Goal: Task Accomplishment & Management: Manage account settings

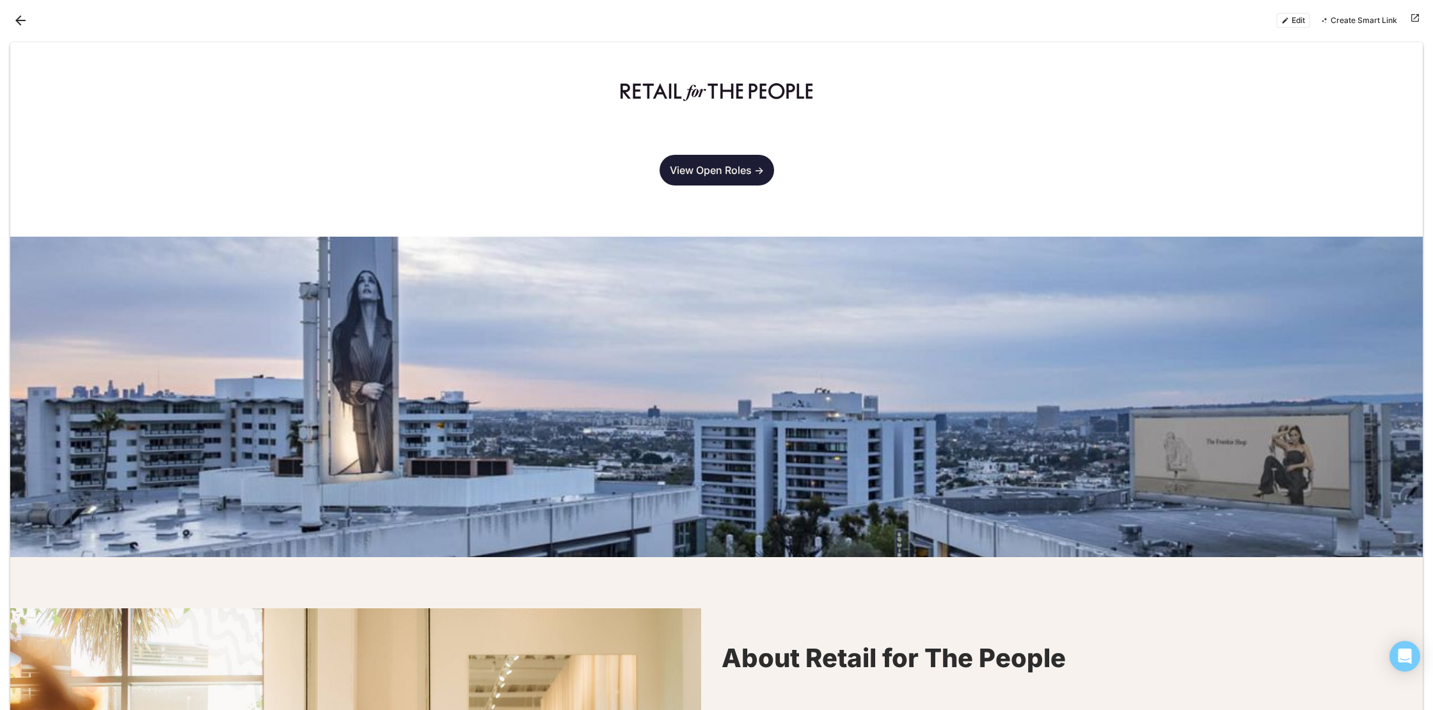
scroll to position [2145, 0]
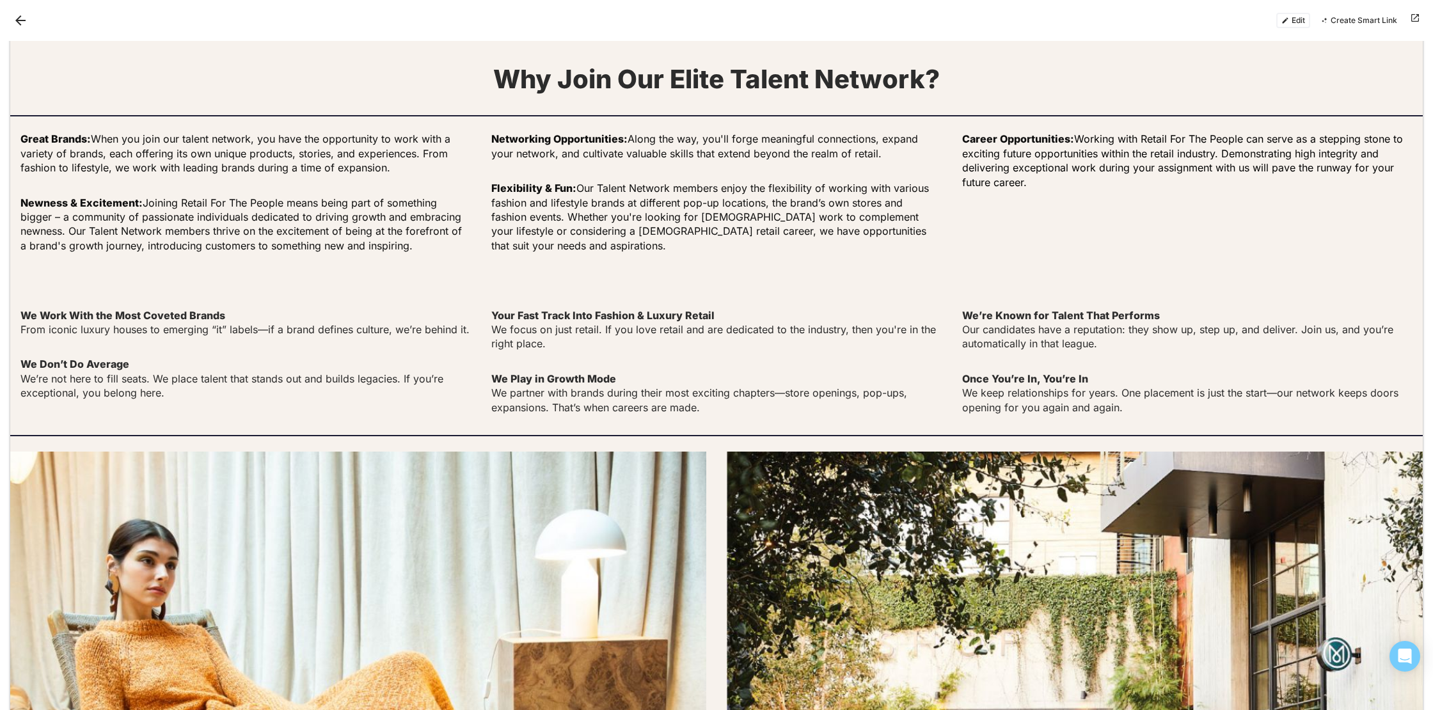
click at [1296, 13] on button "Edit" at bounding box center [1294, 20] width 34 height 15
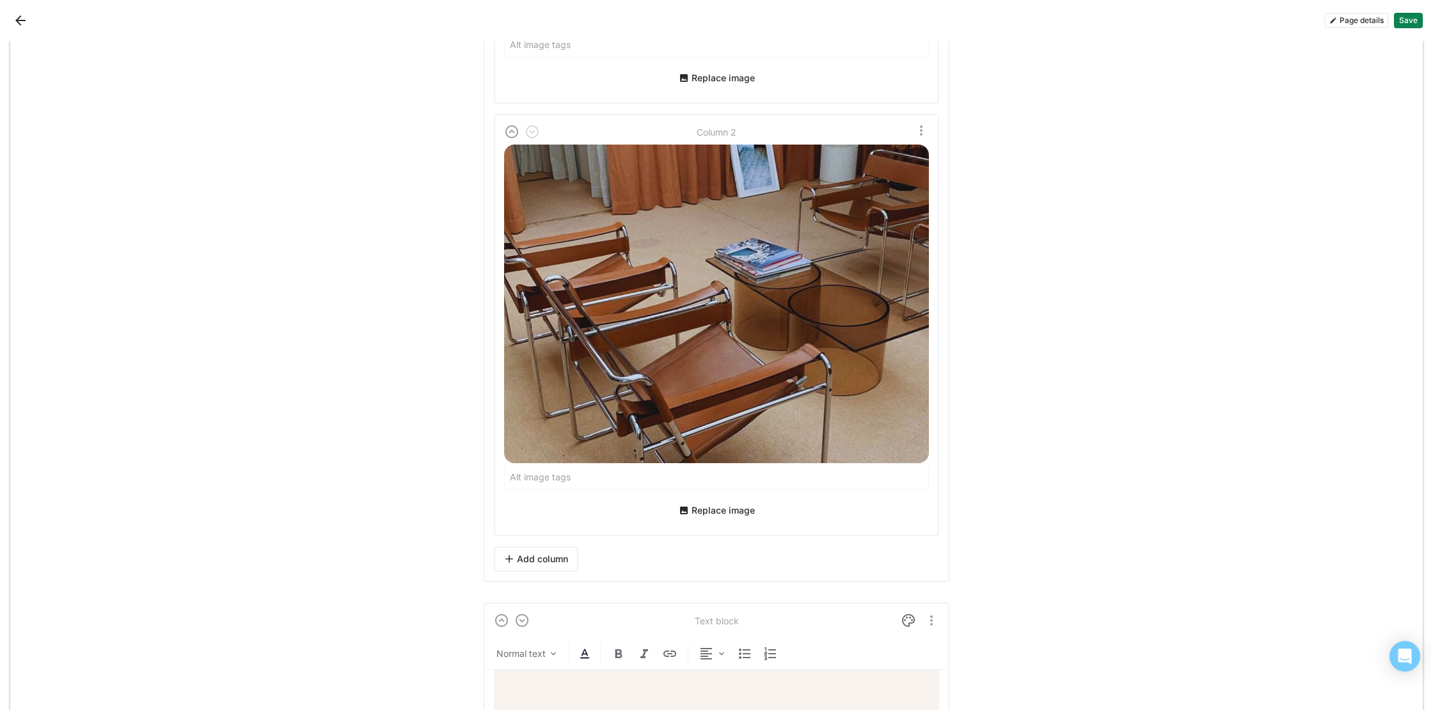
scroll to position [4106, 0]
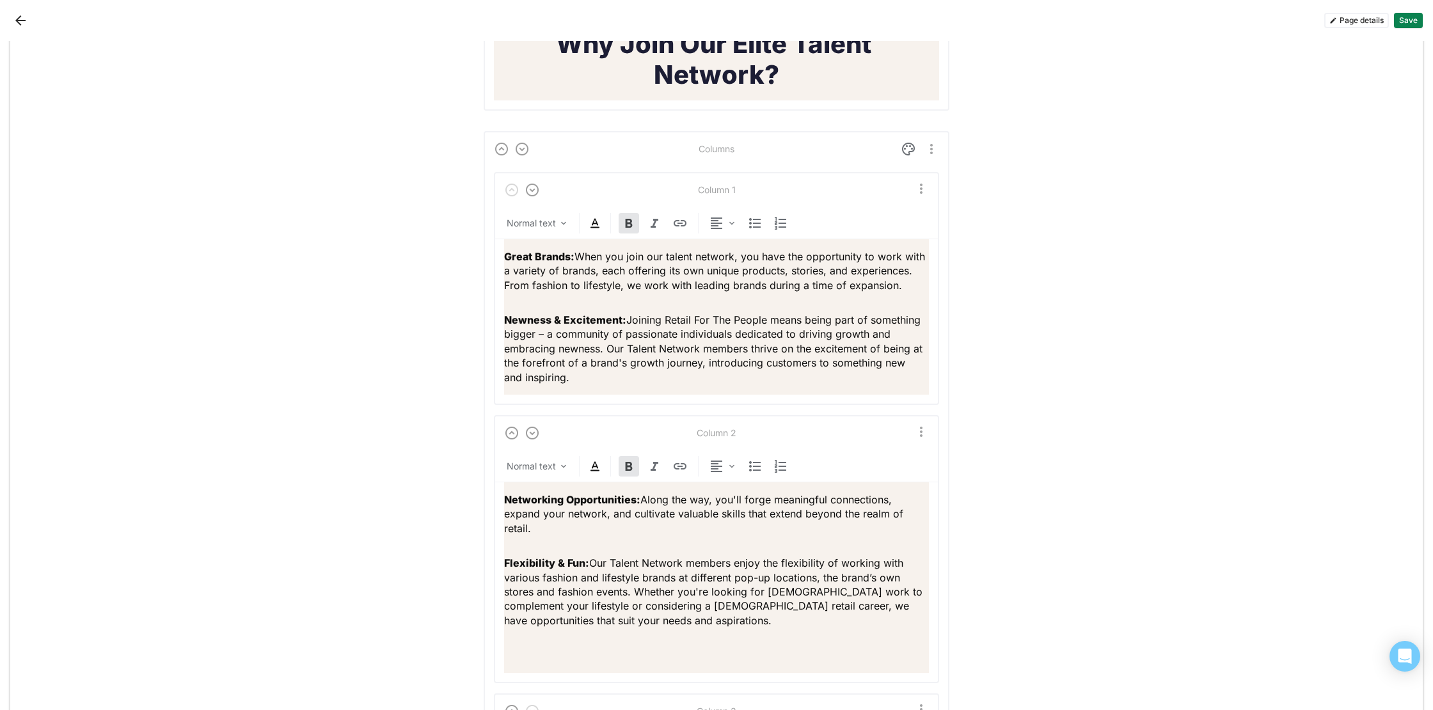
click at [799, 73] on strong "Why Join Our Elite Talent Network?" at bounding box center [716, 59] width 321 height 62
drag, startPoint x: 796, startPoint y: 91, endPoint x: 754, endPoint y: 51, distance: 58.4
click at [619, 52] on h1 "Why Join Our Elite Talent Network?" at bounding box center [716, 59] width 445 height 61
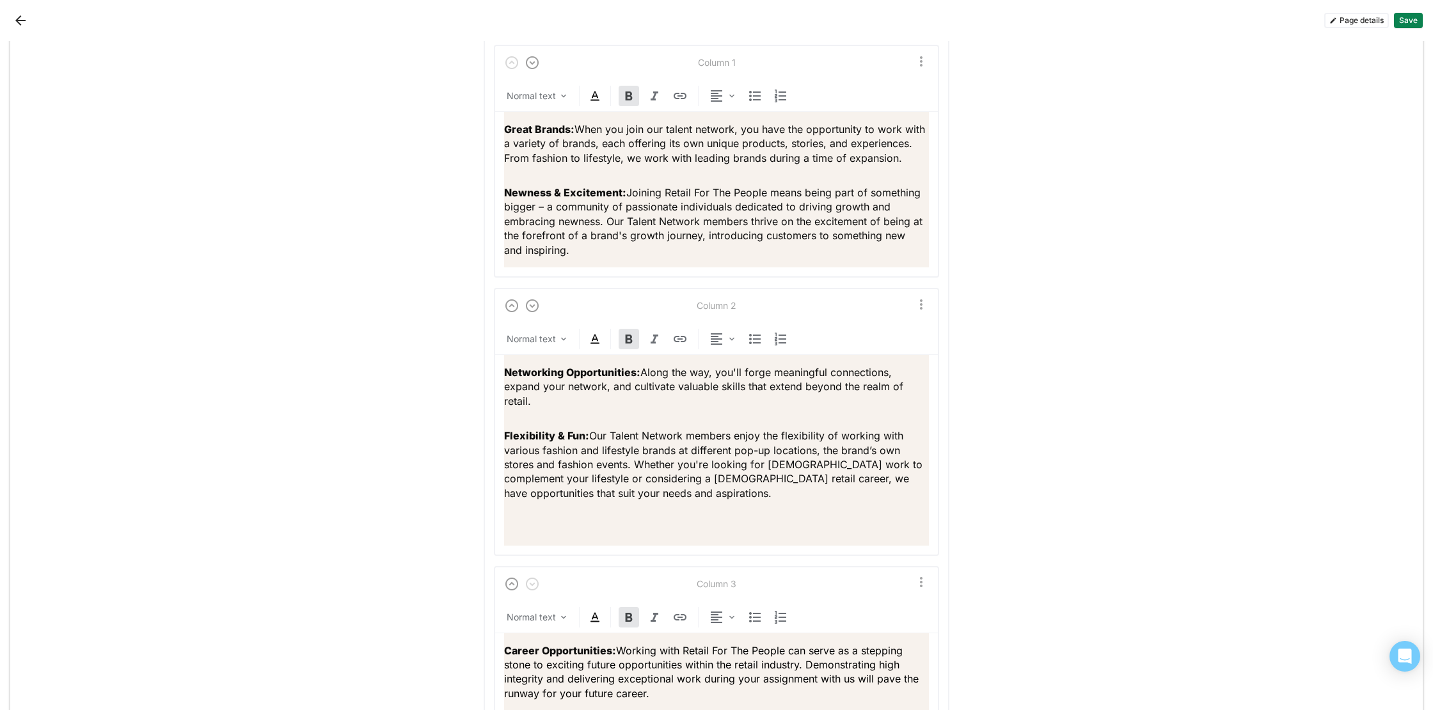
scroll to position [4200, 0]
click at [923, 72] on img "More options" at bounding box center [921, 63] width 15 height 15
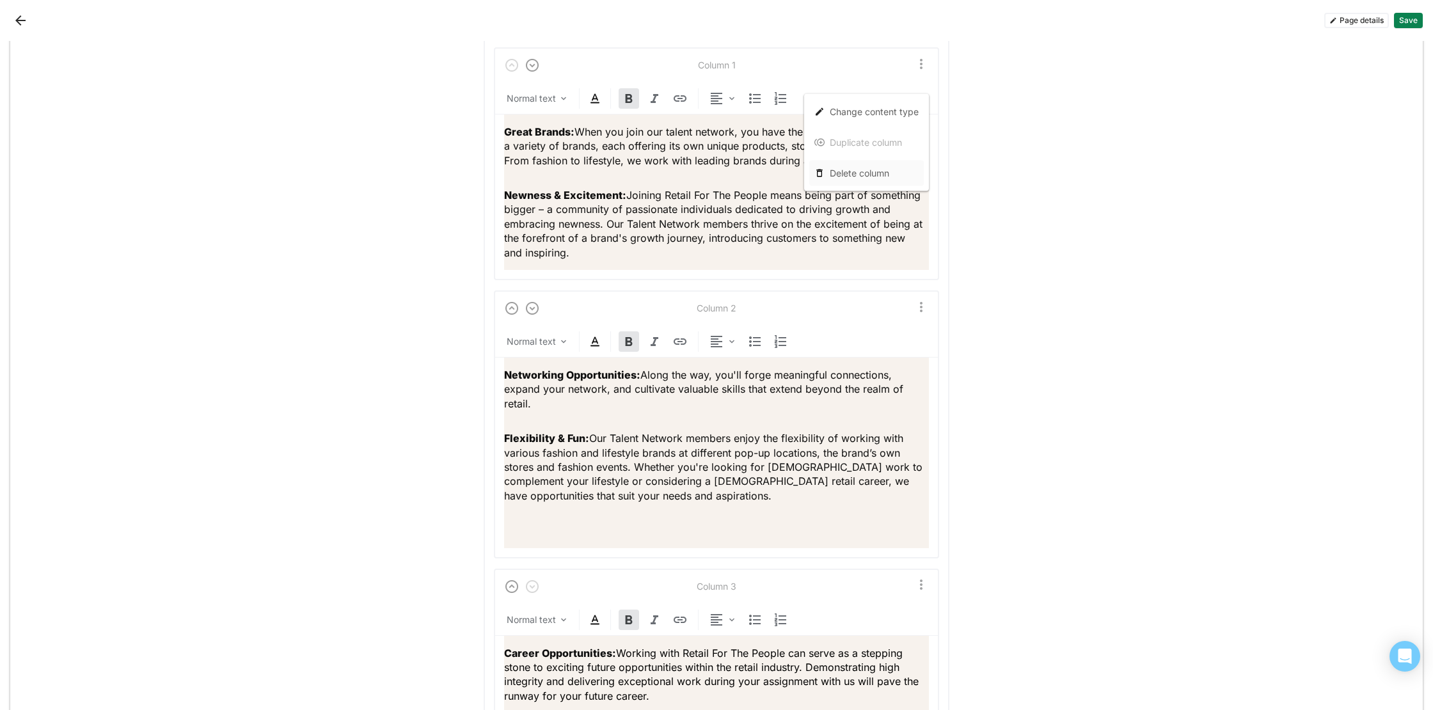
click at [895, 183] on div "Delete column" at bounding box center [866, 174] width 115 height 26
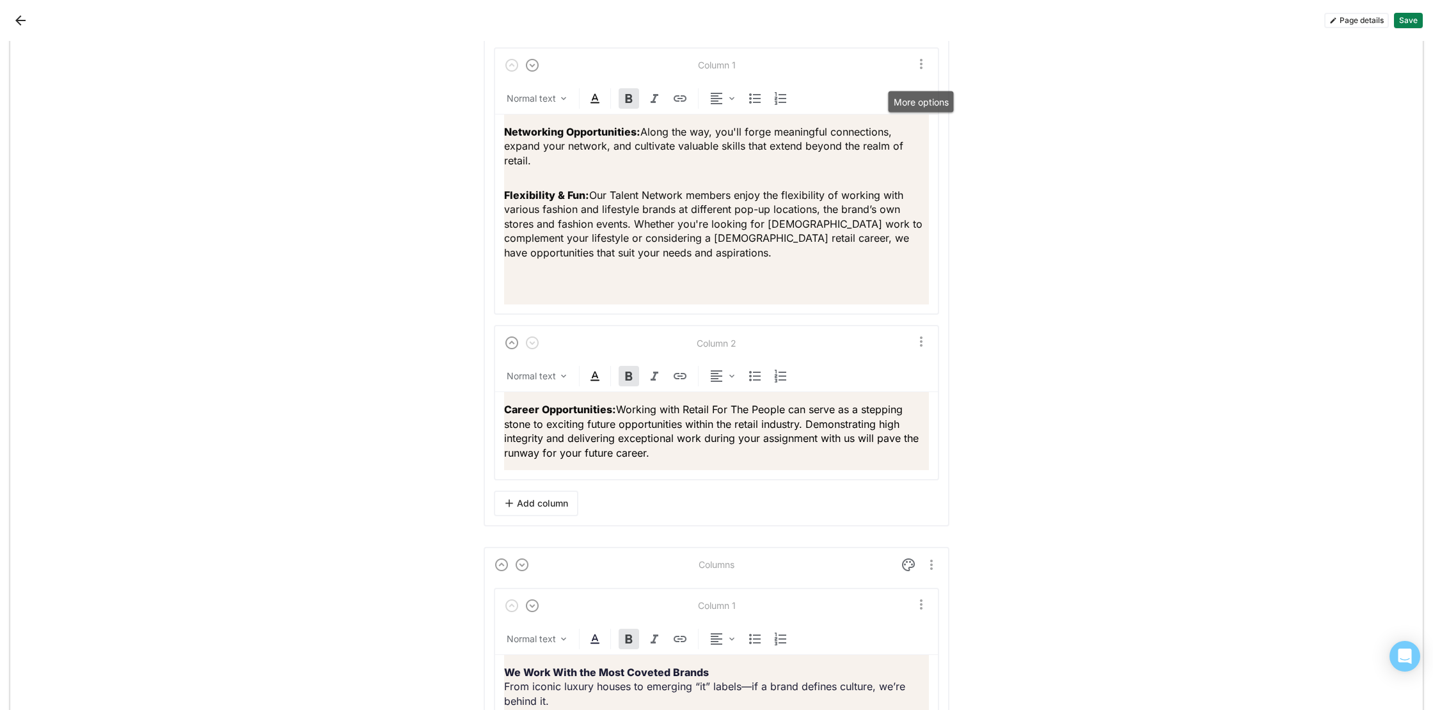
click at [918, 72] on img "More options" at bounding box center [921, 63] width 15 height 15
click at [880, 171] on div "Delete column" at bounding box center [860, 173] width 60 height 11
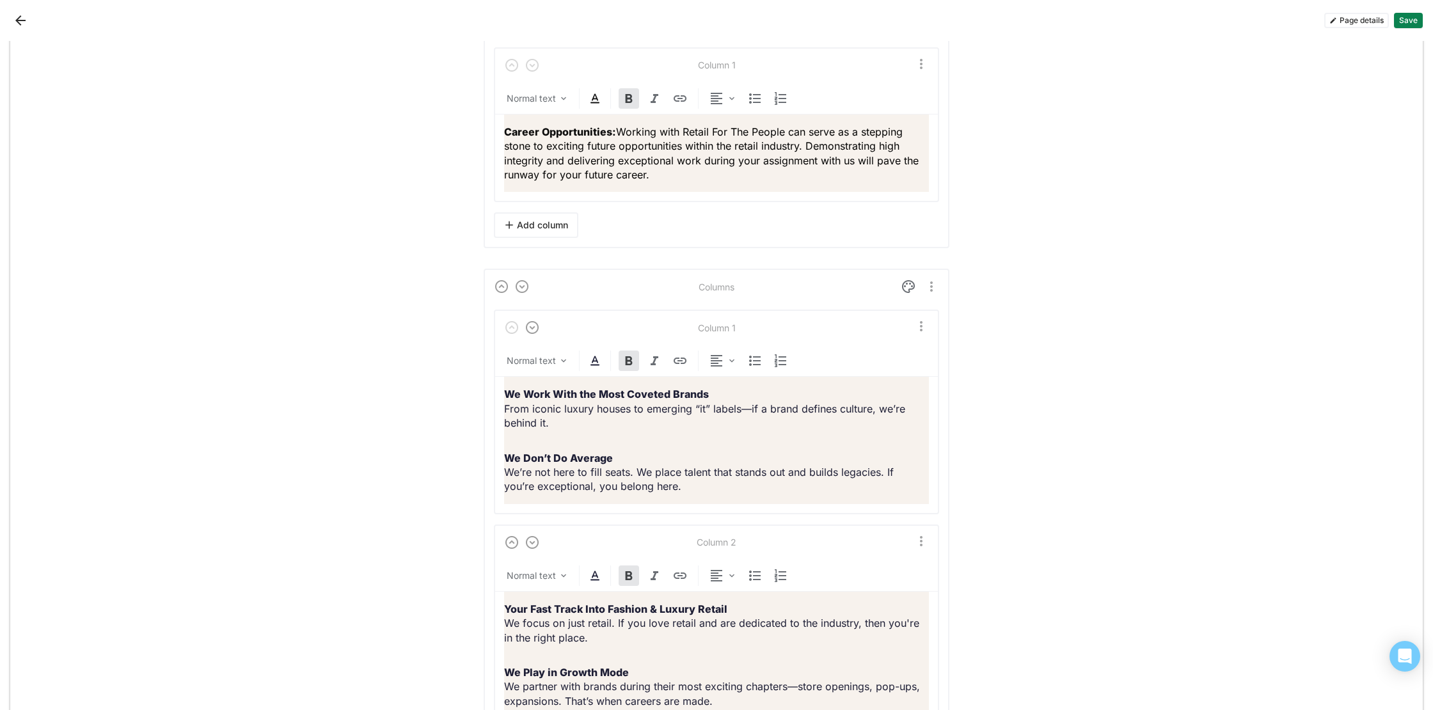
click at [918, 72] on img "More options" at bounding box center [921, 63] width 15 height 15
click at [898, 179] on div "Delete column" at bounding box center [866, 174] width 115 height 26
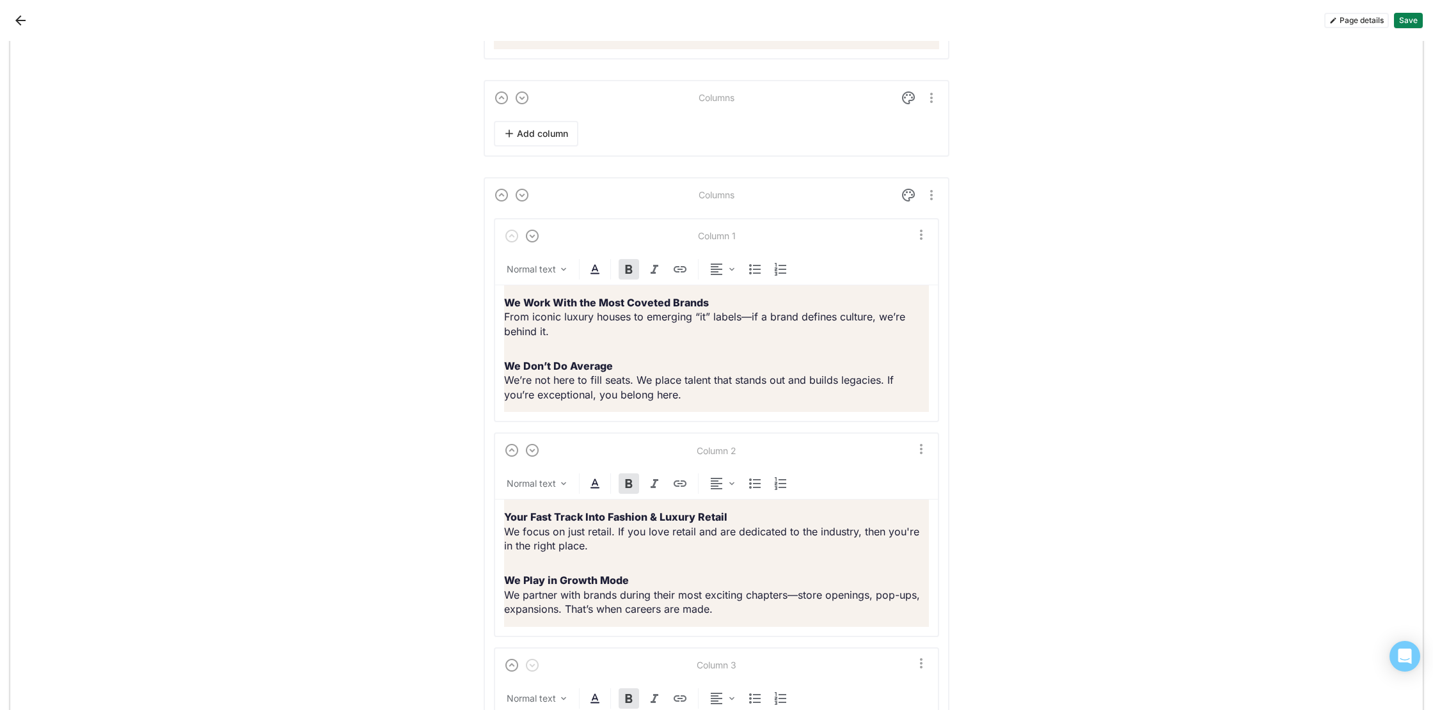
scroll to position [4127, 0]
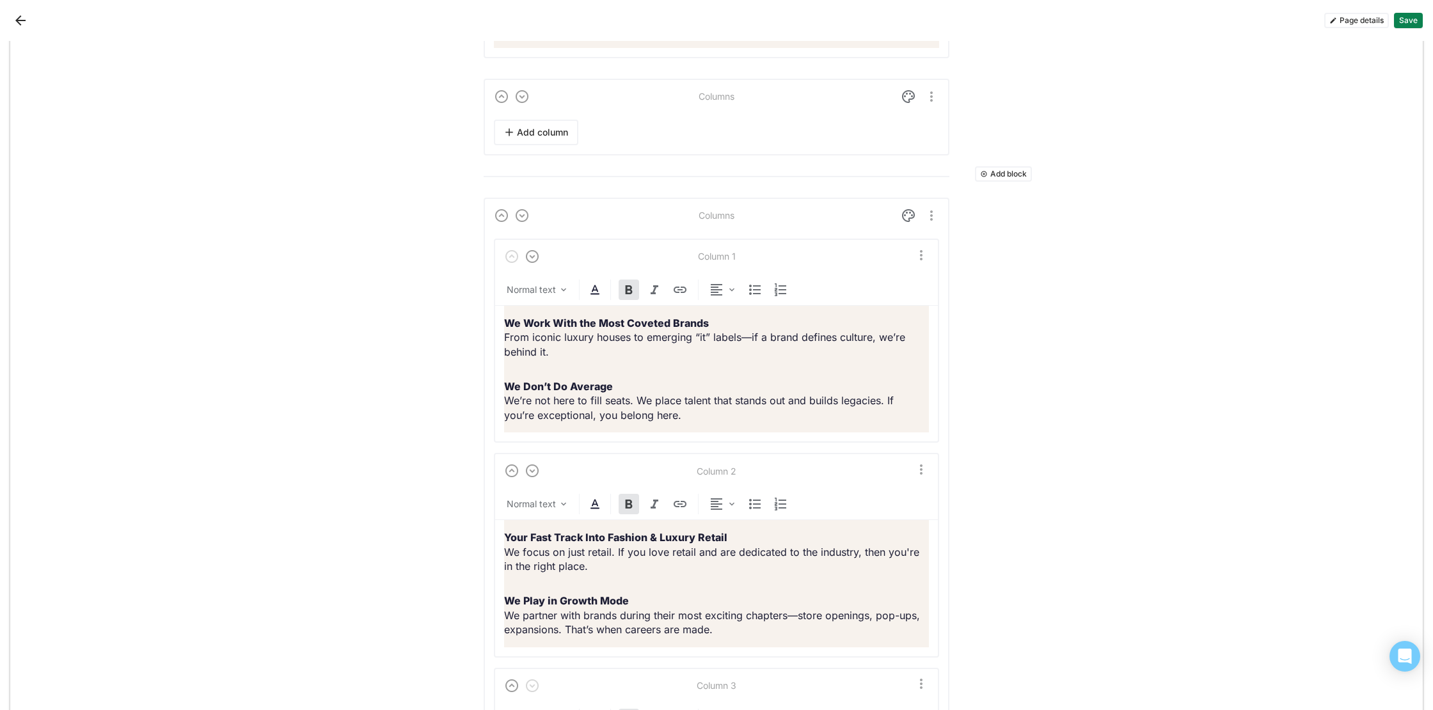
click at [694, 104] on div at bounding box center [596, 96] width 205 height 15
click at [930, 104] on img "More options" at bounding box center [931, 96] width 15 height 15
click at [906, 179] on div "Delete" at bounding box center [902, 177] width 27 height 11
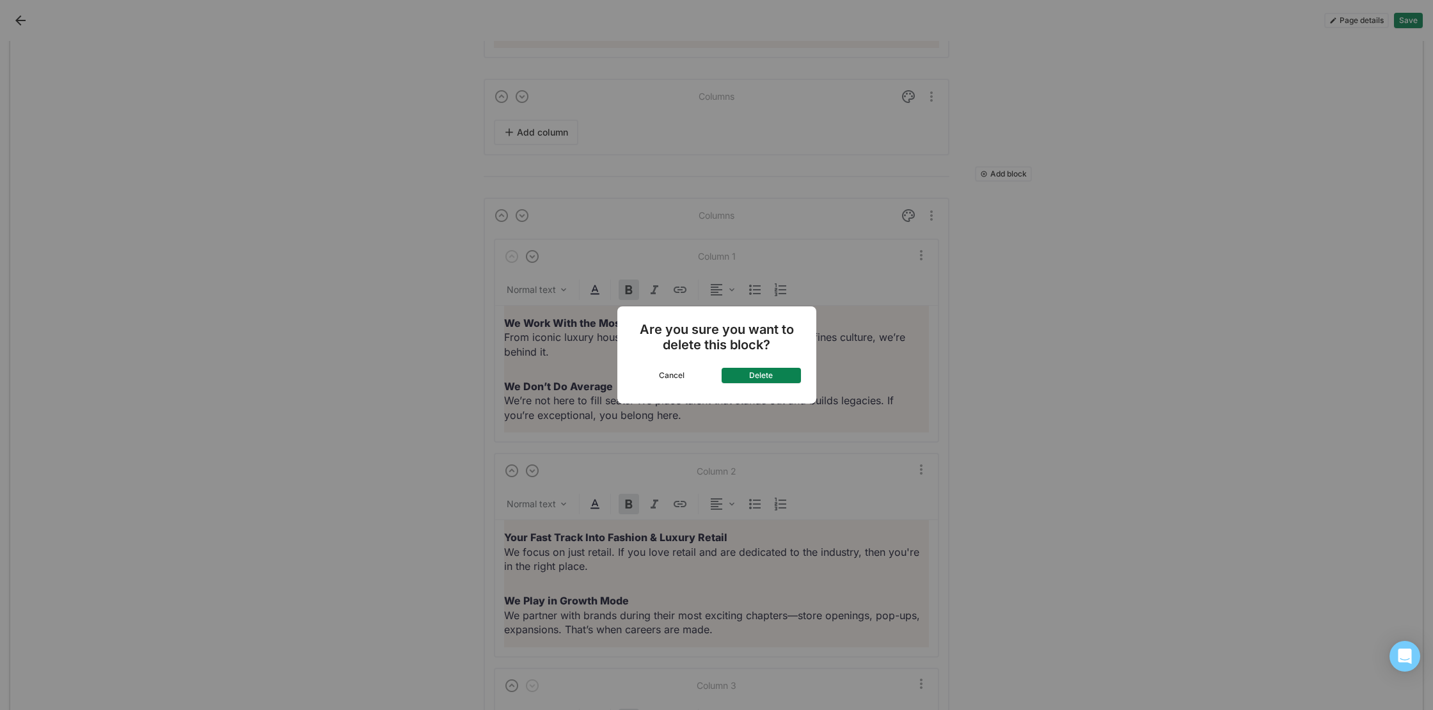
click at [742, 376] on button "Delete" at bounding box center [761, 375] width 79 height 15
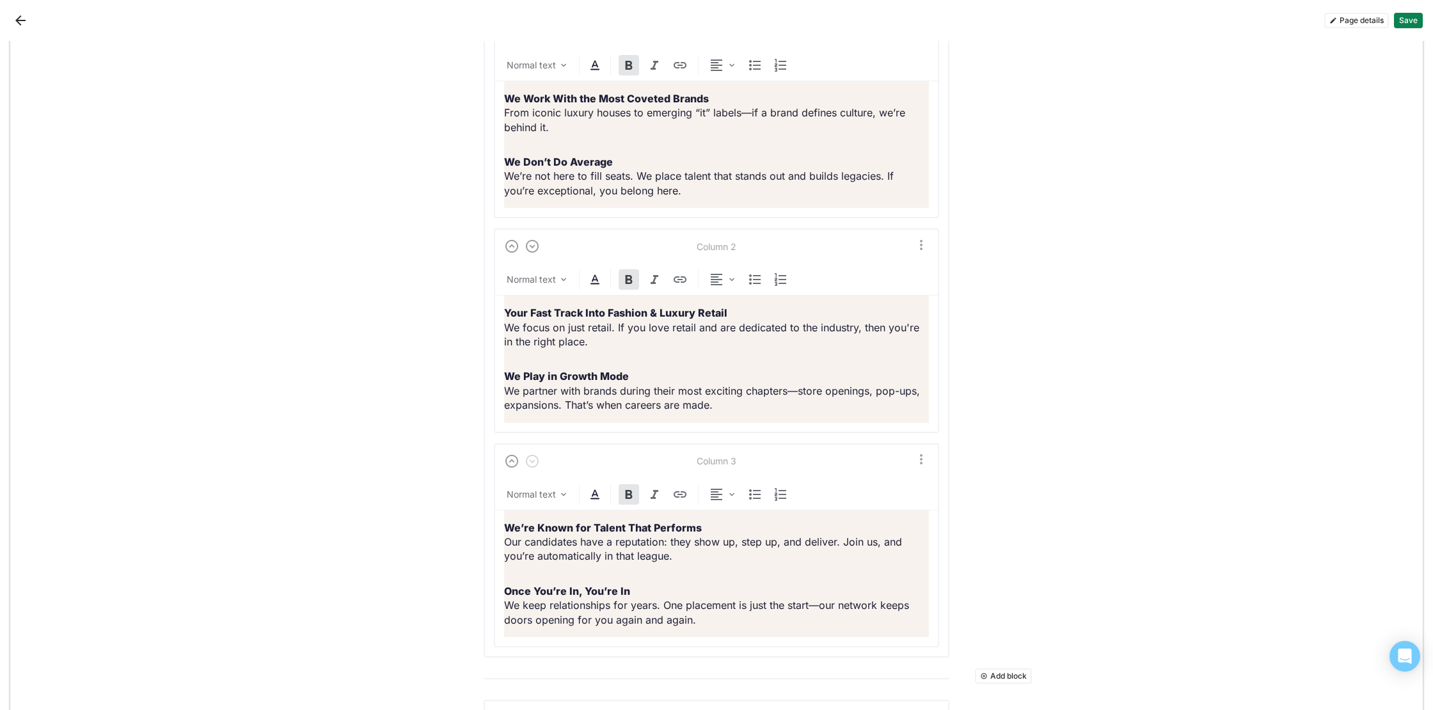
scroll to position [4320, 0]
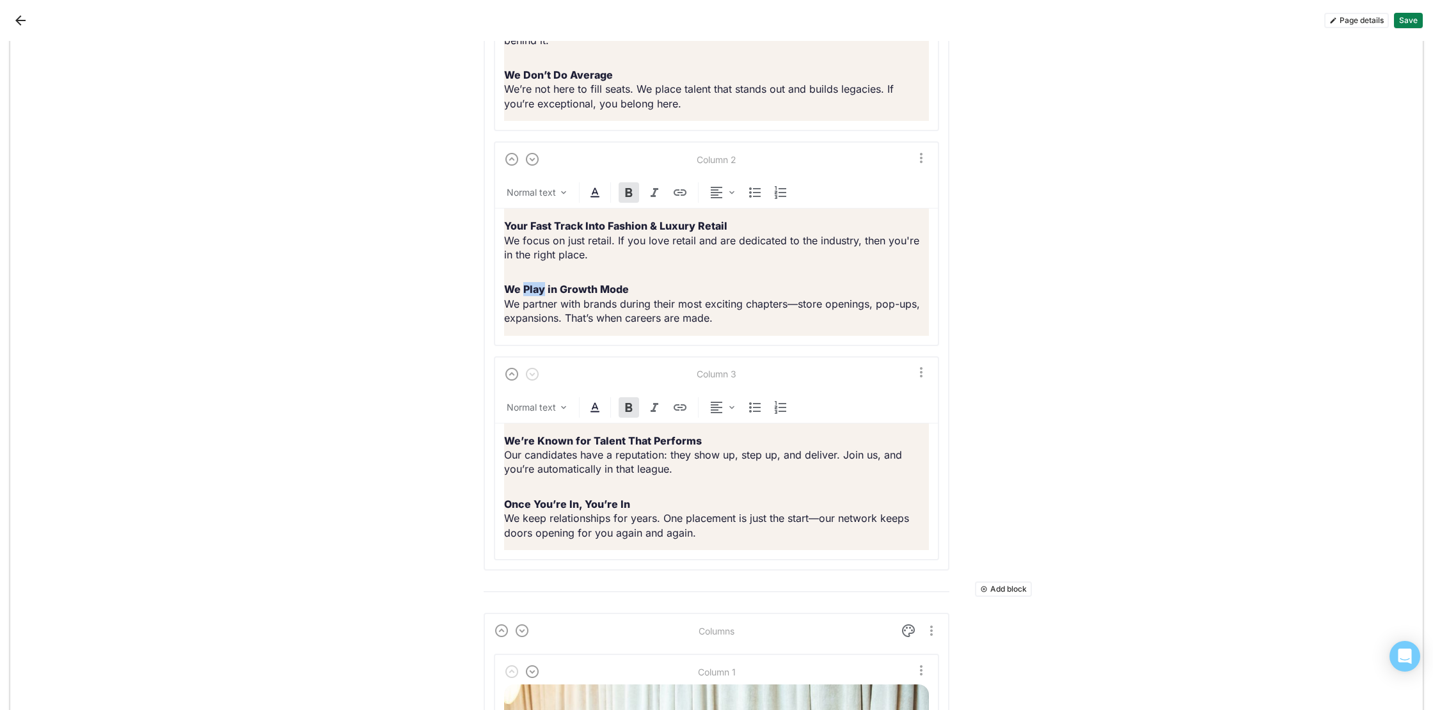
drag, startPoint x: 542, startPoint y: 307, endPoint x: 523, endPoint y: 307, distance: 19.2
click at [523, 296] on strong "We Play in Growth Mode" at bounding box center [566, 289] width 125 height 13
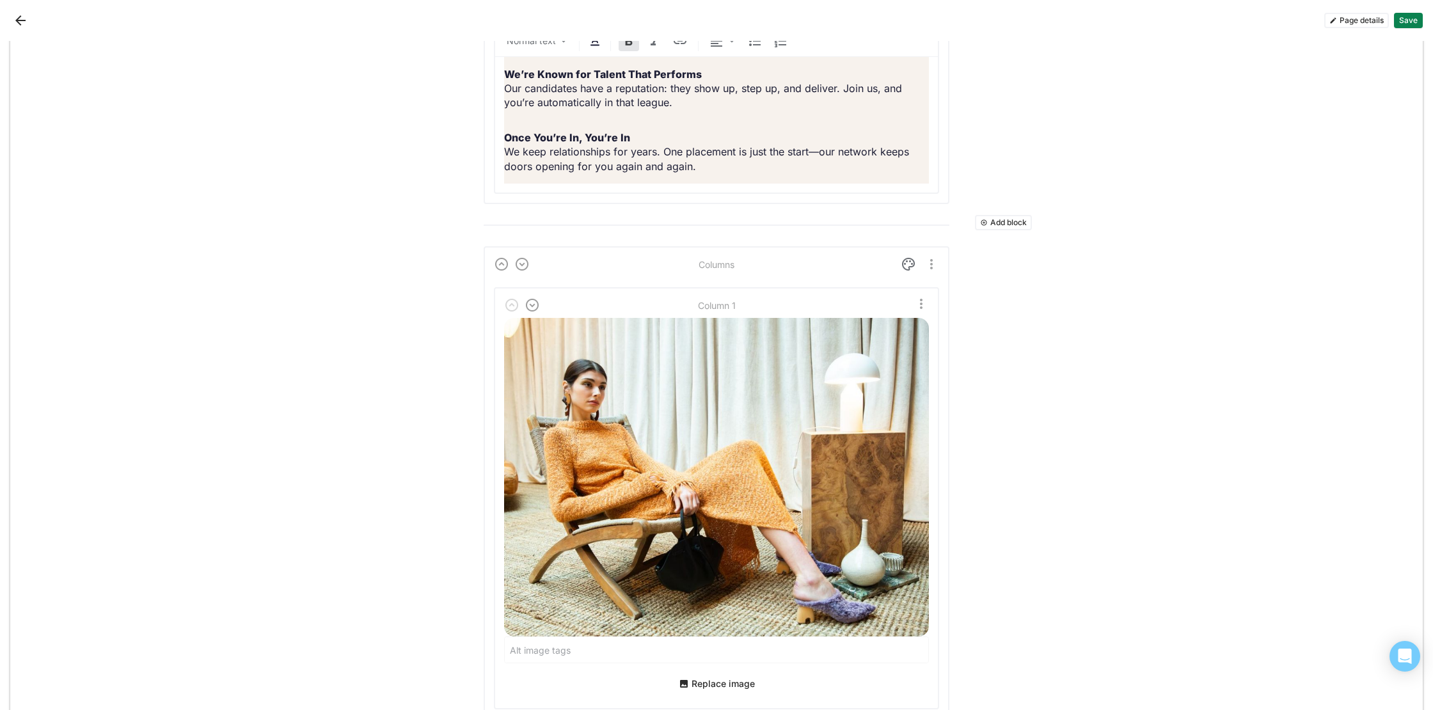
scroll to position [4696, 0]
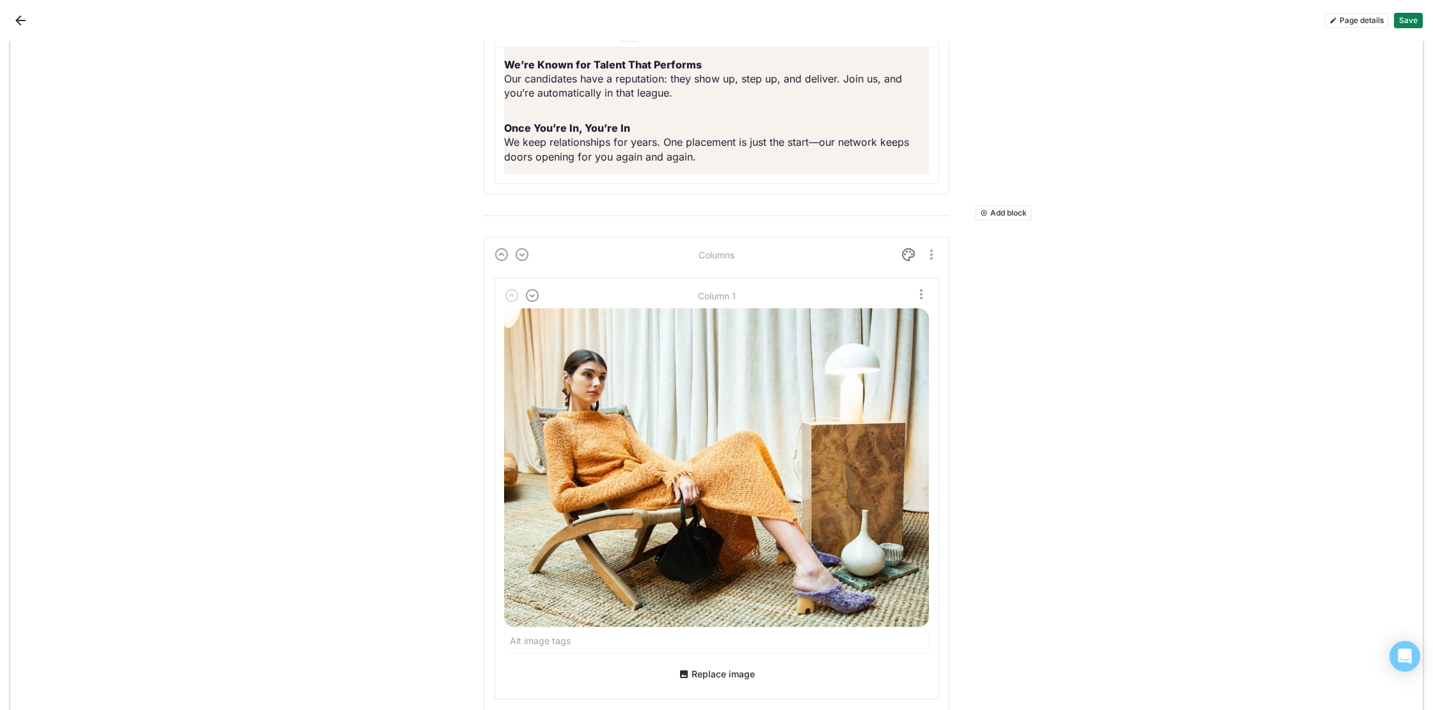
click at [1410, 20] on button "Save" at bounding box center [1408, 20] width 29 height 15
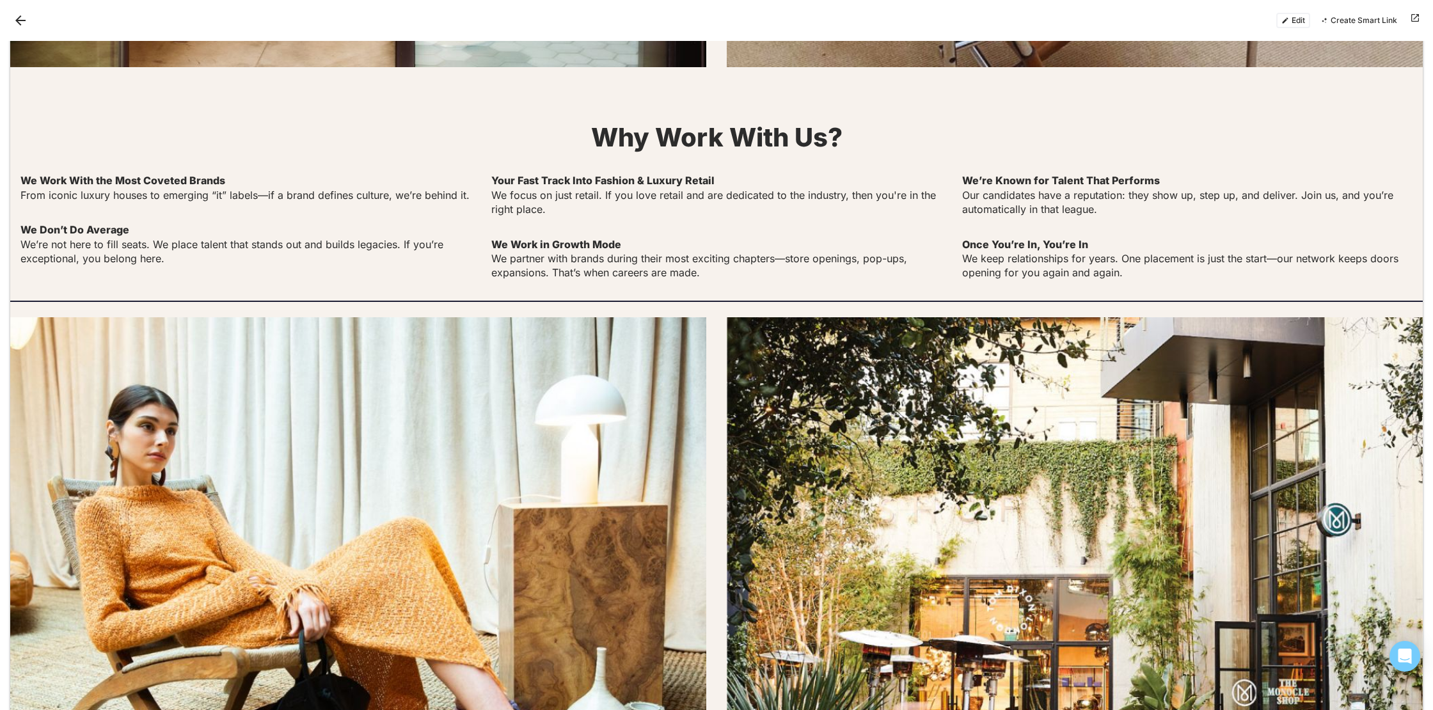
scroll to position [2078, 0]
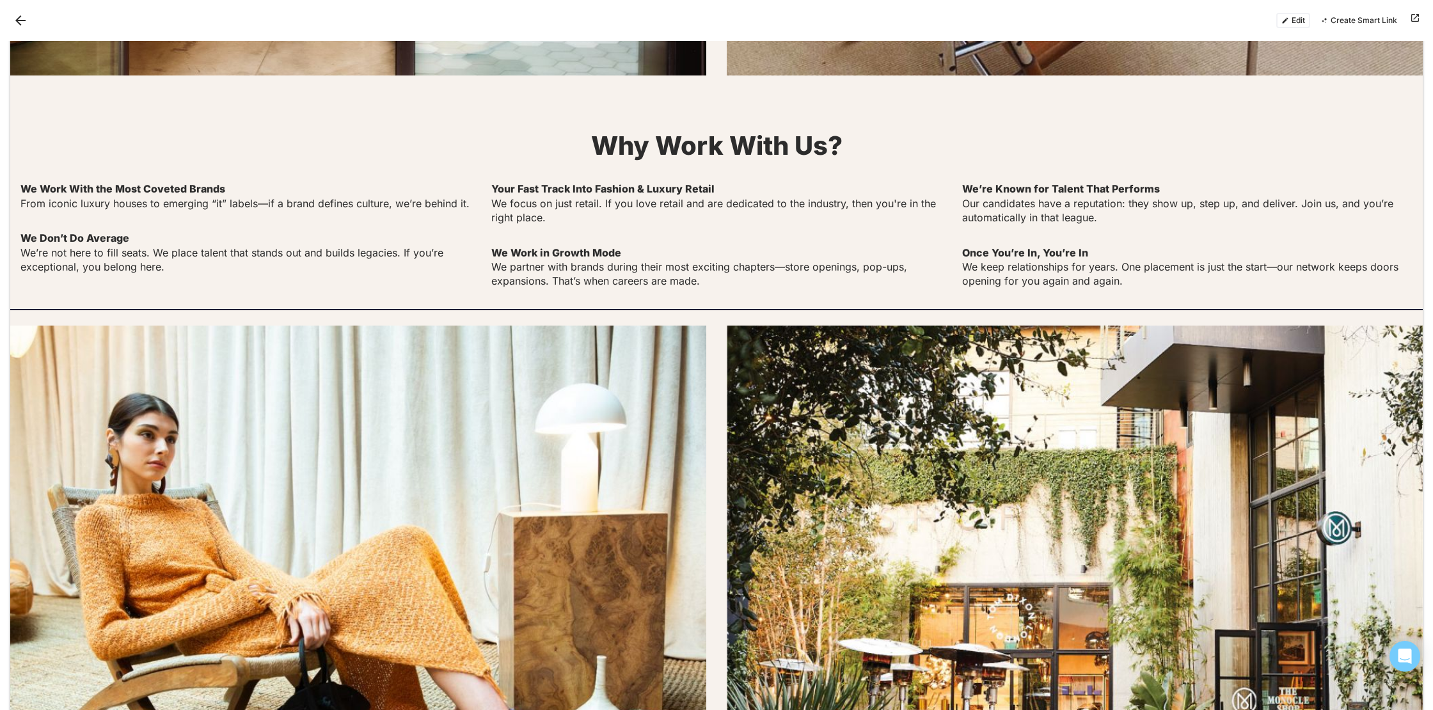
click at [1293, 19] on button "Edit" at bounding box center [1294, 20] width 34 height 15
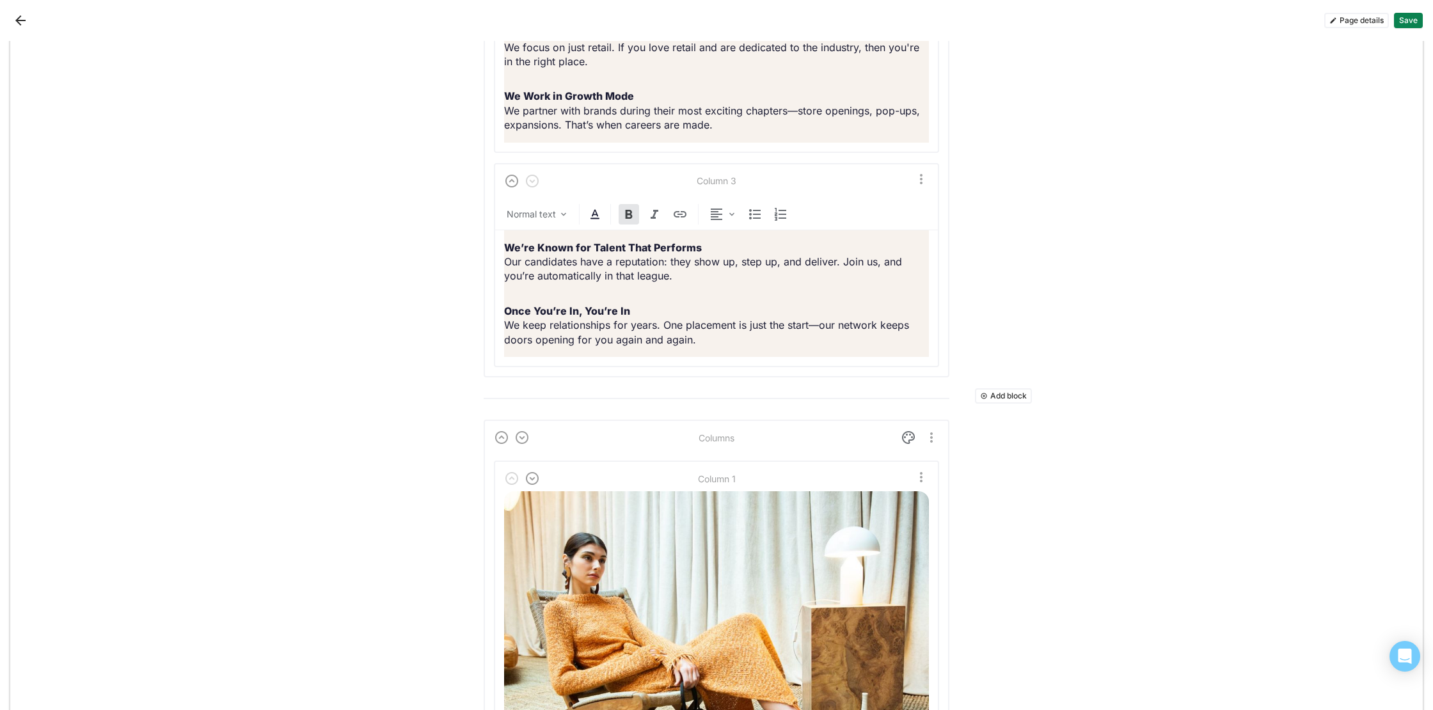
scroll to position [4530, 0]
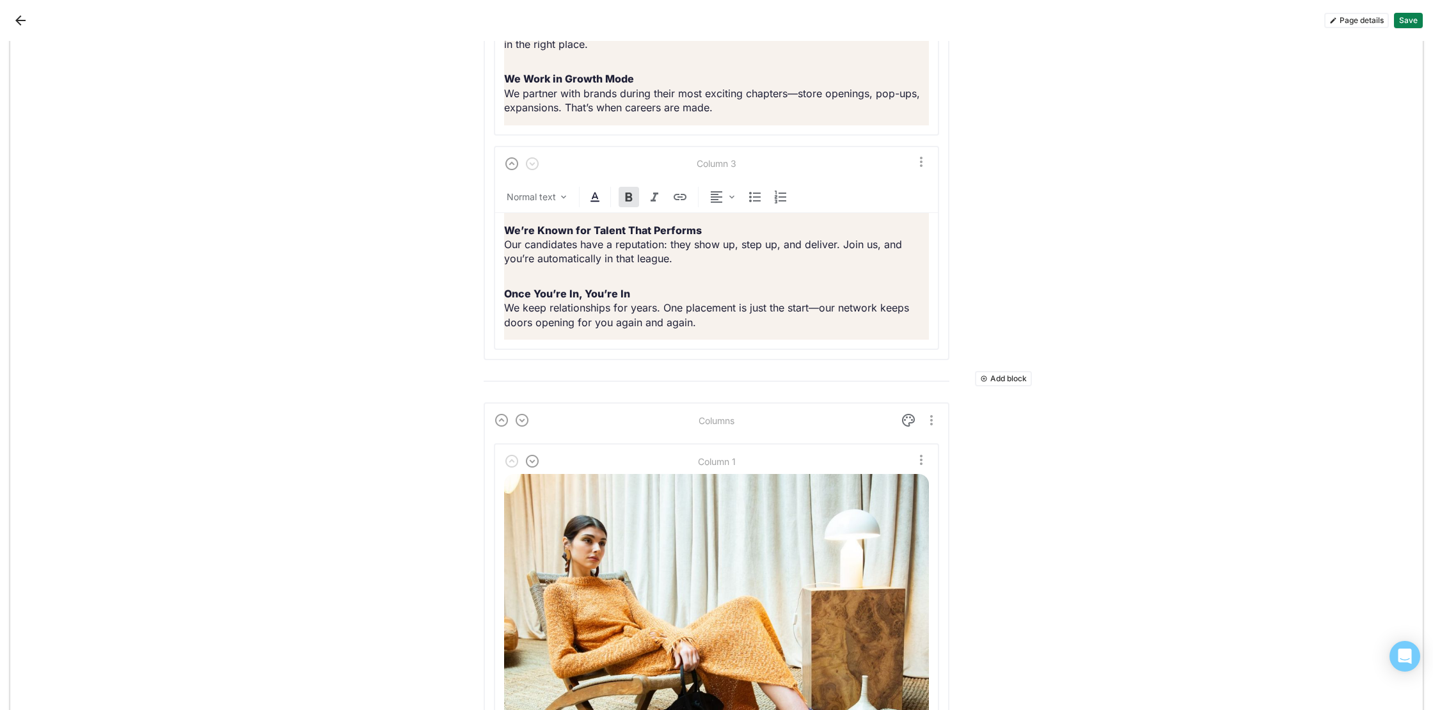
click at [1002, 386] on button "Add block" at bounding box center [1003, 378] width 57 height 15
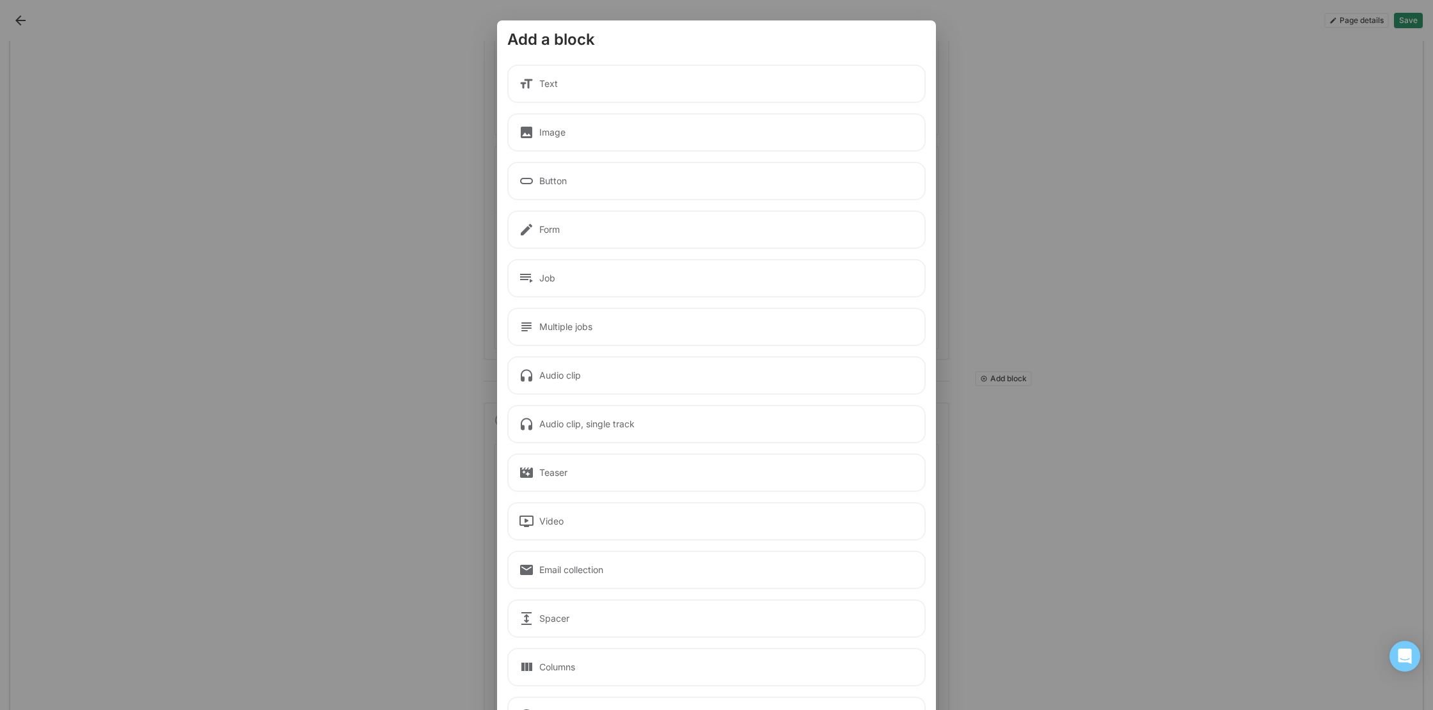
scroll to position [61, 0]
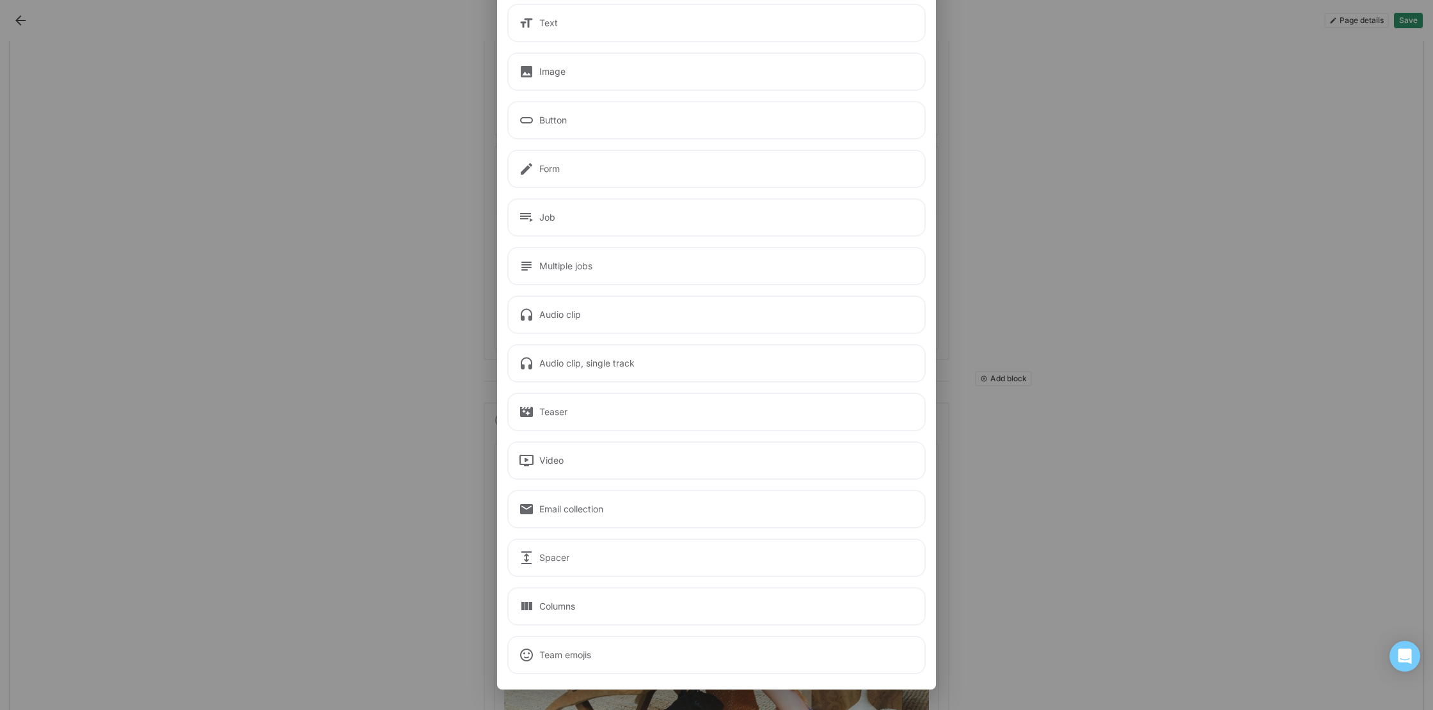
click at [635, 556] on div "Spacer" at bounding box center [716, 558] width 418 height 38
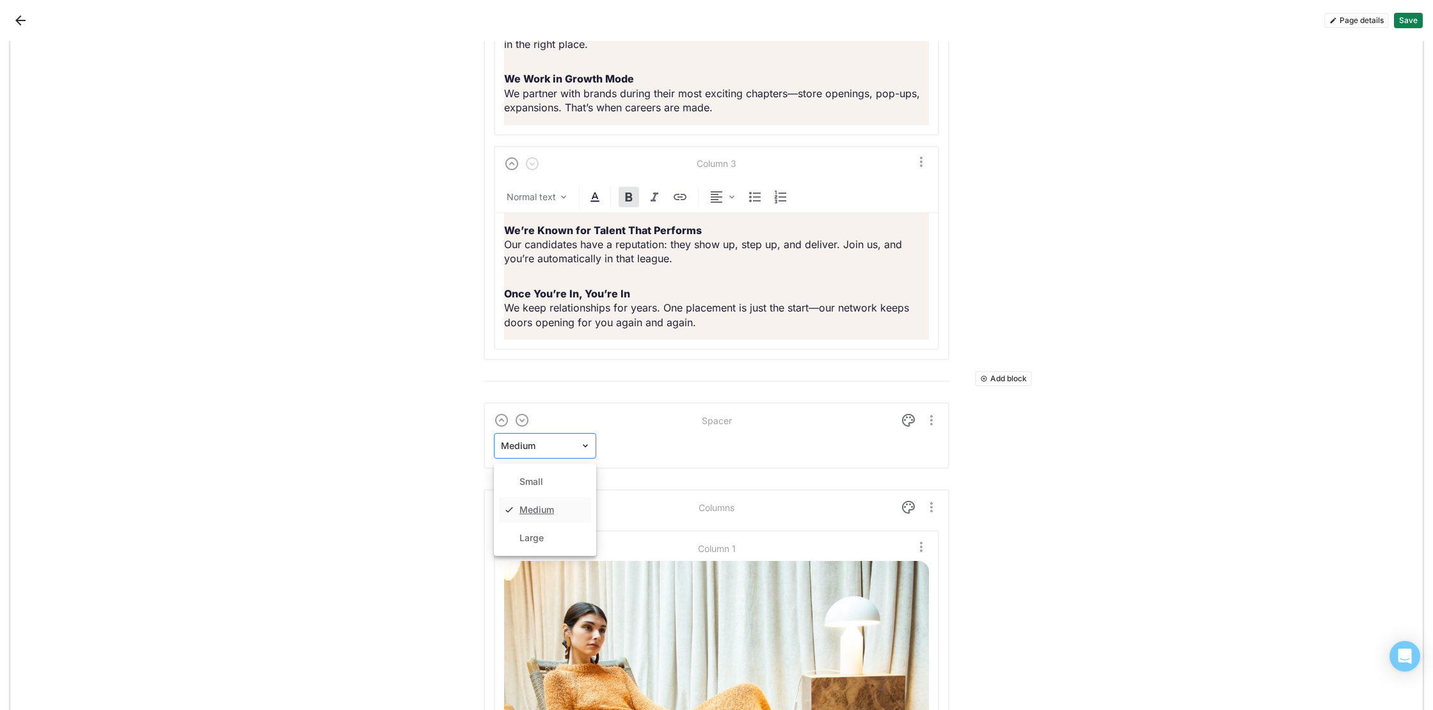
click at [581, 451] on img at bounding box center [585, 446] width 10 height 10
click at [532, 466] on div "Small" at bounding box center [532, 460] width 24 height 11
click at [909, 428] on img at bounding box center [908, 420] width 15 height 15
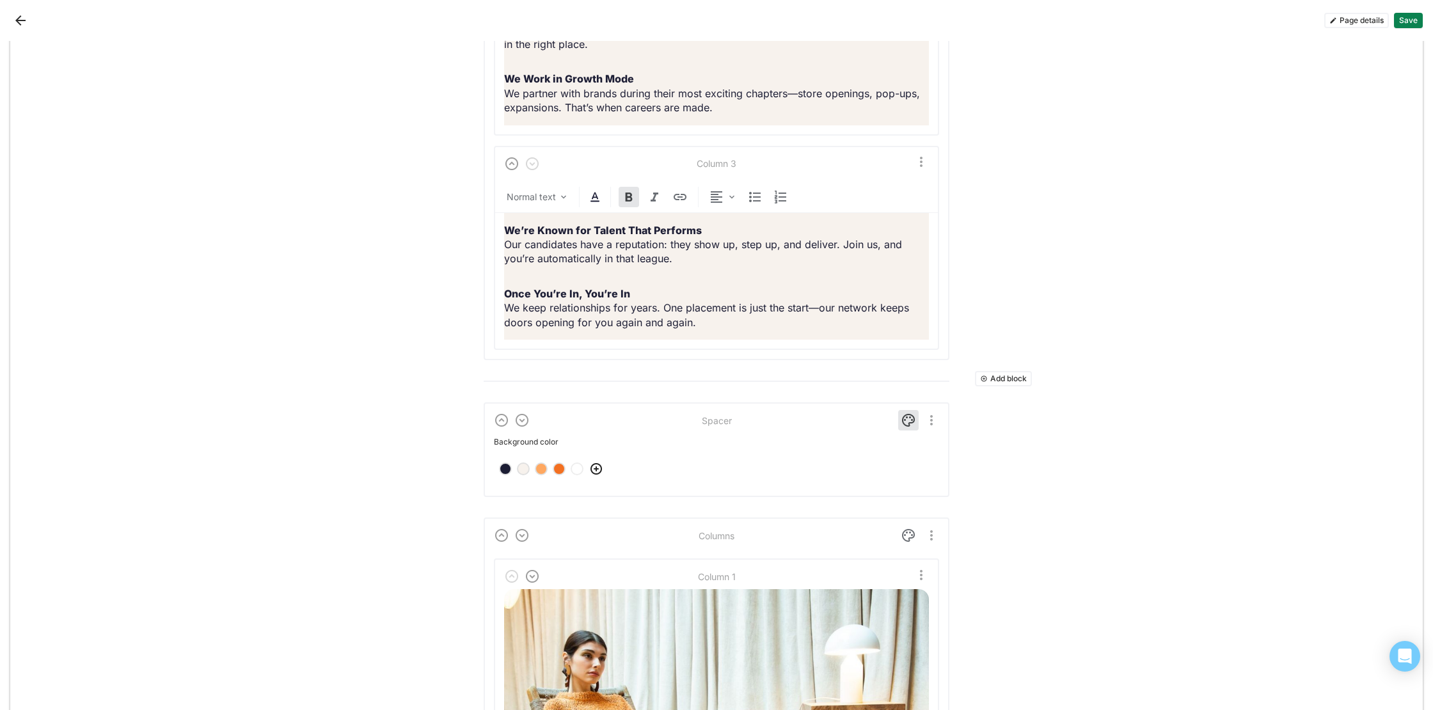
click at [520, 474] on div at bounding box center [523, 469] width 9 height 9
drag, startPoint x: 522, startPoint y: 486, endPoint x: 541, endPoint y: 480, distance: 20.0
click at [522, 474] on div at bounding box center [523, 469] width 9 height 9
drag, startPoint x: 916, startPoint y: 429, endPoint x: 911, endPoint y: 436, distance: 8.7
click at [916, 430] on div at bounding box center [908, 420] width 20 height 20
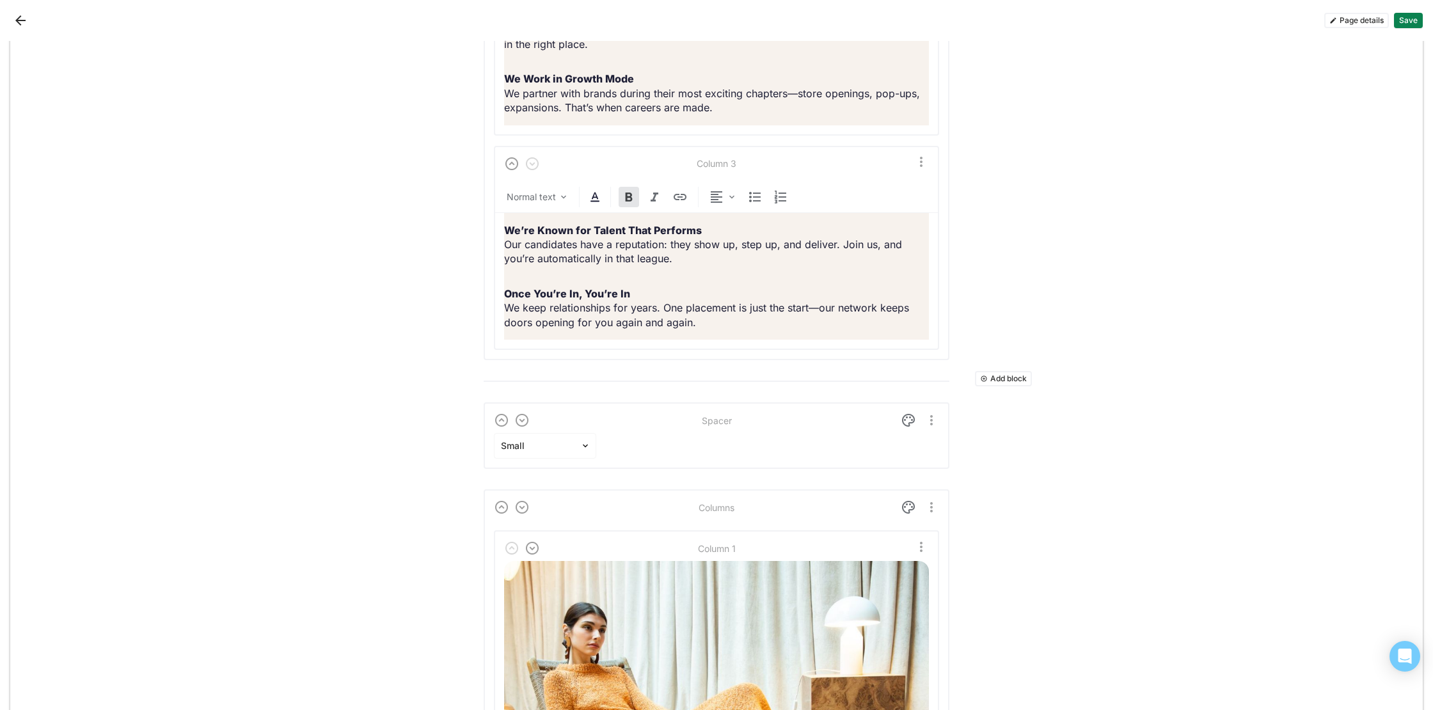
click at [1414, 26] on button "Save" at bounding box center [1408, 20] width 29 height 15
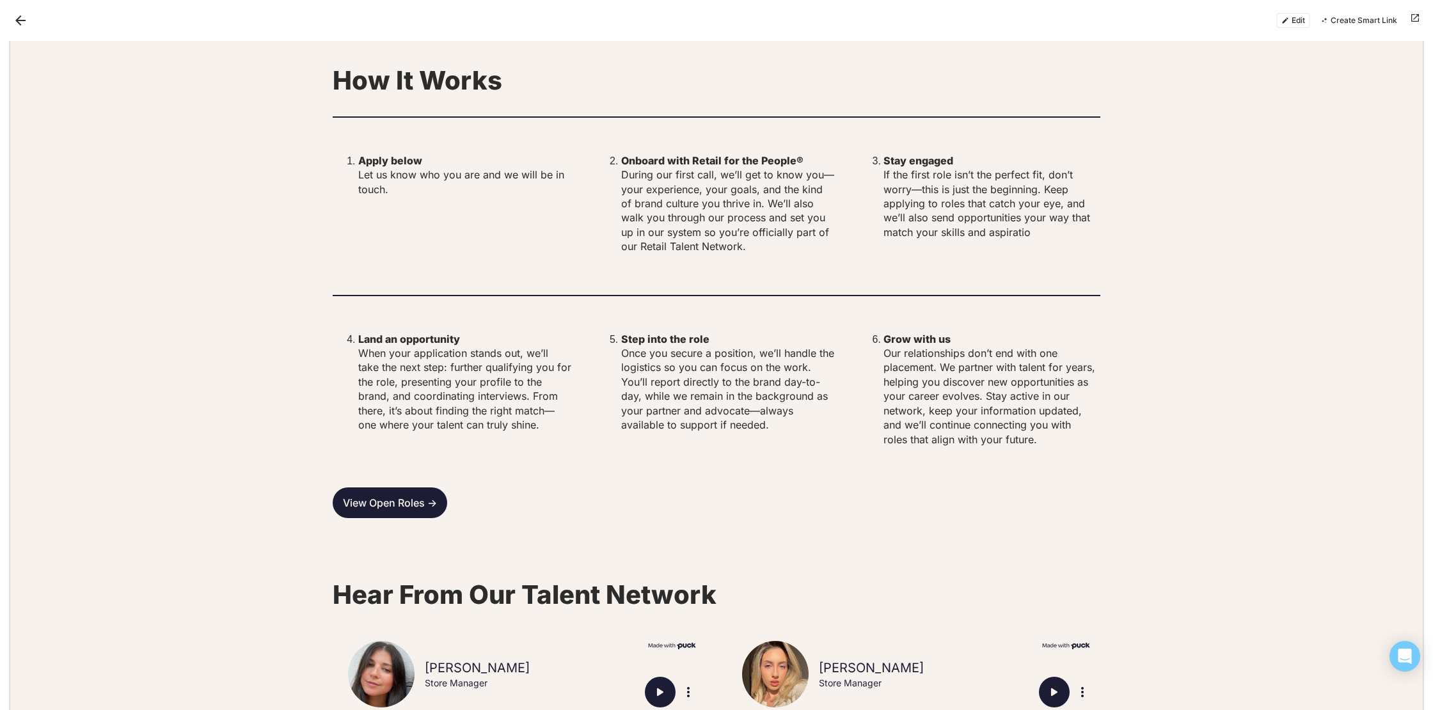
scroll to position [2945, 0]
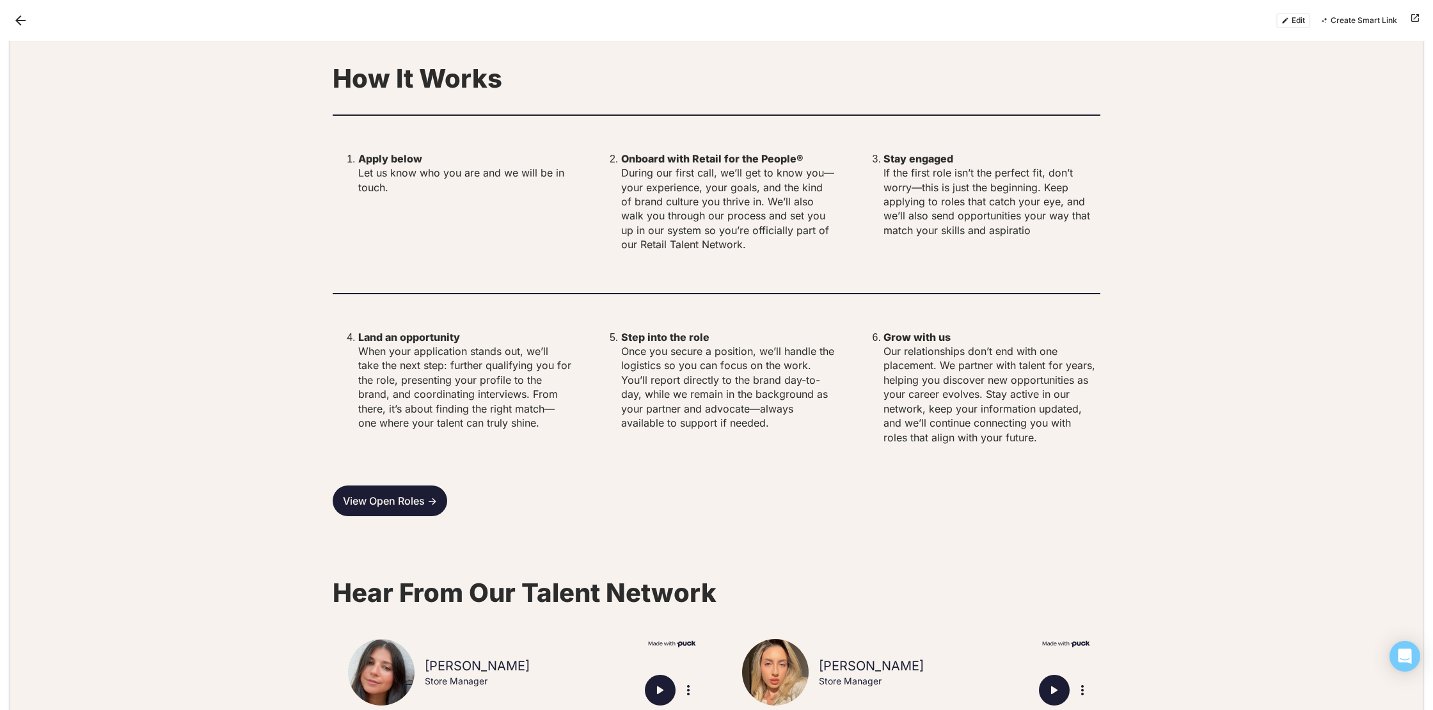
click at [1300, 18] on button "Edit" at bounding box center [1294, 20] width 34 height 15
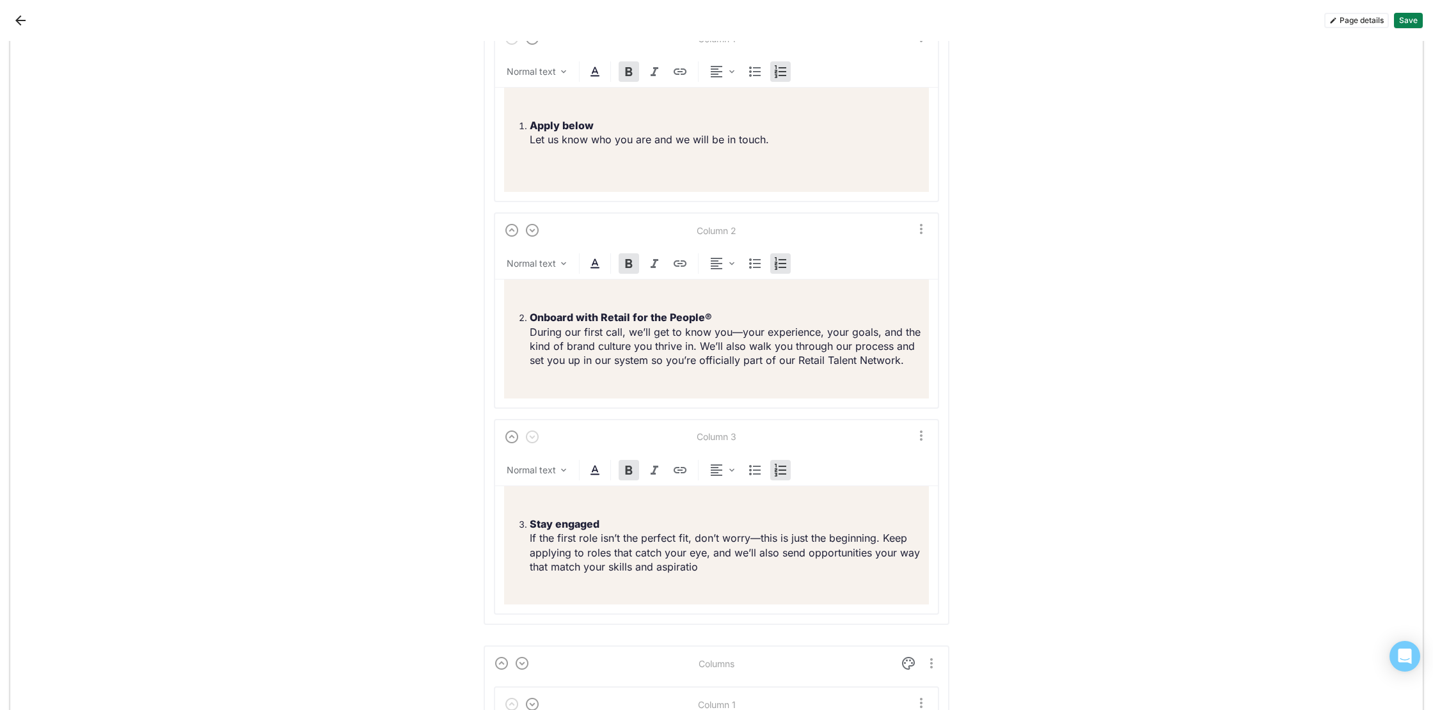
scroll to position [6240, 0]
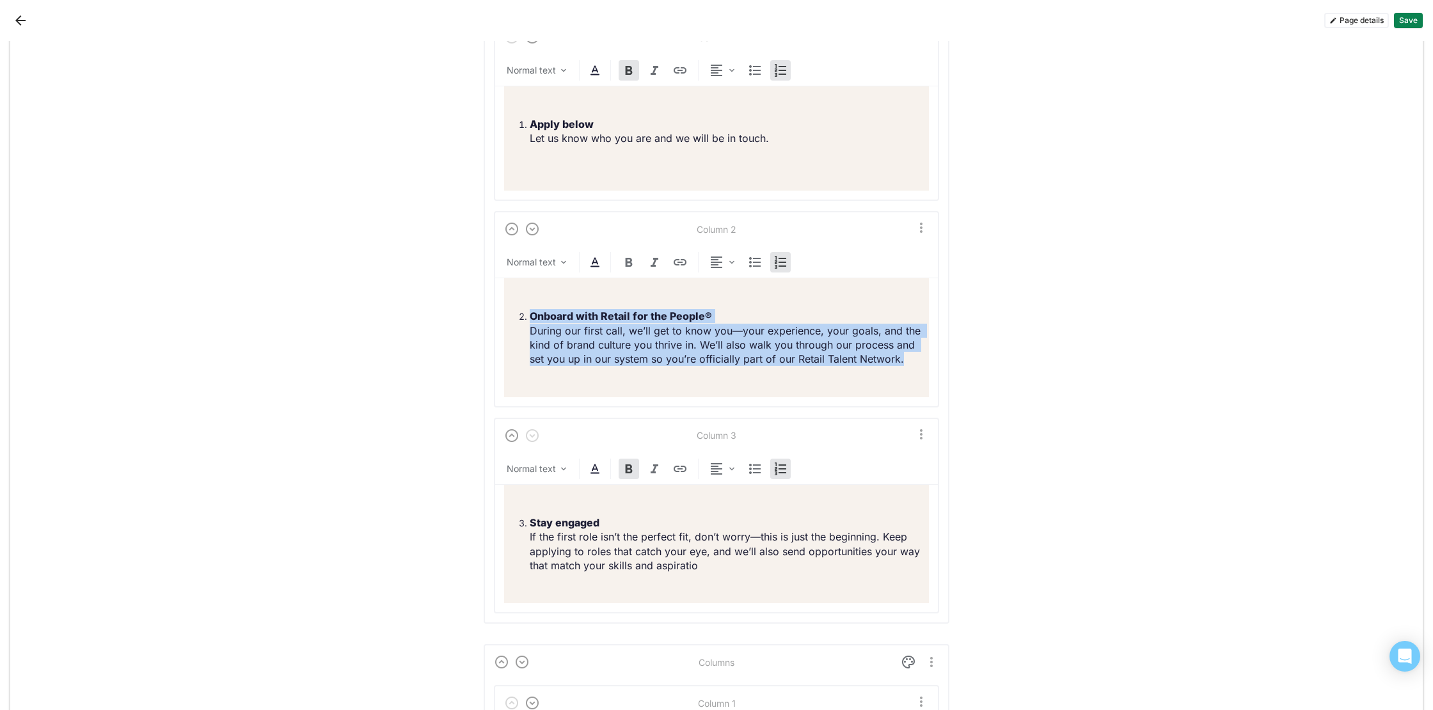
drag, startPoint x: 882, startPoint y: 375, endPoint x: 518, endPoint y: 315, distance: 368.9
click at [518, 315] on div "Onboard with Retail for the People® During our first call, we’ll get to know yo…" at bounding box center [716, 337] width 425 height 119
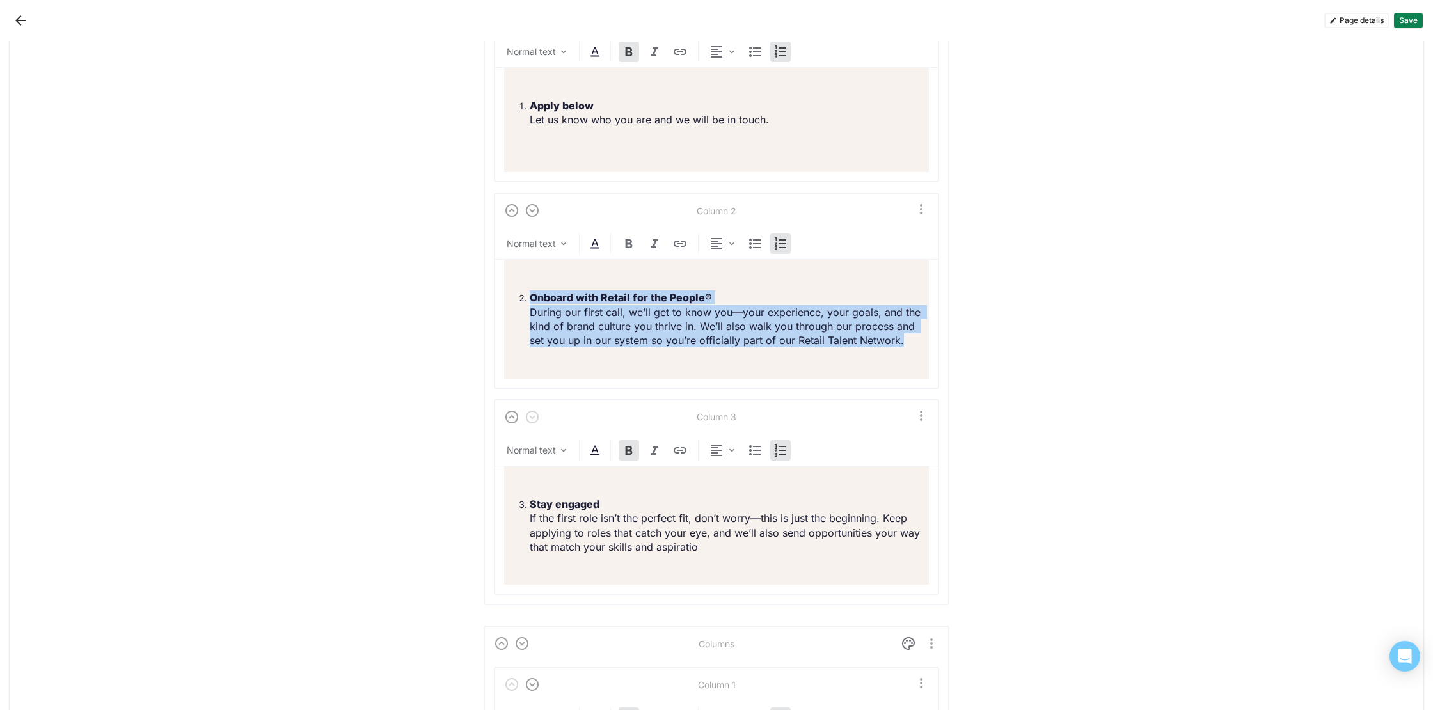
scroll to position [6261, 0]
click at [921, 215] on img "More options" at bounding box center [921, 207] width 15 height 15
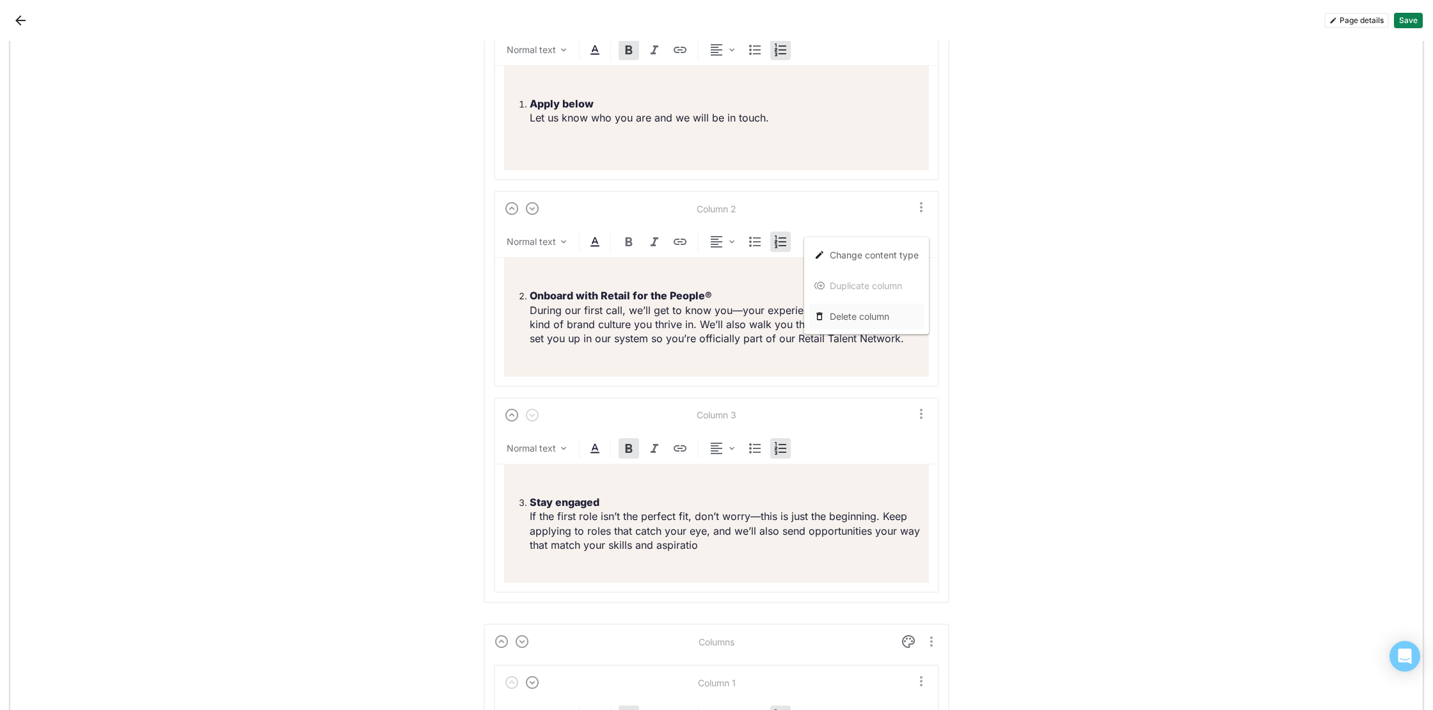
click at [874, 318] on div "Delete column" at bounding box center [860, 316] width 60 height 11
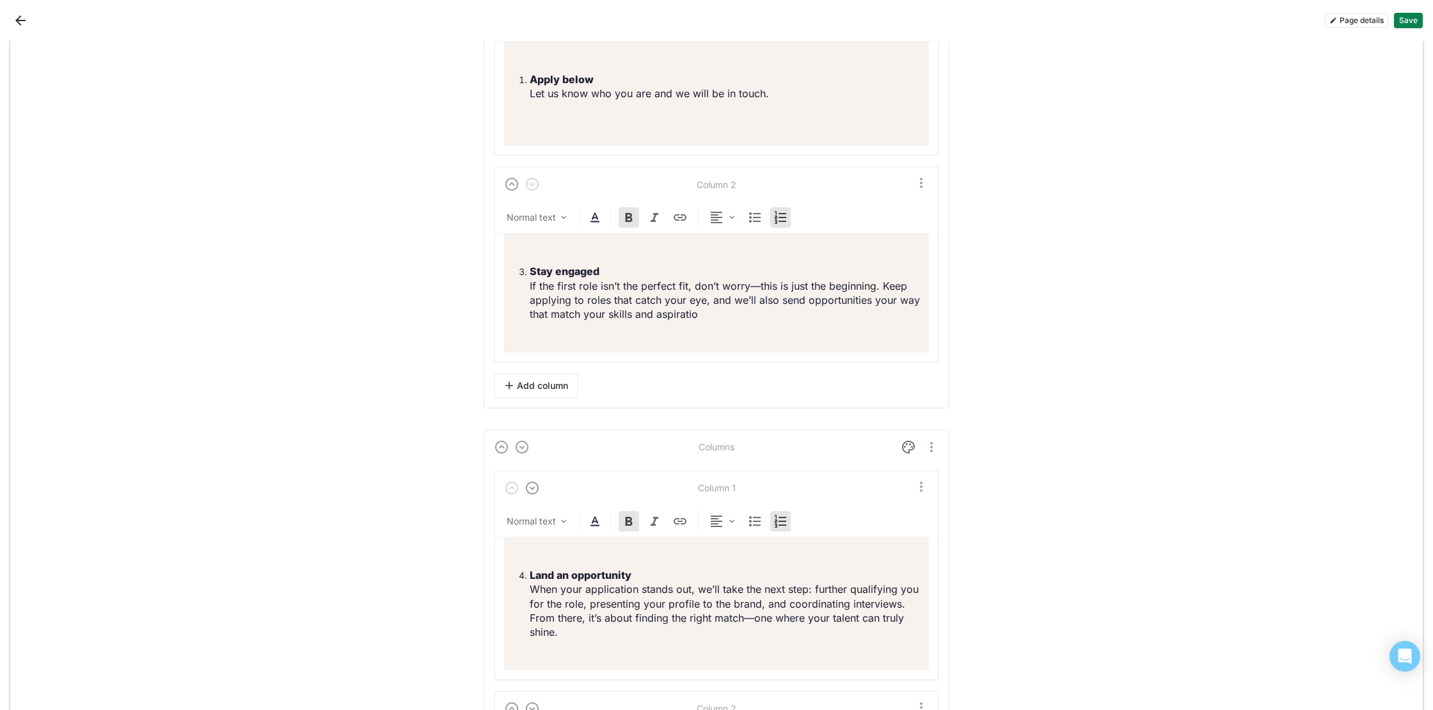
scroll to position [6286, 0]
click at [531, 277] on strong "Stay engaged" at bounding box center [565, 270] width 70 height 13
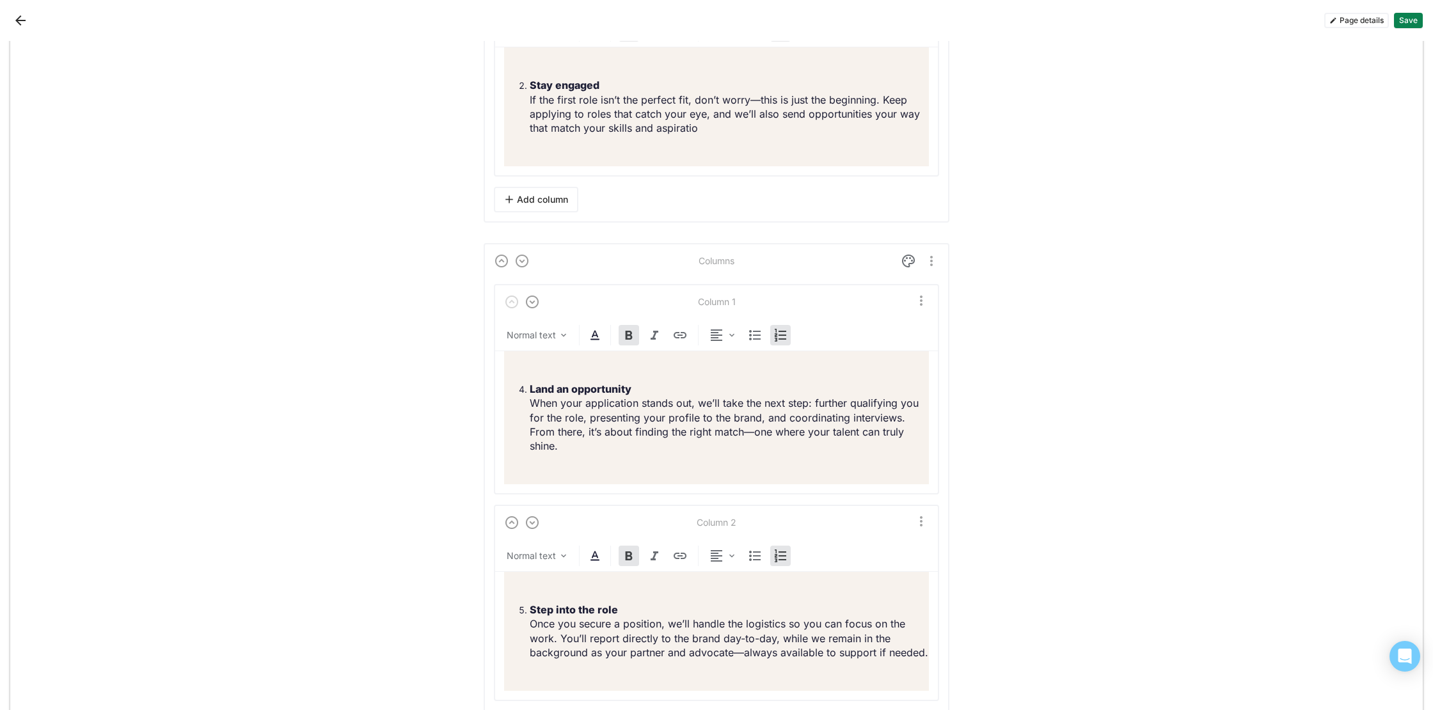
scroll to position [6500, 0]
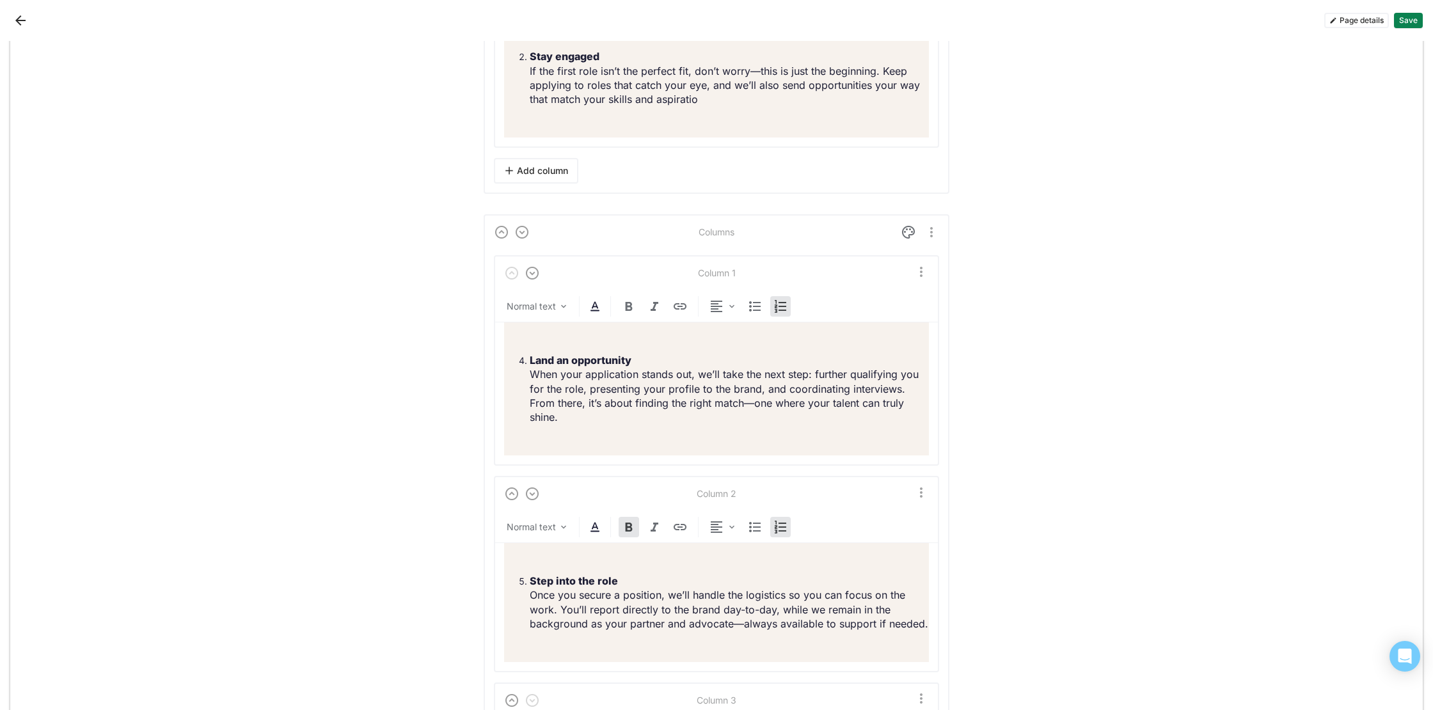
drag, startPoint x: 600, startPoint y: 437, endPoint x: 726, endPoint y: 436, distance: 126.1
click at [726, 425] on p "Land an opportunity When your application stands out, we’ll take the next step:…" at bounding box center [729, 389] width 399 height 72
click at [709, 425] on p "Land an opportunity When your application stands out, we’ll take the next step:…" at bounding box center [729, 389] width 399 height 72
click at [530, 377] on li "Land an opportunity When your application stands out, we’ll take the next step:…" at bounding box center [729, 389] width 399 height 72
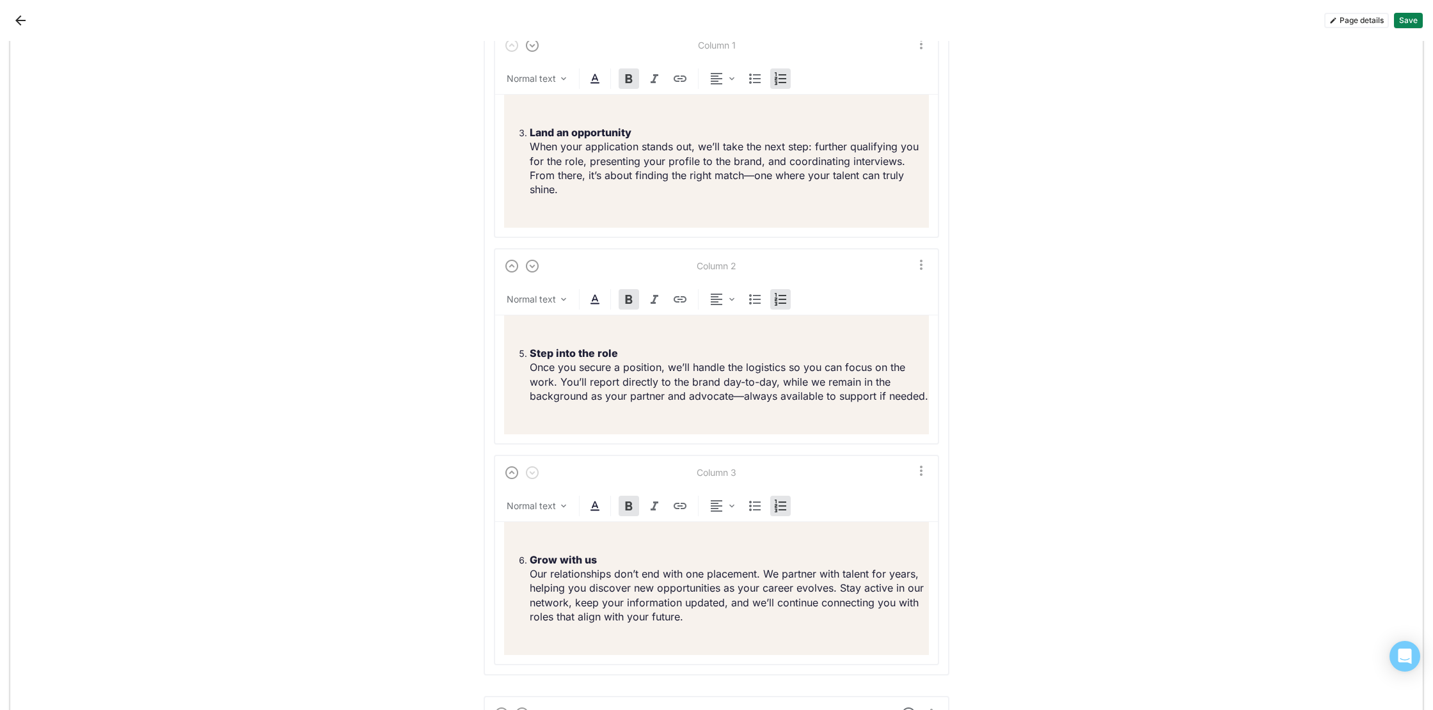
scroll to position [6731, 0]
drag, startPoint x: 530, startPoint y: 366, endPoint x: 561, endPoint y: 370, distance: 31.0
click at [530, 356] on strong "Step into the role" at bounding box center [574, 350] width 88 height 13
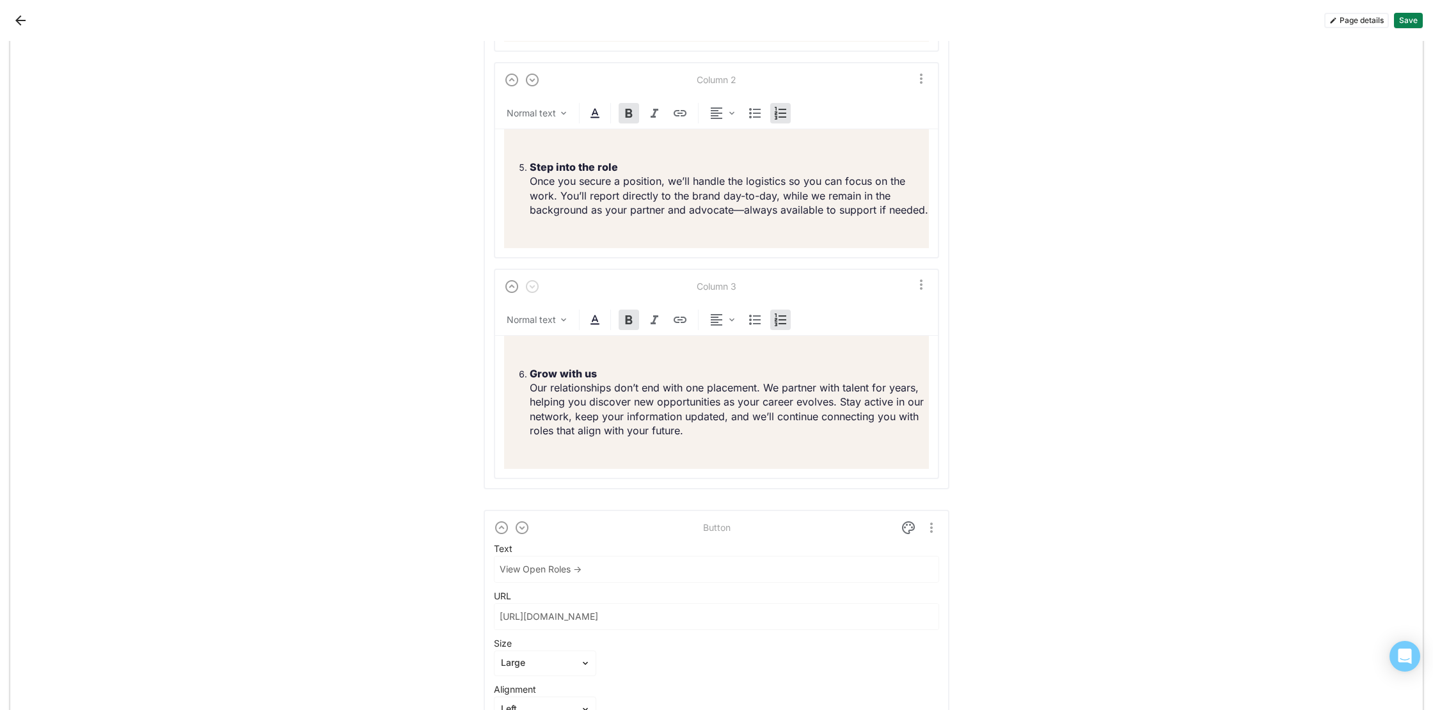
scroll to position [6913, 0]
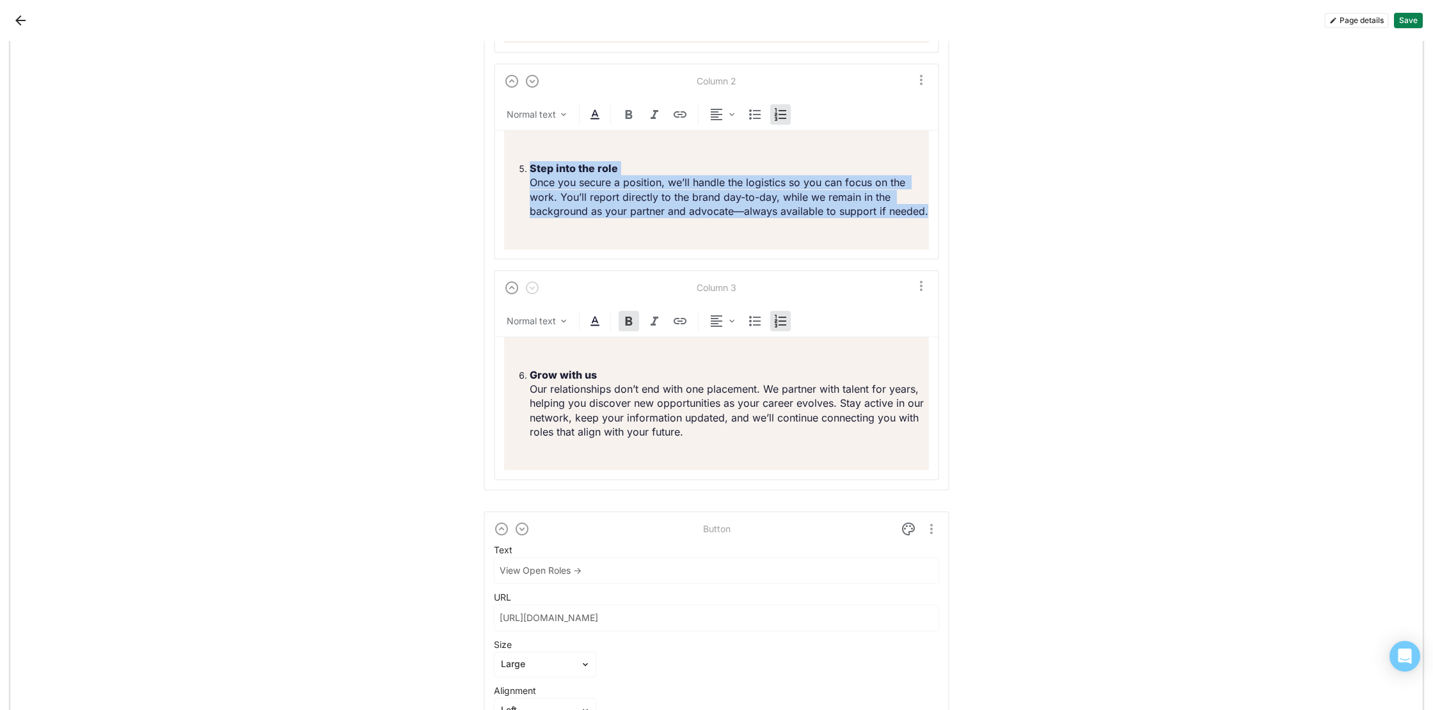
drag, startPoint x: 925, startPoint y: 227, endPoint x: 520, endPoint y: 179, distance: 407.2
click at [520, 179] on ol "Step into the role Once you secure a position, we’ll handle the logistics so yo…" at bounding box center [716, 190] width 425 height 58
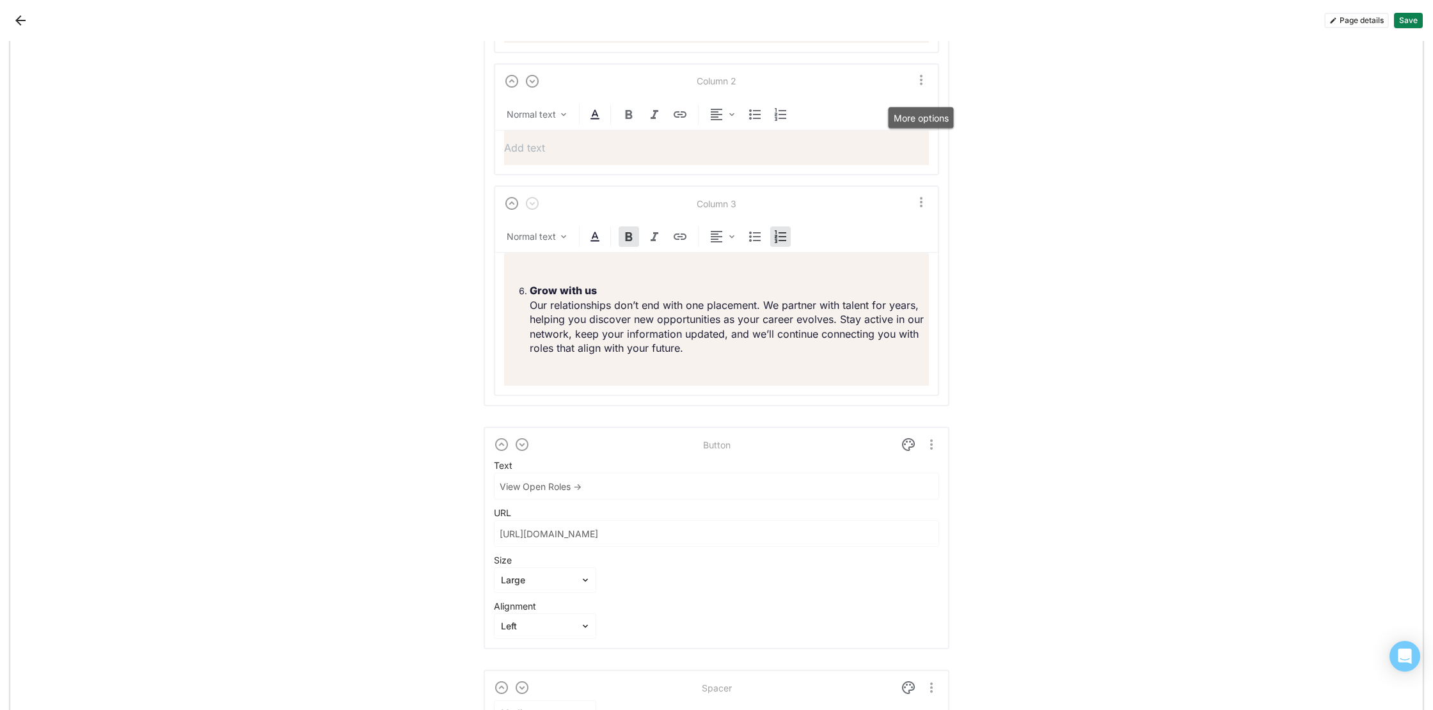
click at [925, 88] on img "More options" at bounding box center [921, 79] width 15 height 15
click at [882, 190] on div "Delete column" at bounding box center [860, 189] width 60 height 11
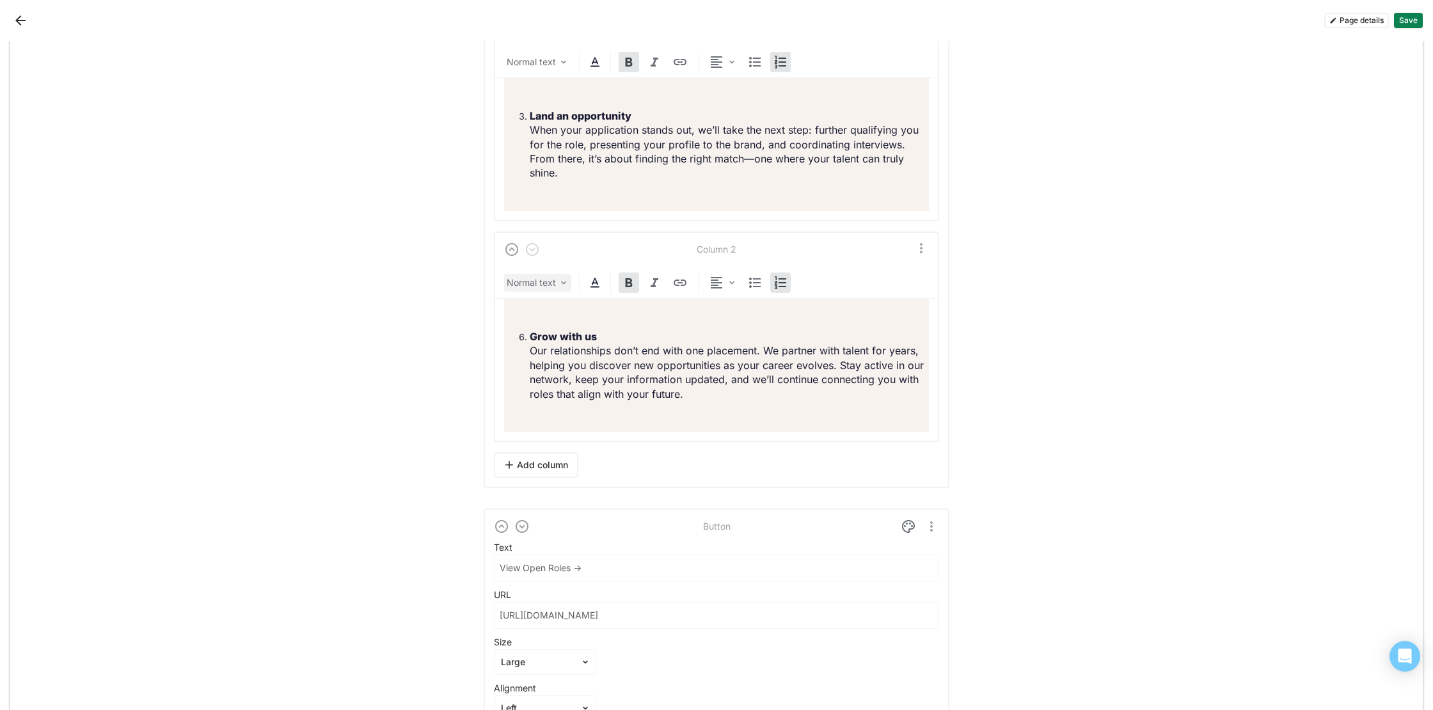
scroll to position [6748, 0]
click at [531, 340] on strong "Grow with us" at bounding box center [563, 333] width 67 height 13
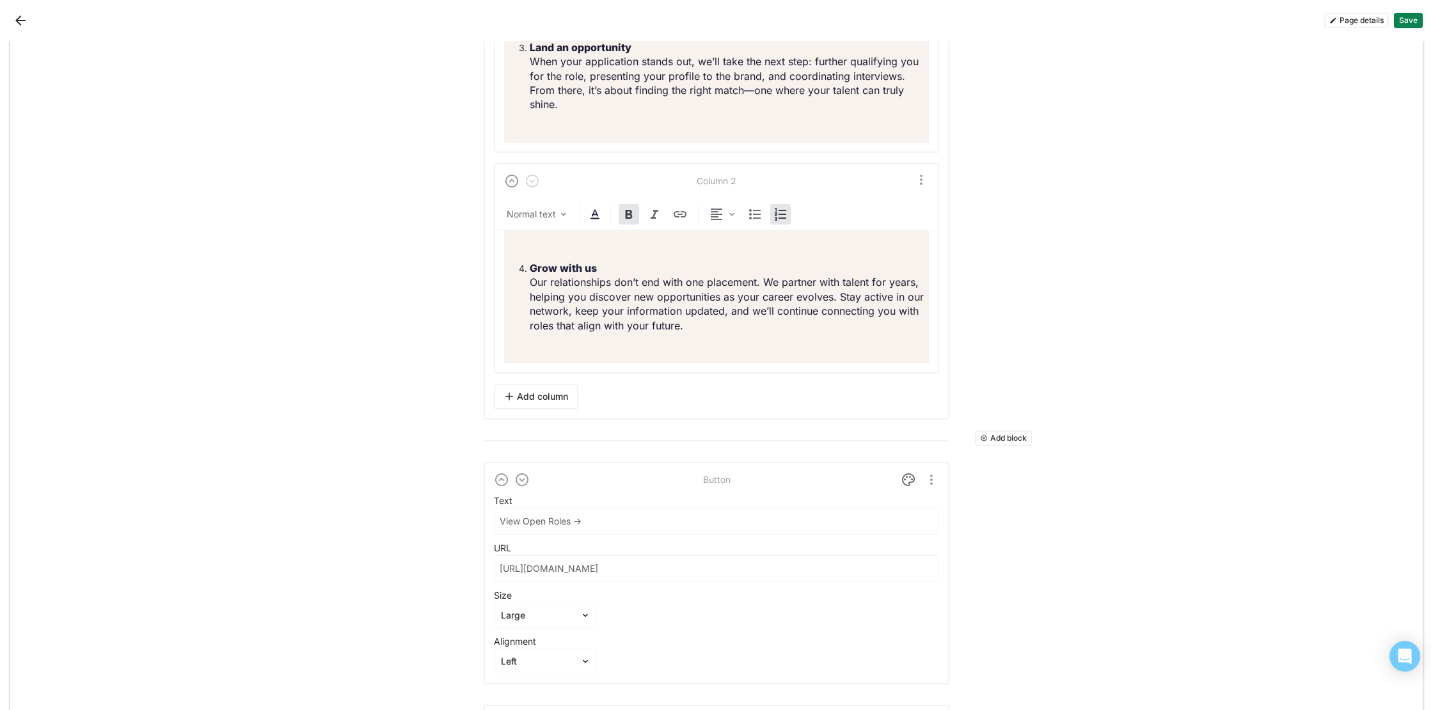
scroll to position [6790, 0]
click at [1414, 21] on button "Save" at bounding box center [1408, 20] width 29 height 15
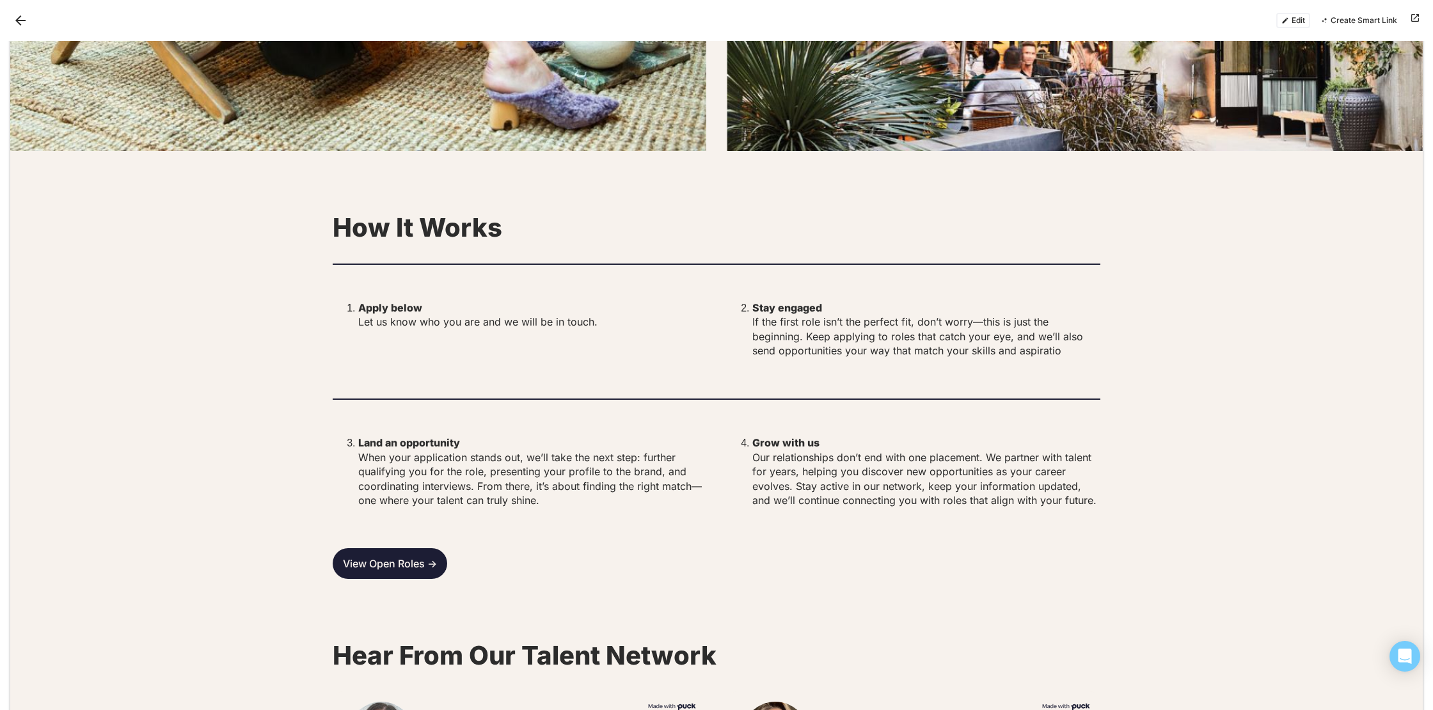
scroll to position [2796, 0]
click at [1304, 22] on button "Edit" at bounding box center [1294, 20] width 34 height 15
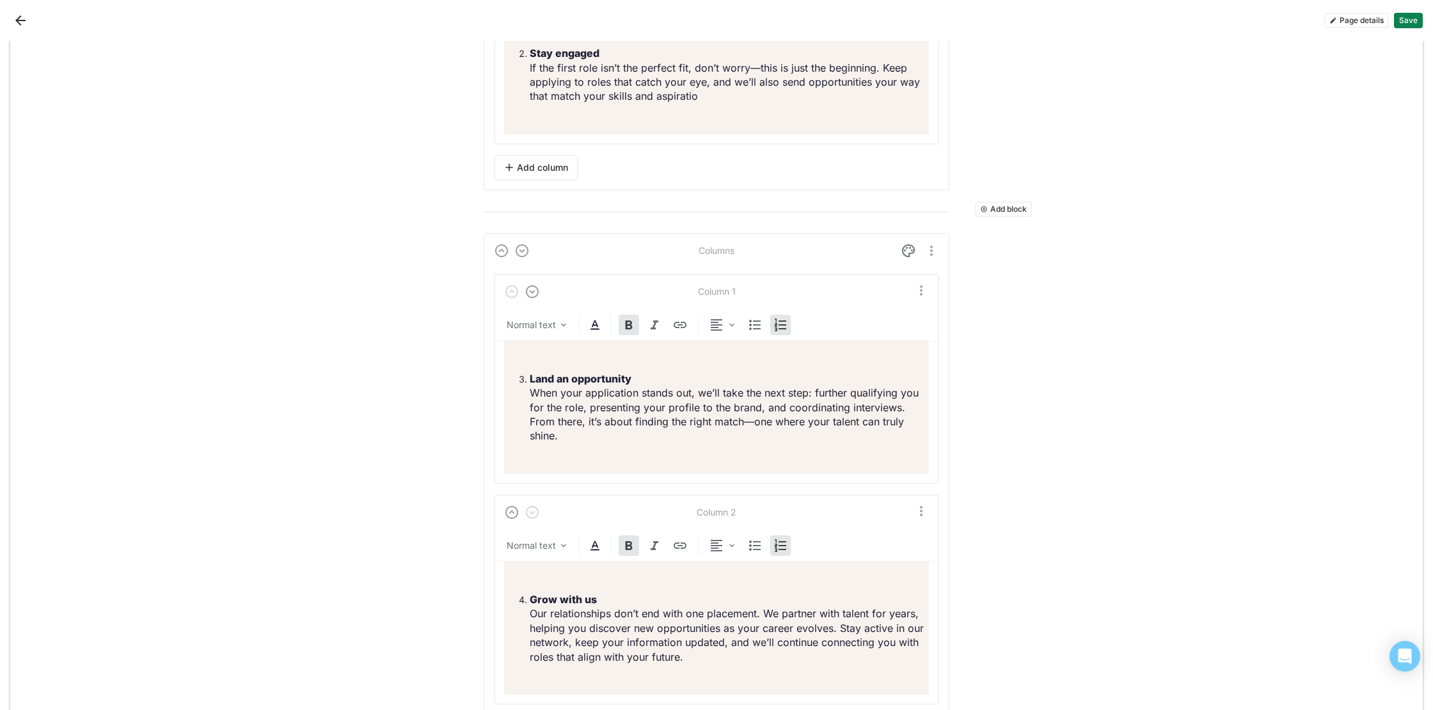
scroll to position [6482, 0]
click at [911, 258] on img at bounding box center [908, 250] width 15 height 15
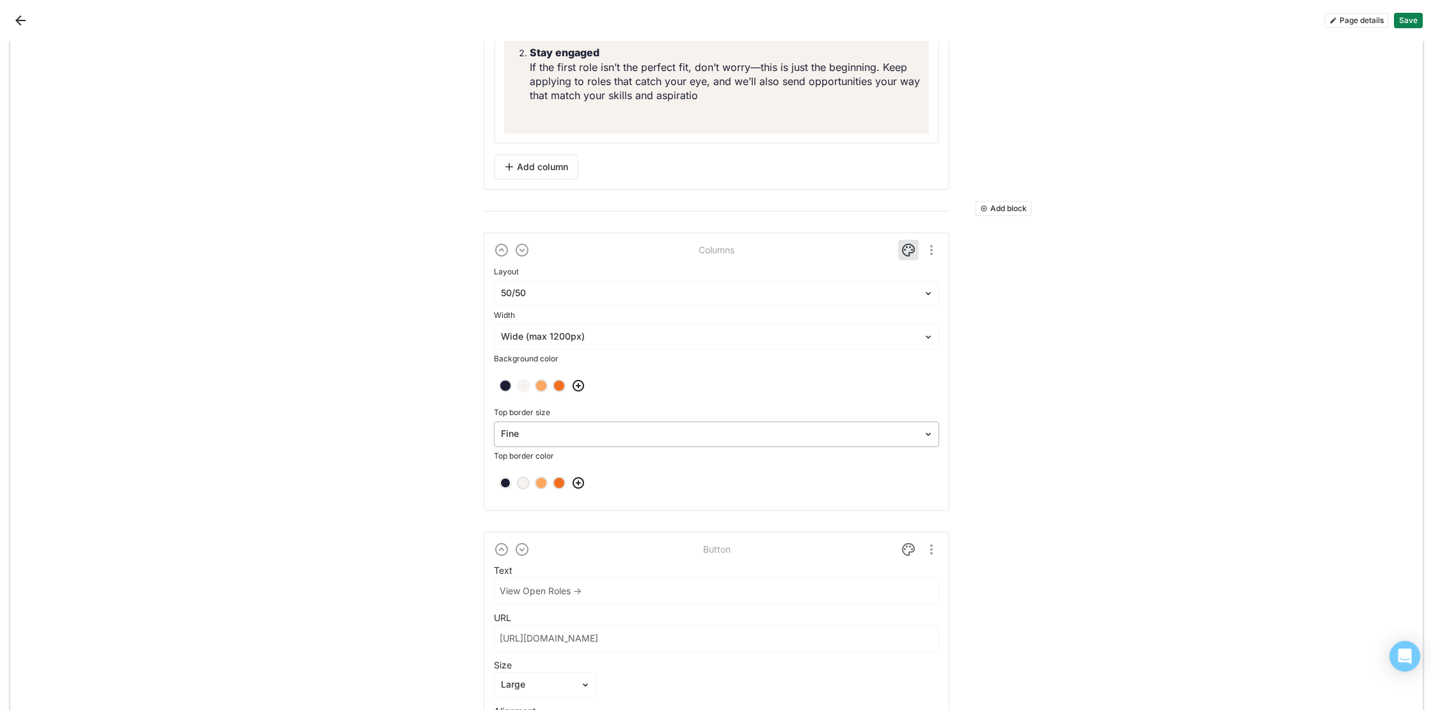
click at [602, 441] on div at bounding box center [709, 433] width 416 height 13
click at [582, 483] on div "None" at bounding box center [716, 471] width 435 height 26
click at [908, 258] on img at bounding box center [908, 250] width 15 height 15
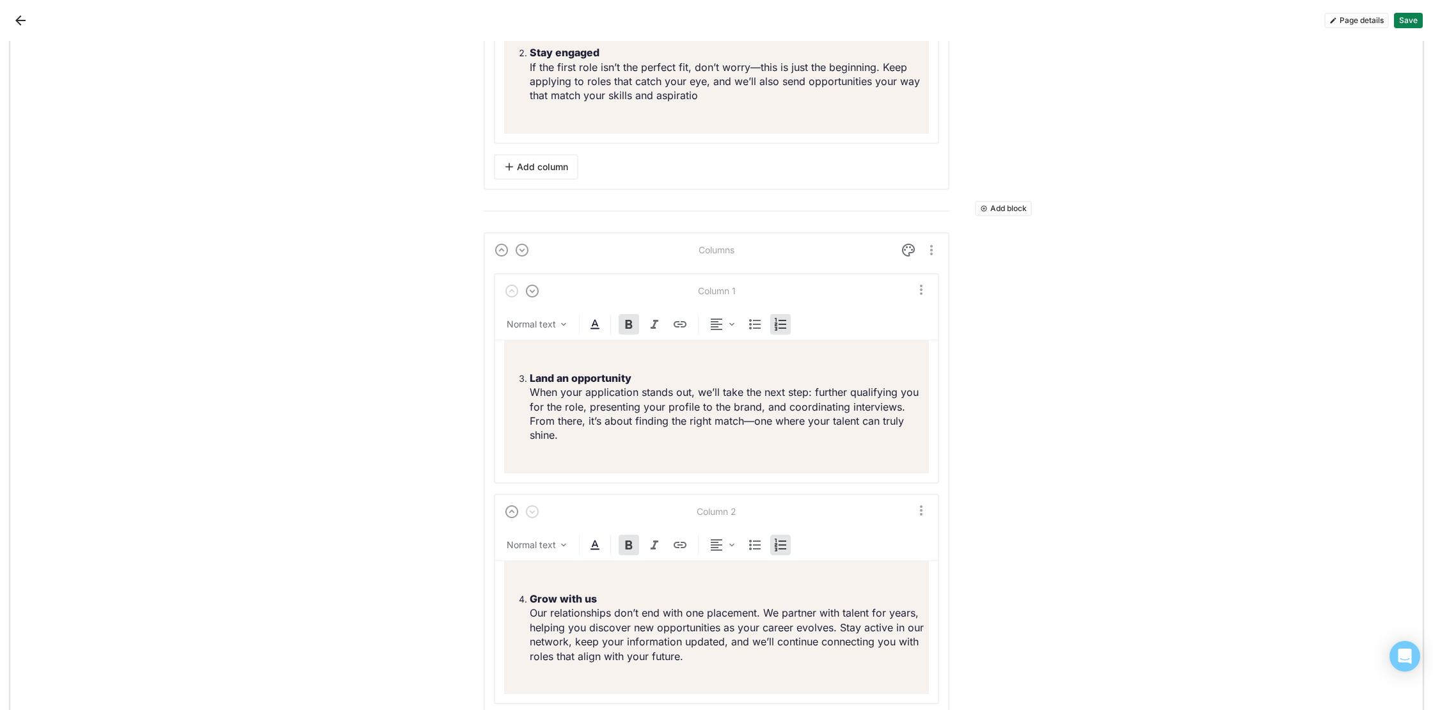
click at [1409, 24] on button "Save" at bounding box center [1408, 20] width 29 height 15
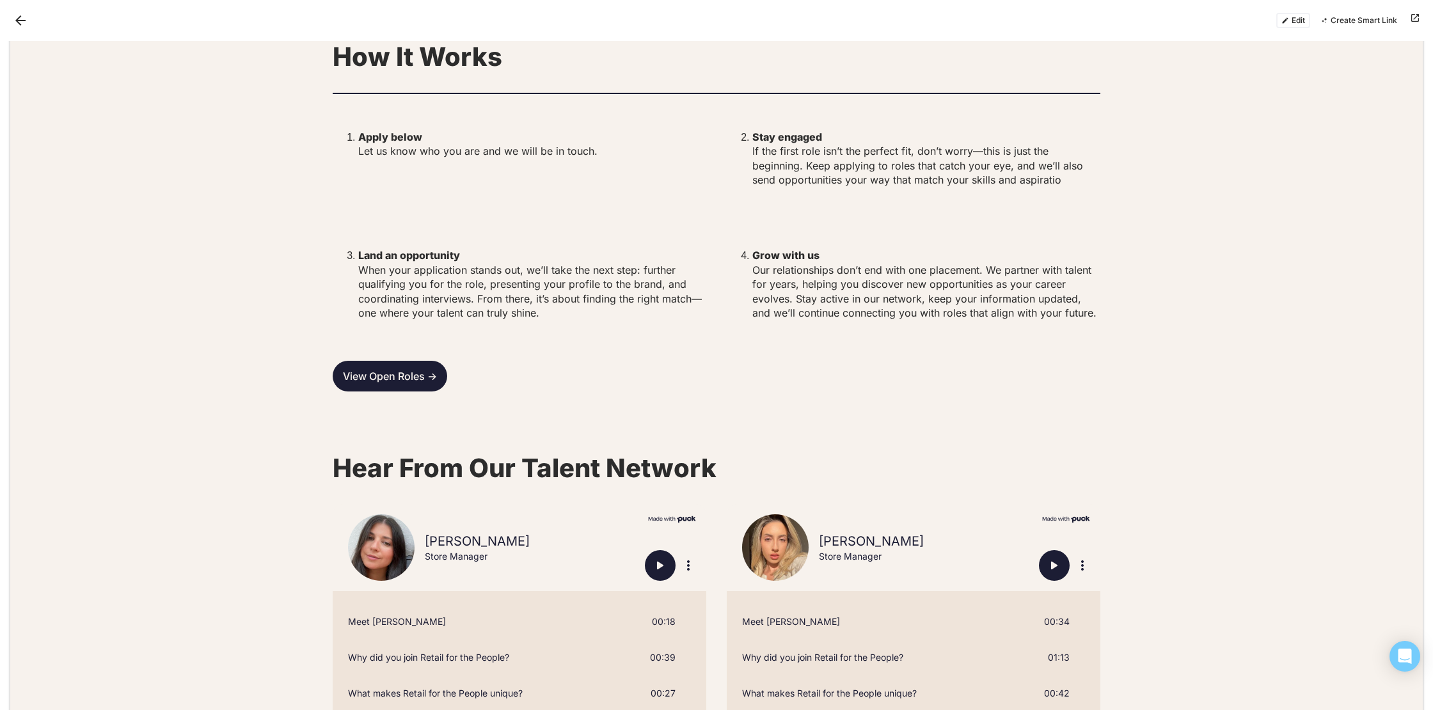
scroll to position [2973, 0]
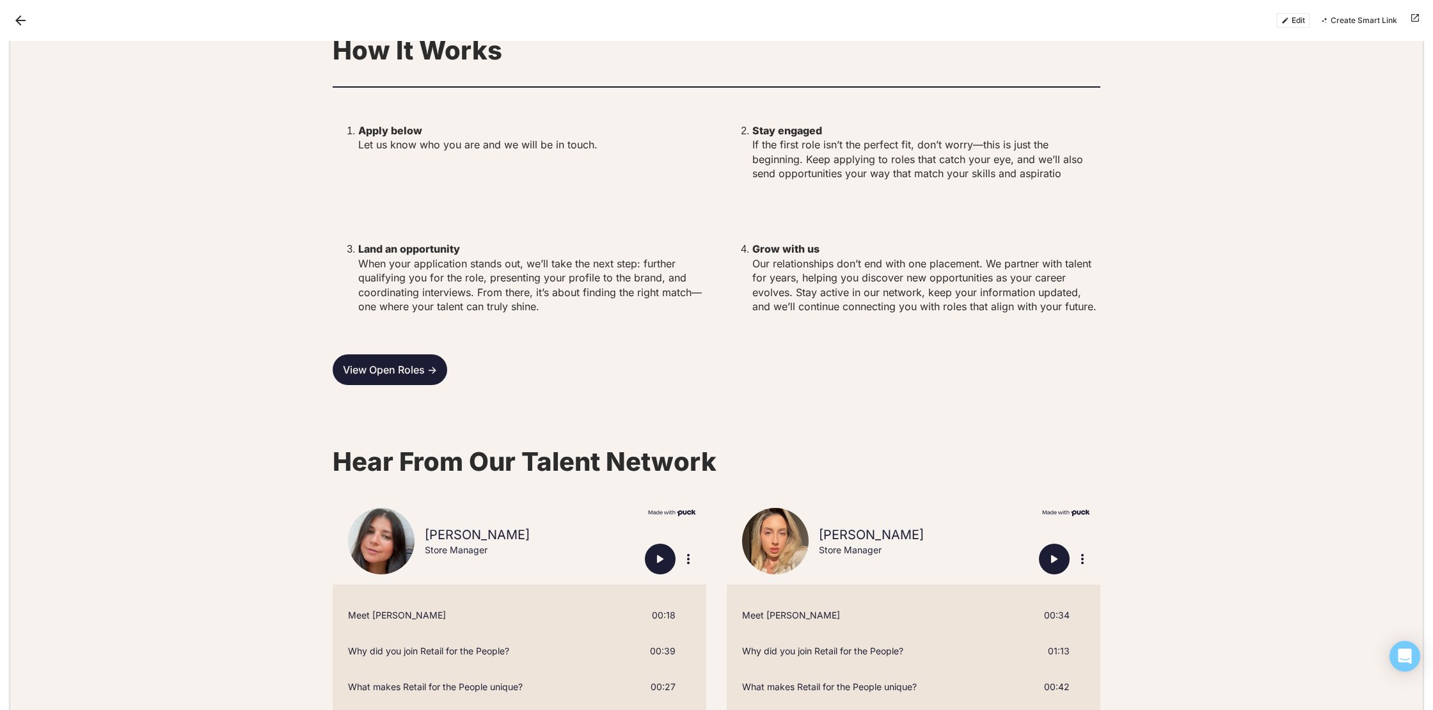
click at [1309, 21] on button "Edit" at bounding box center [1294, 20] width 34 height 15
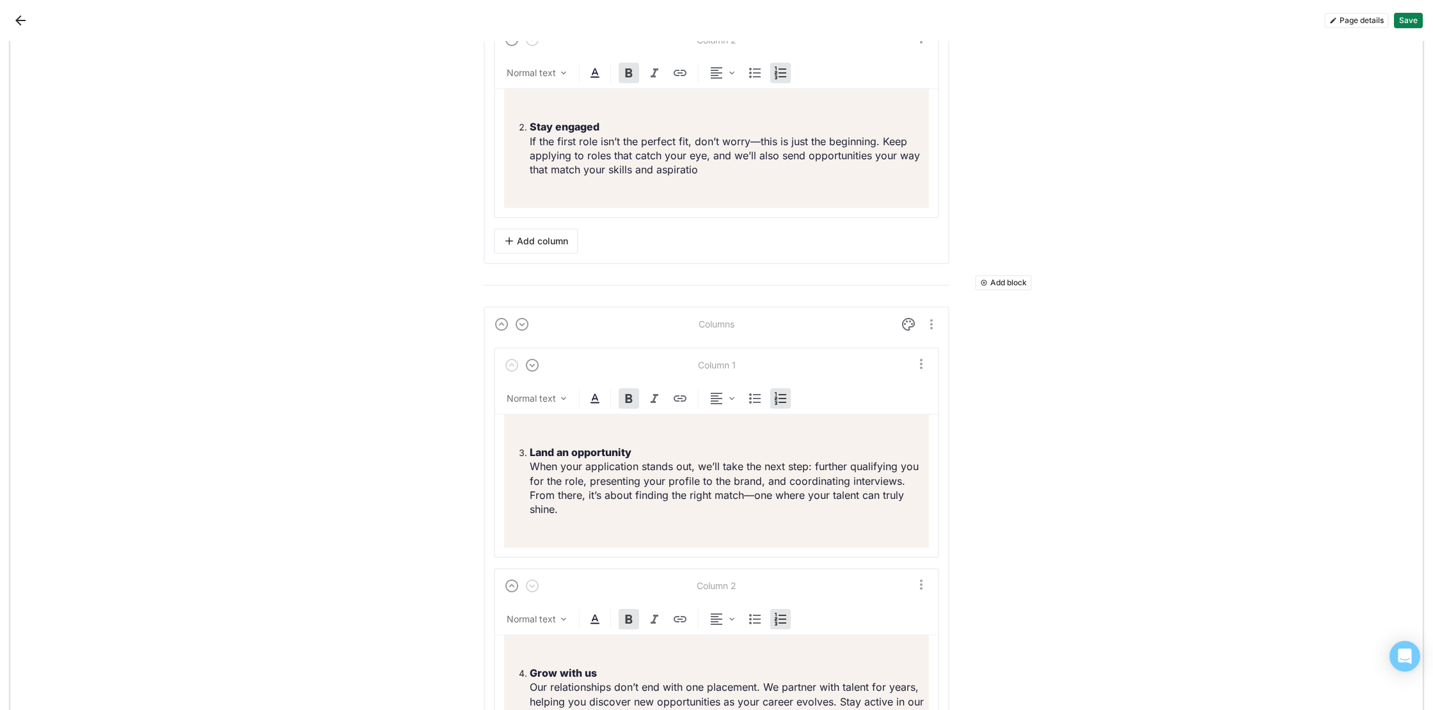
scroll to position [6410, 0]
click at [904, 330] on img at bounding box center [908, 321] width 15 height 15
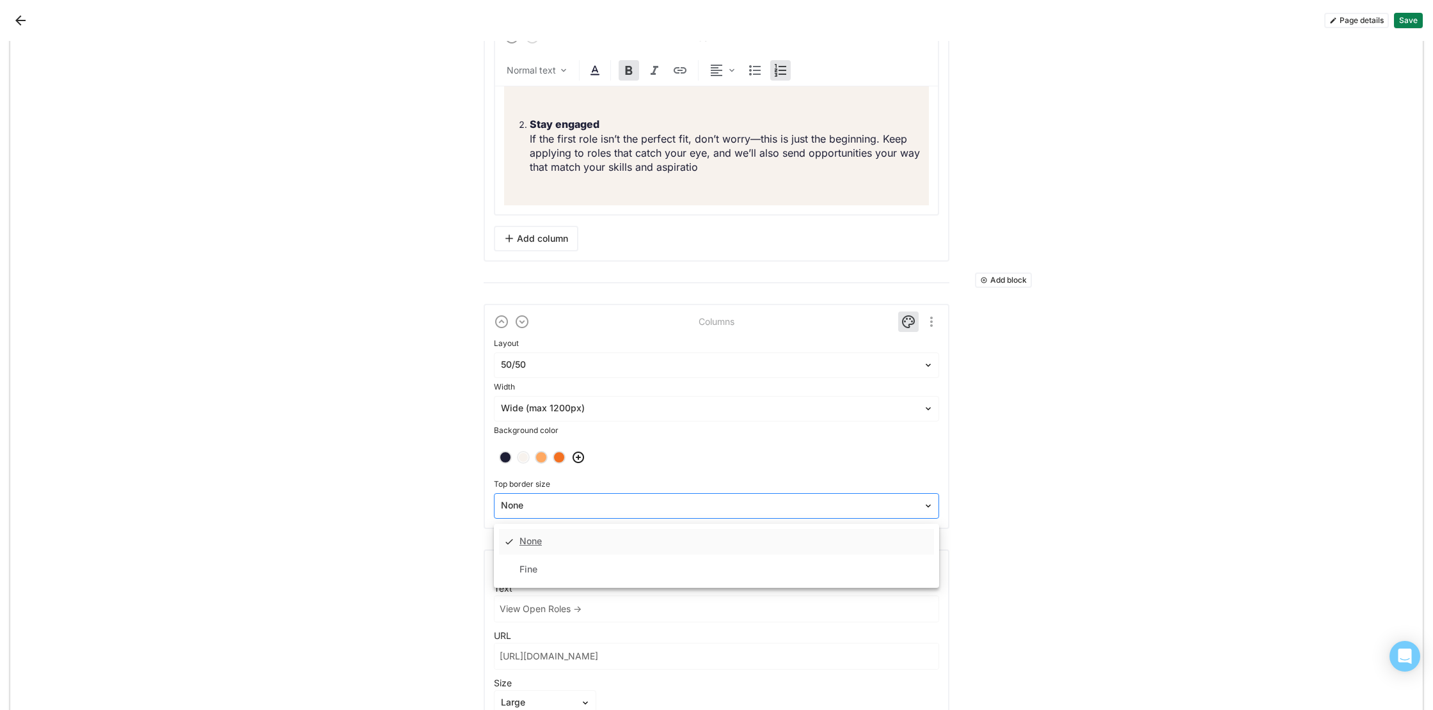
click at [590, 513] on div at bounding box center [709, 505] width 416 height 13
click at [563, 582] on div "Fine" at bounding box center [716, 570] width 435 height 26
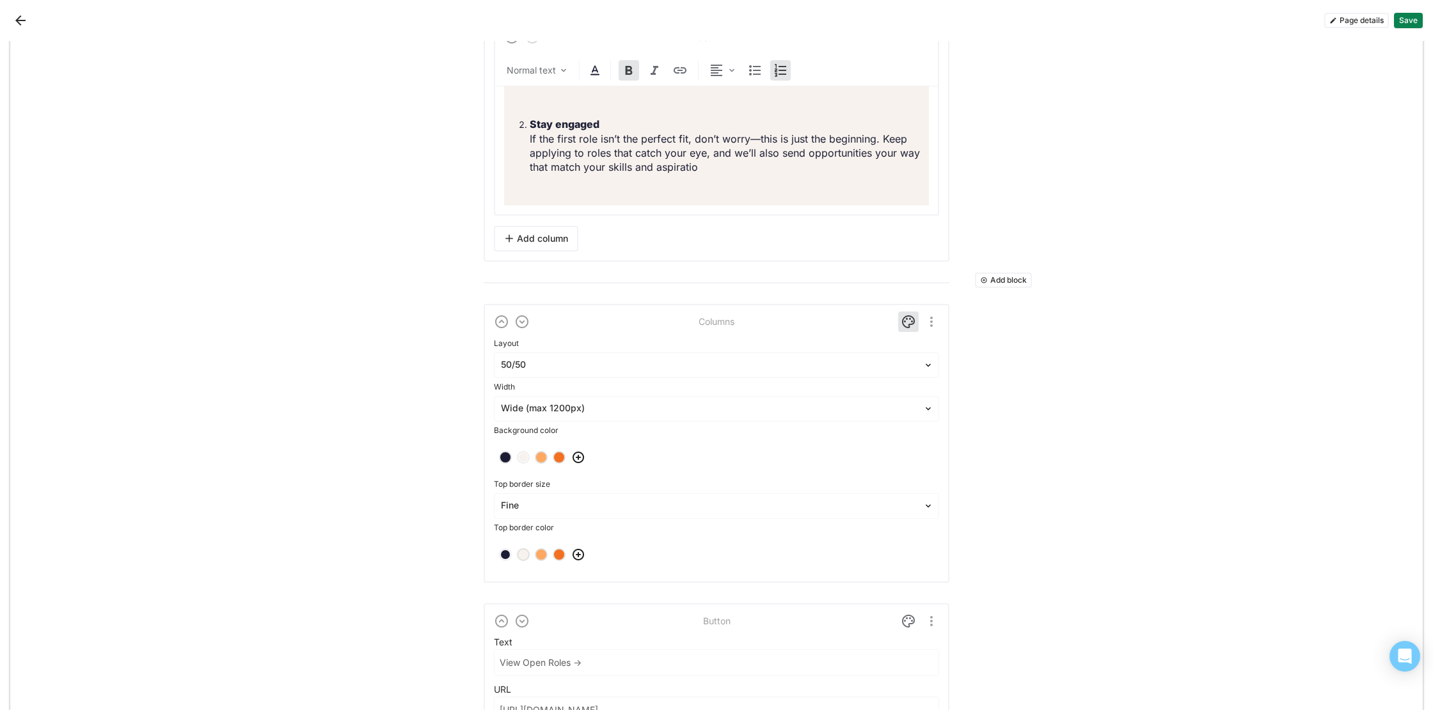
click at [507, 559] on div at bounding box center [505, 554] width 9 height 9
drag, startPoint x: 1405, startPoint y: 17, endPoint x: 1398, endPoint y: 15, distance: 7.3
click at [1405, 17] on button "Save" at bounding box center [1408, 20] width 29 height 15
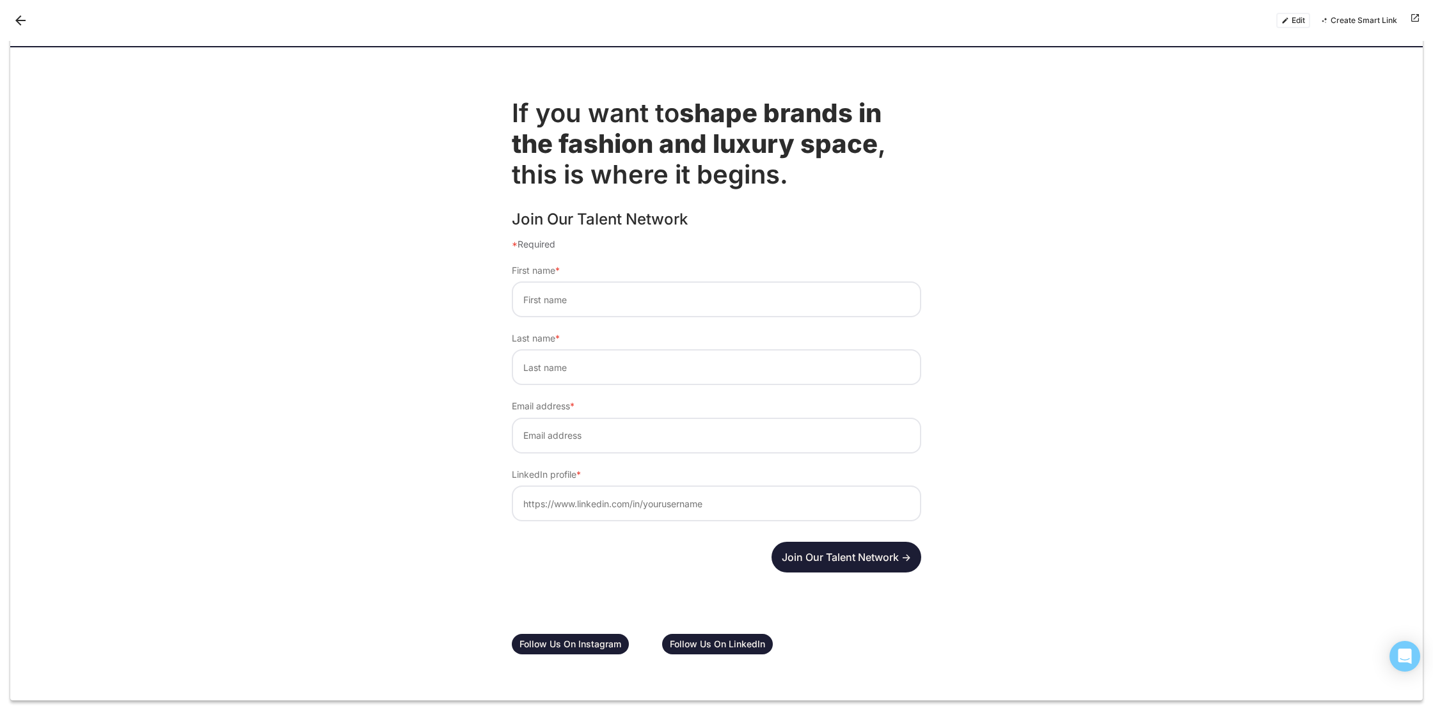
scroll to position [3896, 0]
click at [1301, 16] on button "Edit" at bounding box center [1294, 20] width 34 height 15
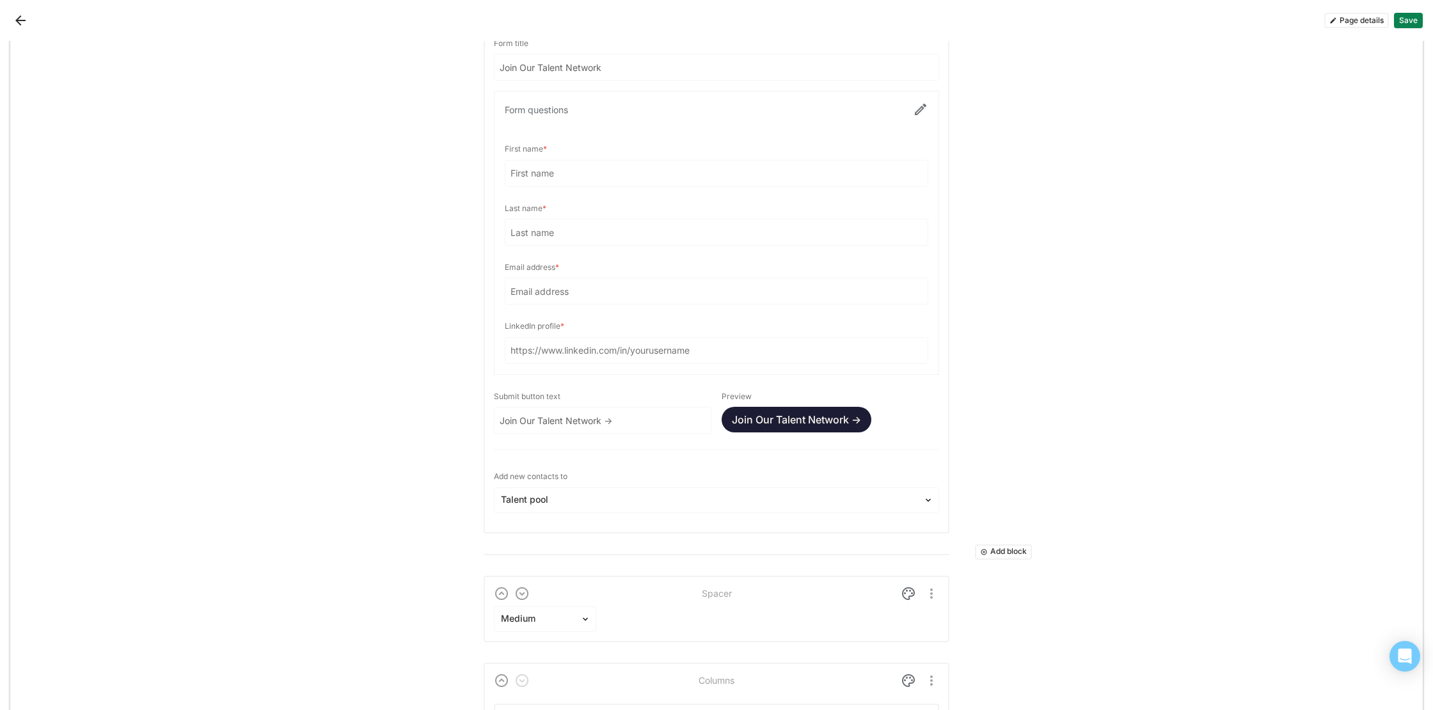
scroll to position [8702, 0]
click at [637, 508] on div at bounding box center [709, 501] width 416 height 13
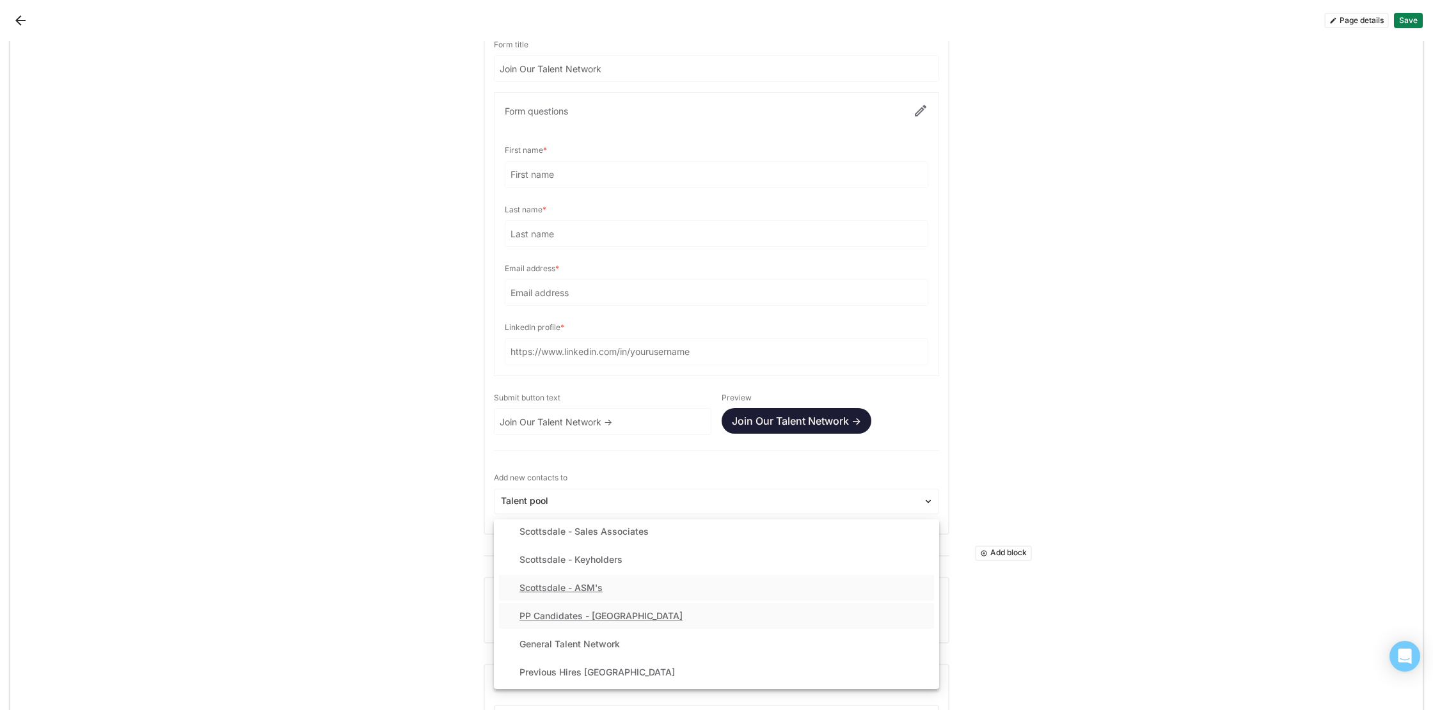
scroll to position [450, 0]
click at [603, 628] on div "General Talent Network" at bounding box center [570, 622] width 100 height 11
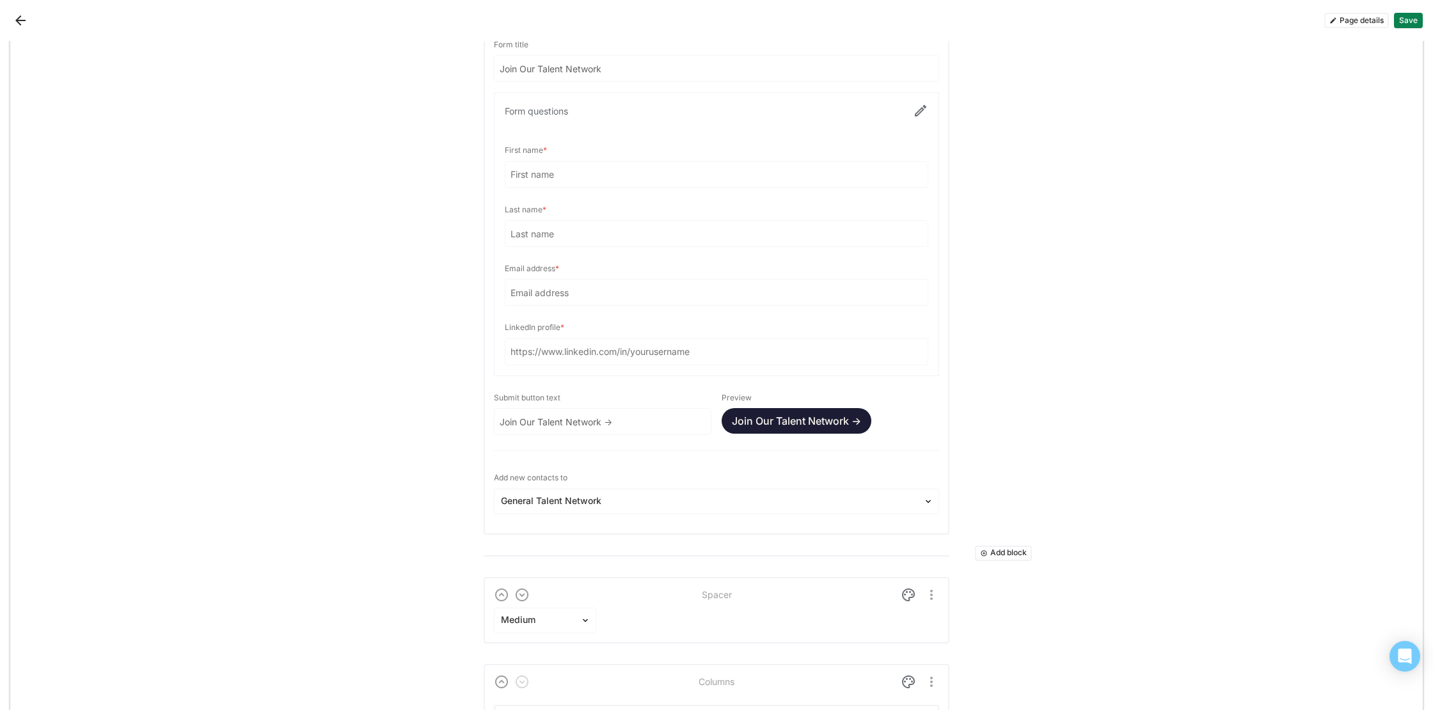
click at [1409, 20] on button "Save" at bounding box center [1408, 20] width 29 height 15
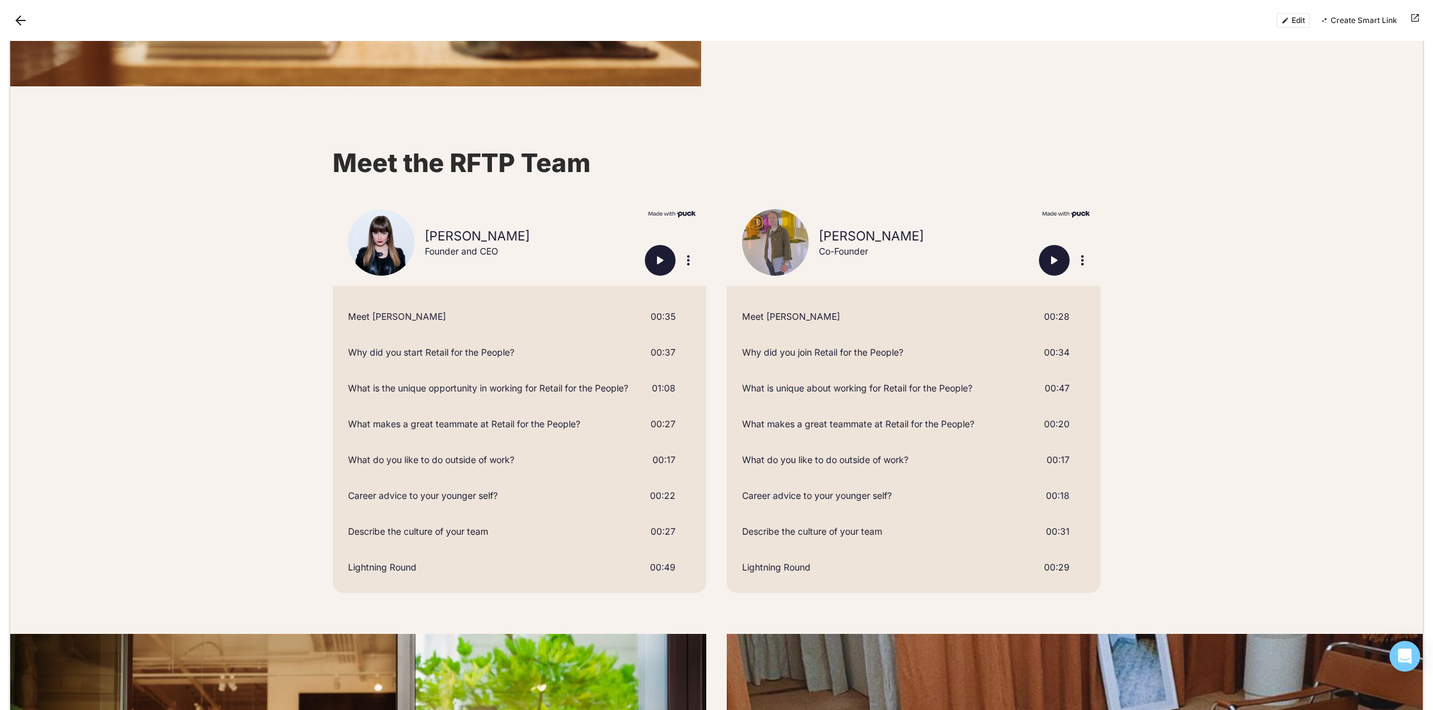
scroll to position [1001, 0]
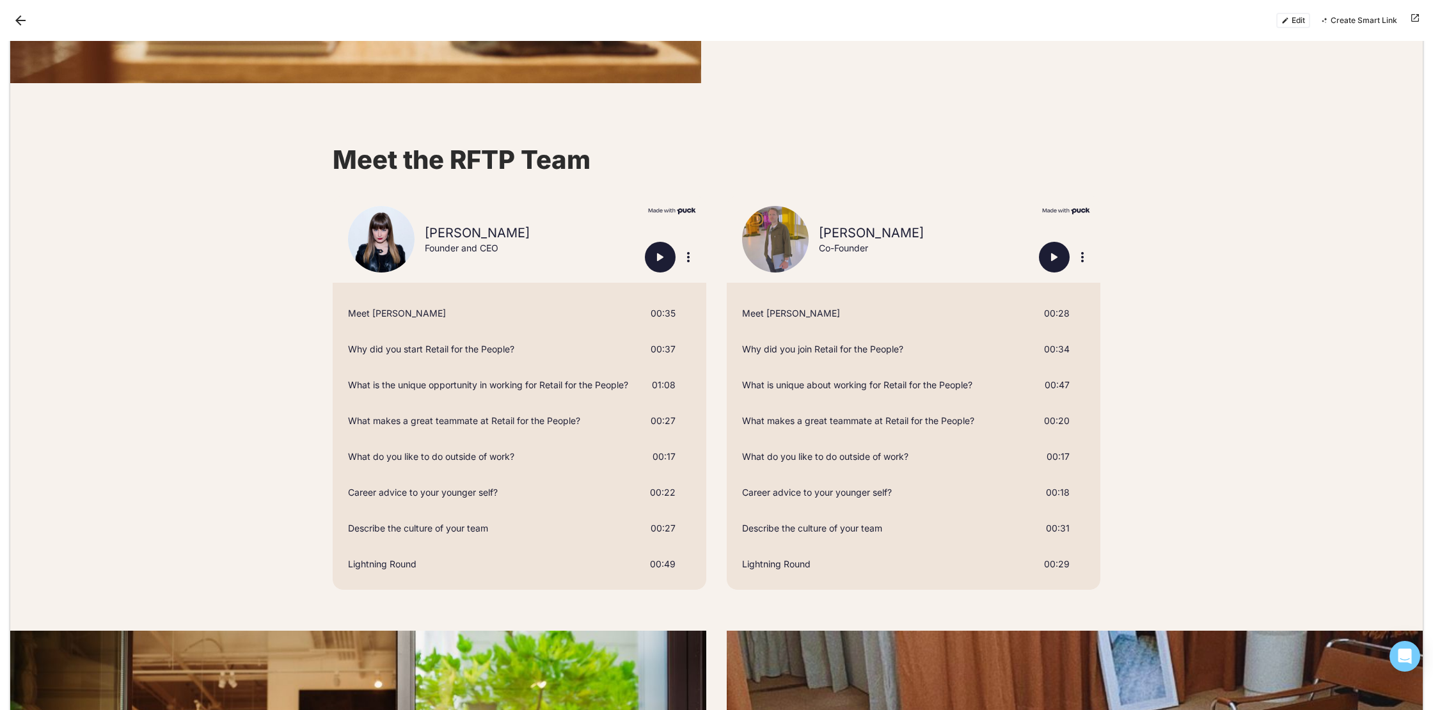
click at [1300, 24] on button "Edit" at bounding box center [1294, 20] width 34 height 15
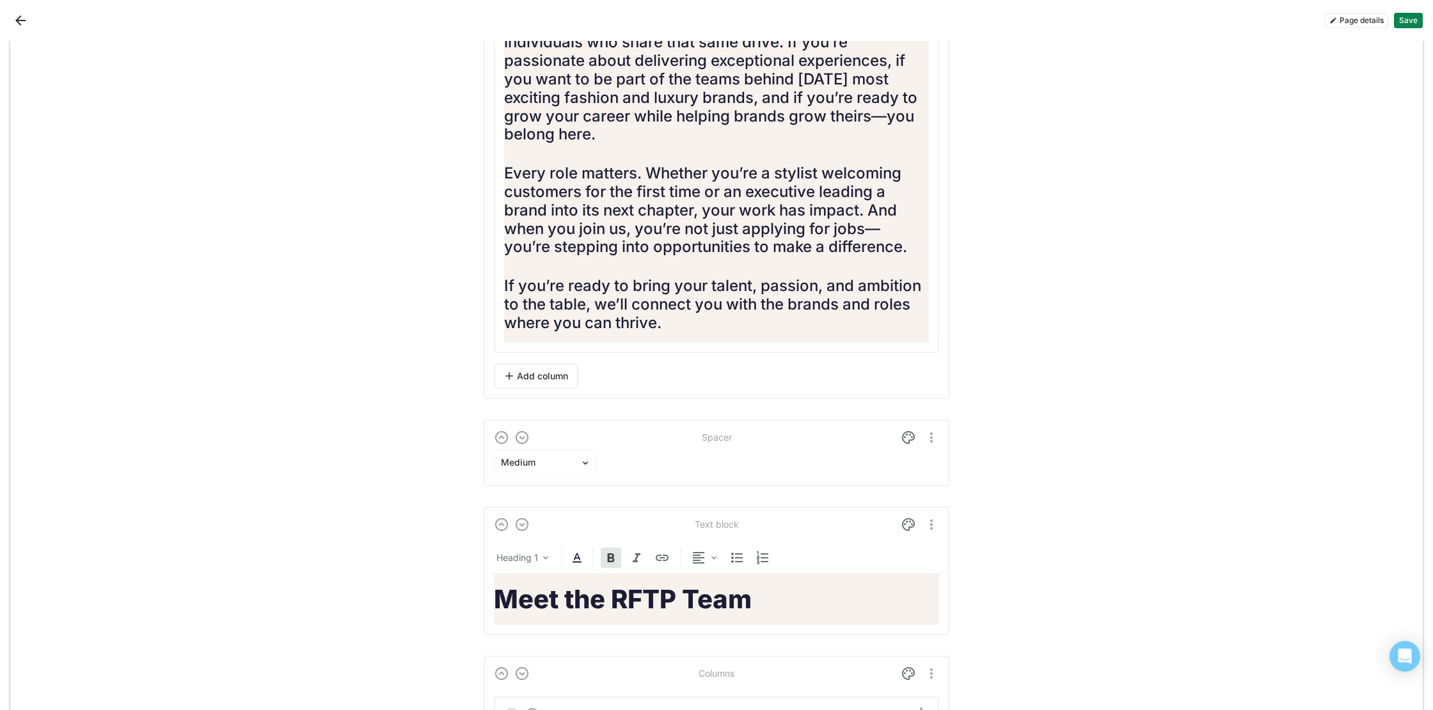
scroll to position [1810, 0]
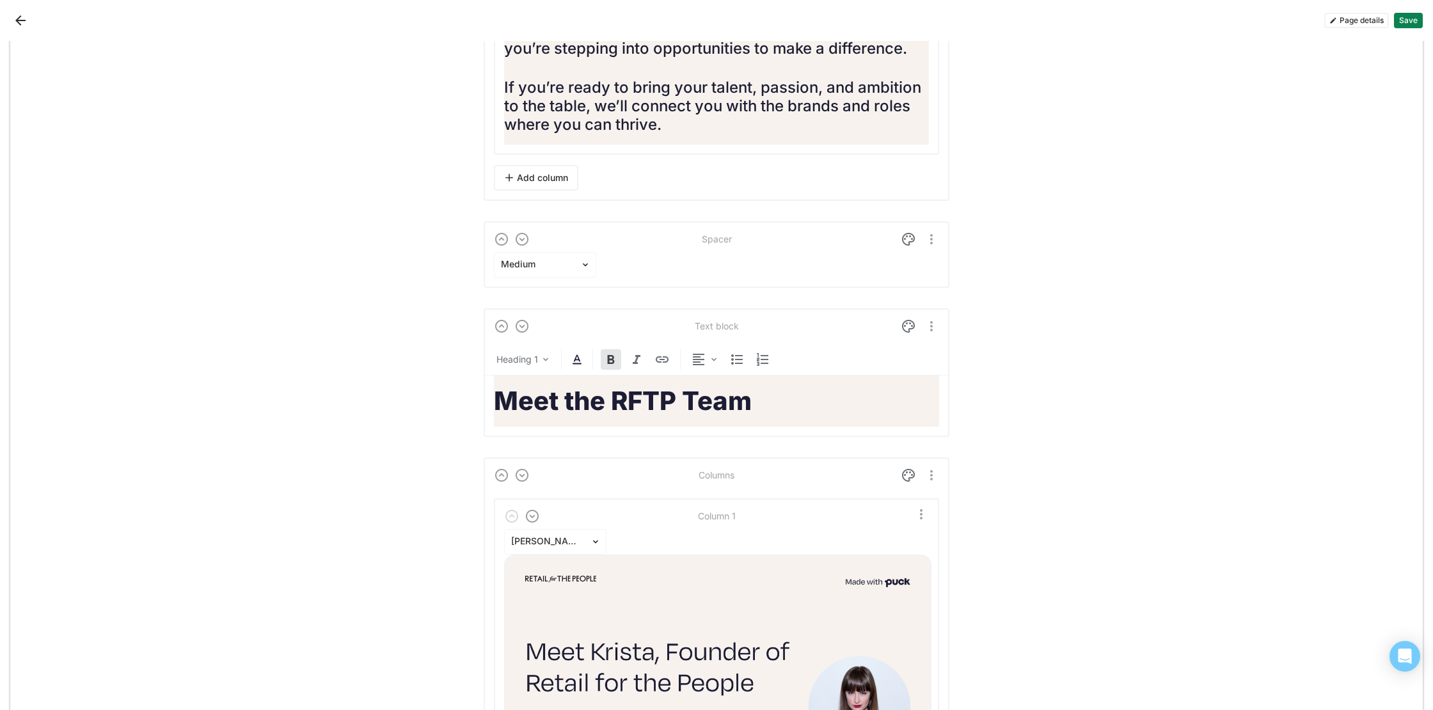
click at [754, 417] on h1 "Meet the RFTP Team" at bounding box center [716, 401] width 445 height 31
drag, startPoint x: 767, startPoint y: 423, endPoint x: 714, endPoint y: 425, distance: 53.1
click at [696, 417] on h1 "Meet the RFTP Team" at bounding box center [716, 401] width 445 height 31
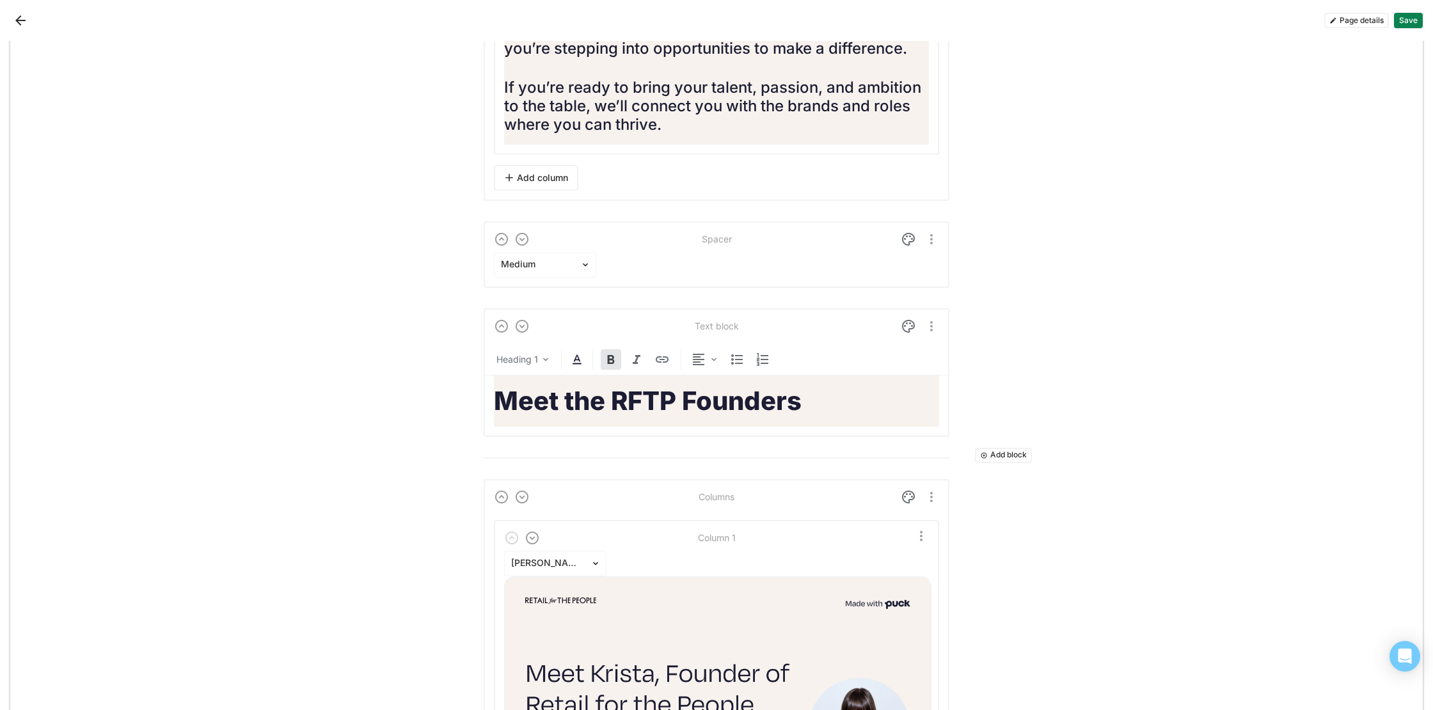
click at [1412, 25] on button "Save" at bounding box center [1408, 20] width 29 height 15
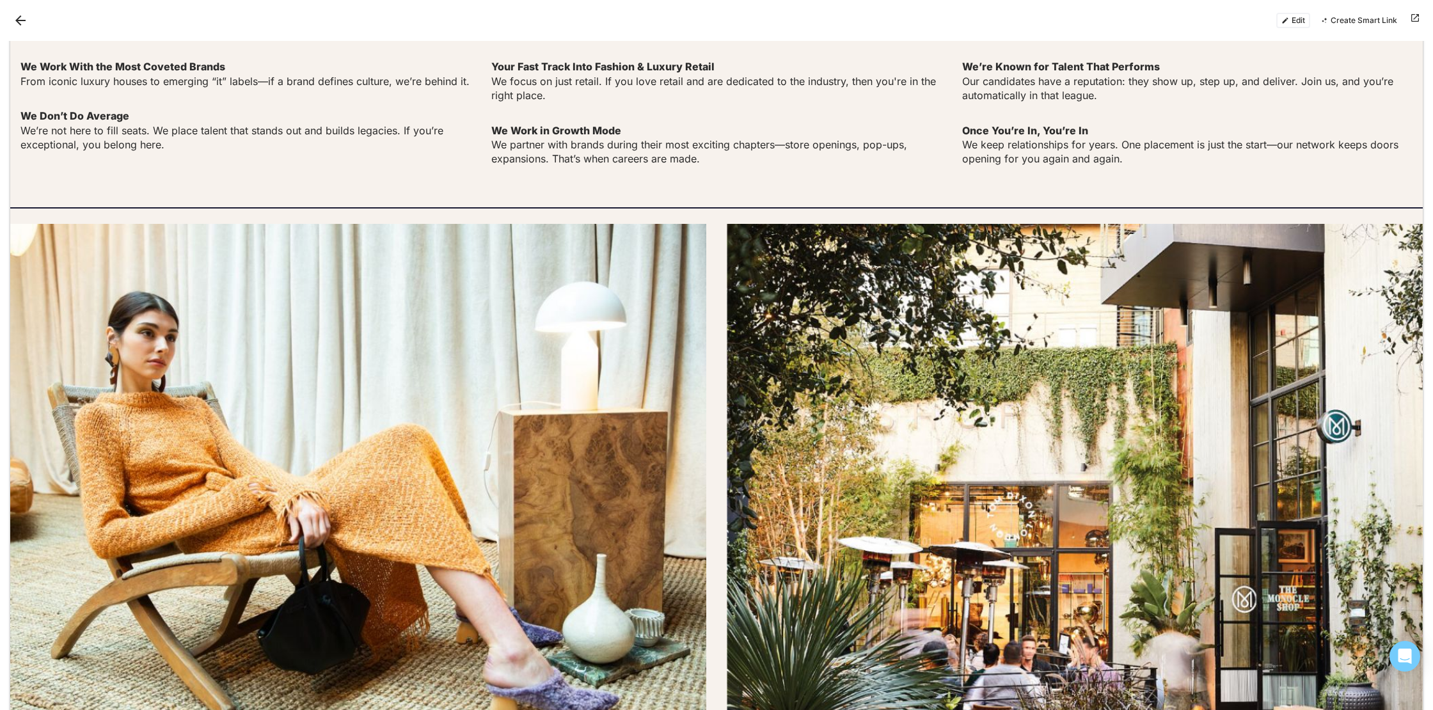
scroll to position [2195, 0]
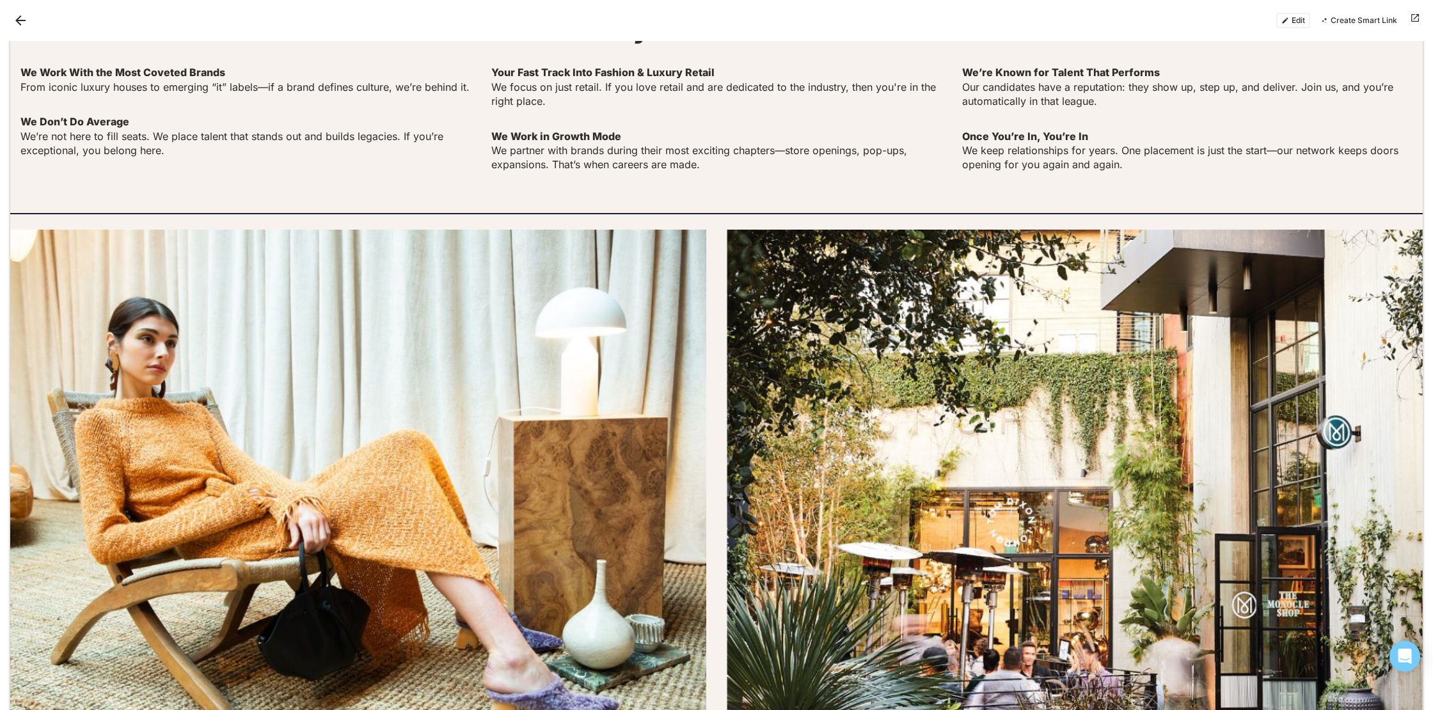
click at [1296, 22] on button "Edit" at bounding box center [1294, 20] width 34 height 15
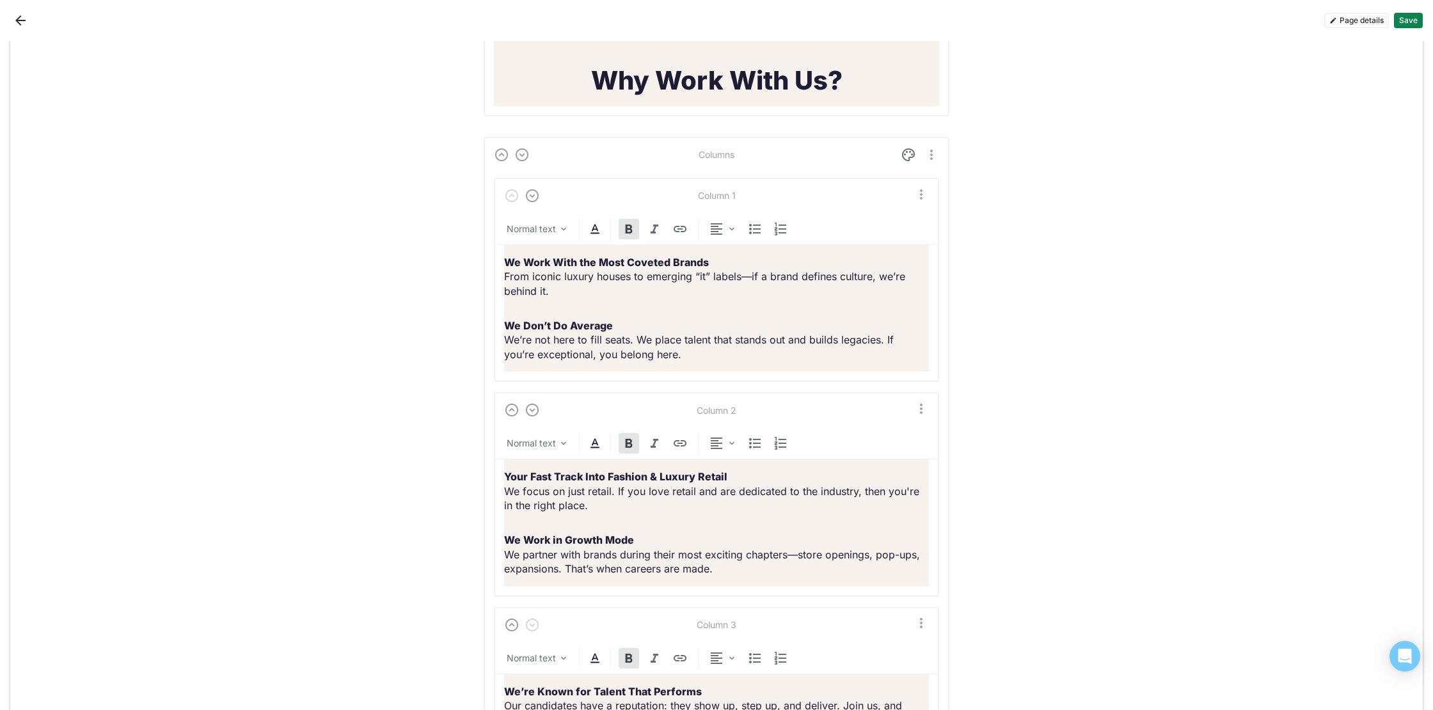
scroll to position [4092, 0]
click at [561, 328] on div "We Work With the Most Coveted Brands From iconic luxury houses to emerging “it”…" at bounding box center [716, 307] width 425 height 127
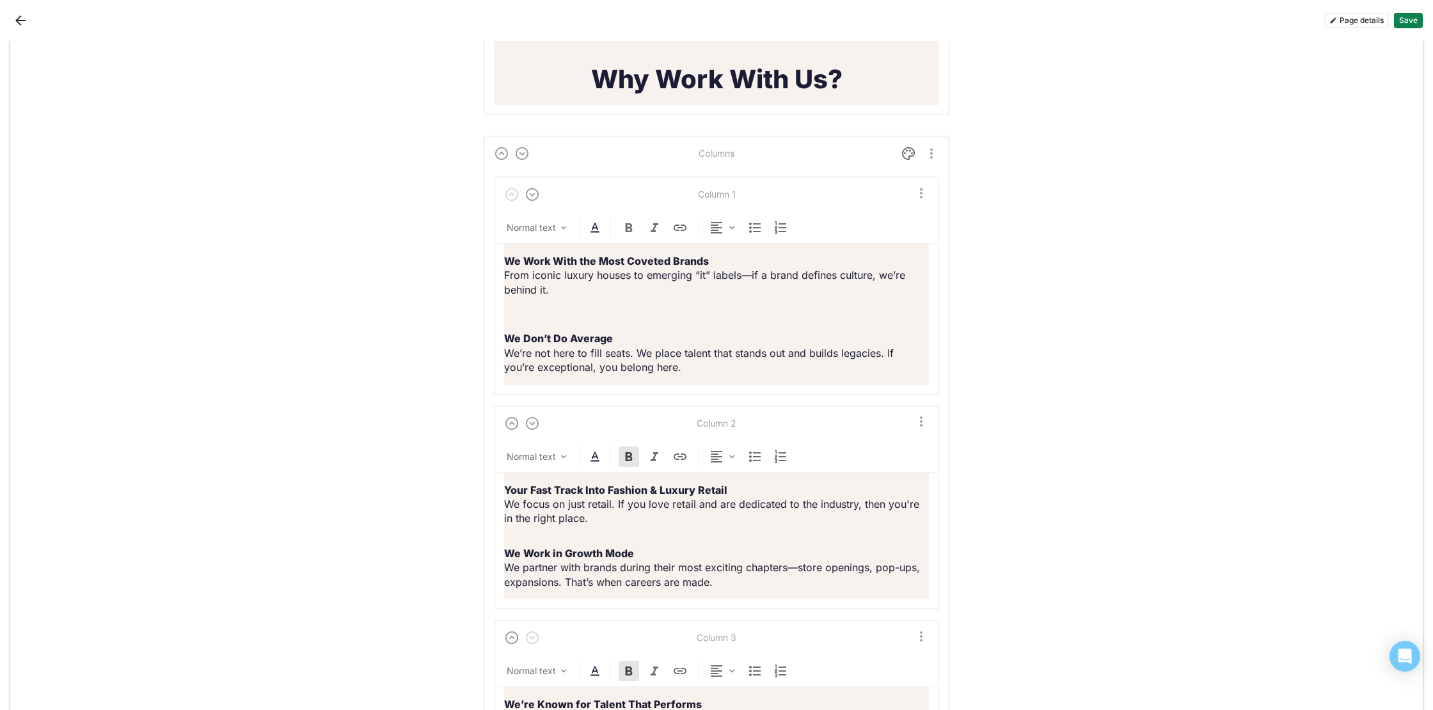
click at [1399, 20] on button "Save" at bounding box center [1408, 20] width 29 height 15
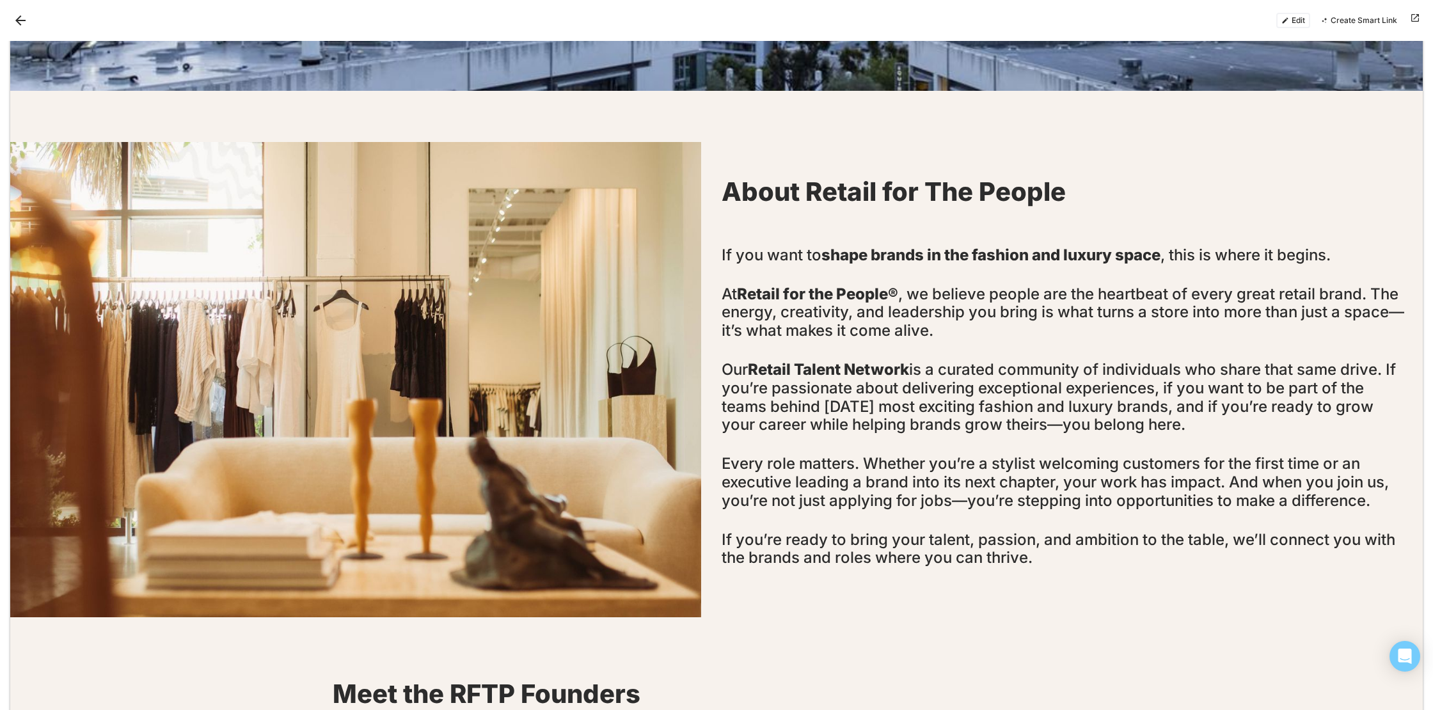
scroll to position [461, 0]
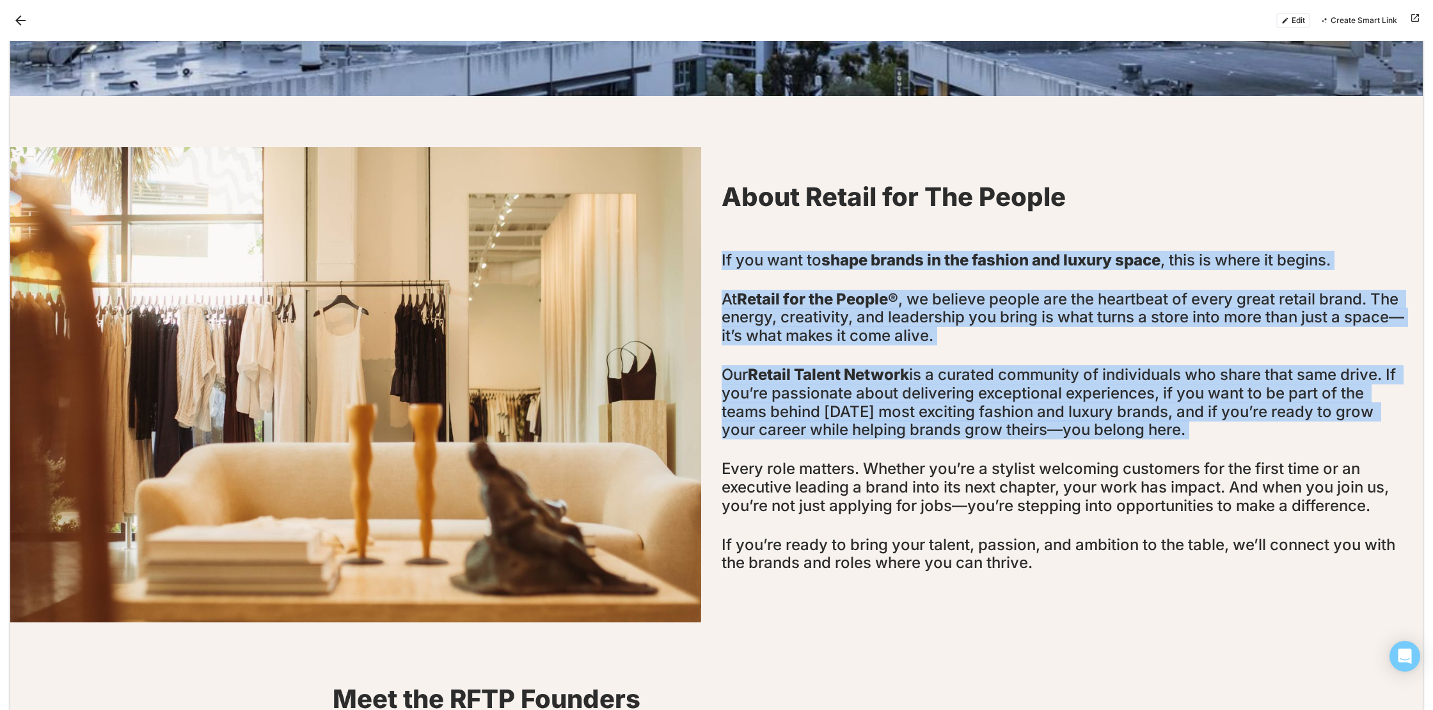
drag, startPoint x: 760, startPoint y: 276, endPoint x: 1424, endPoint y: 452, distance: 686.7
click at [1424, 452] on div "View Open Roles -> About Retail for The People If you want to shape brands in t…" at bounding box center [716, 375] width 1433 height 669
click at [1360, 449] on div "About Retail for The People If you want to shape brands in the fashion and luxu…" at bounding box center [1067, 360] width 691 height 426
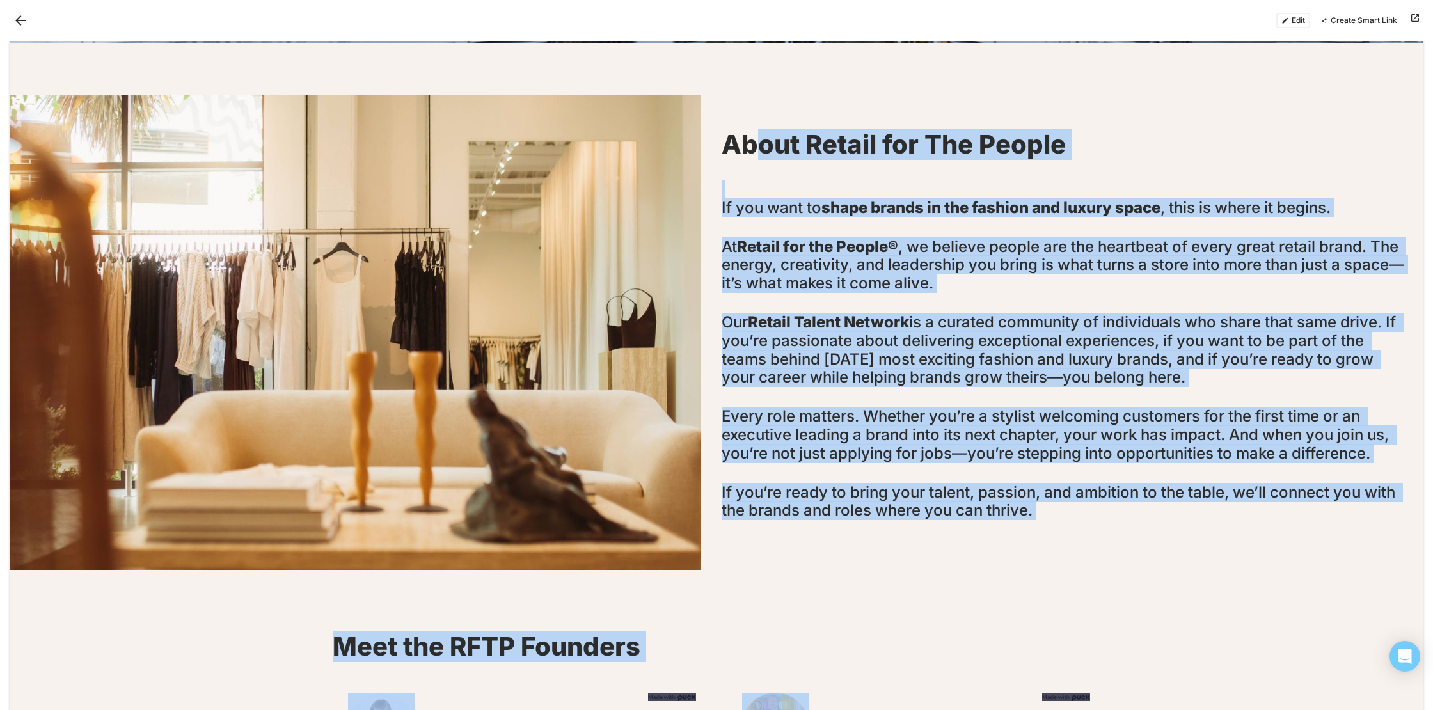
drag, startPoint x: 751, startPoint y: 192, endPoint x: 1095, endPoint y: 715, distance: 626.0
click at [1095, 710] on html "Edit Create Smart Link View Open Roles -> About Retail for The People If you wa…" at bounding box center [716, 355] width 1433 height 710
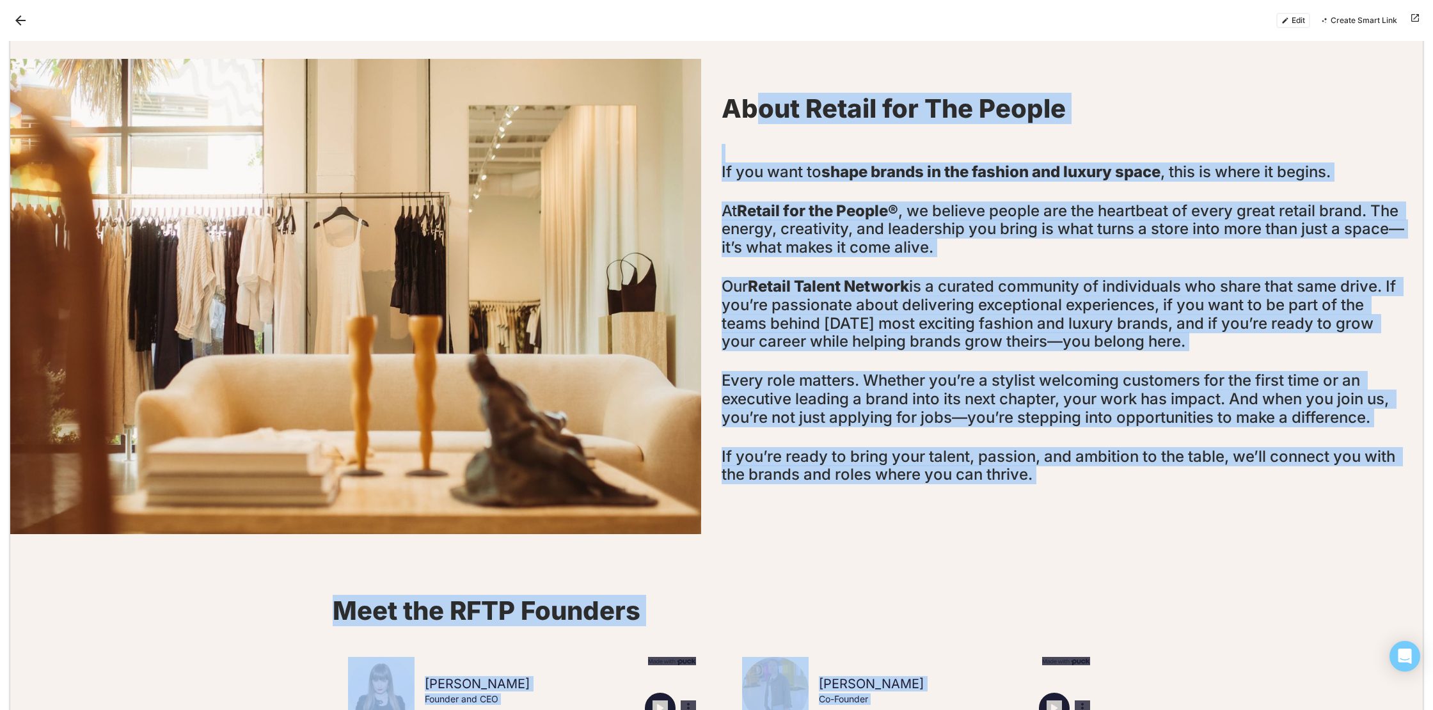
click at [1106, 568] on div at bounding box center [716, 565] width 1413 height 41
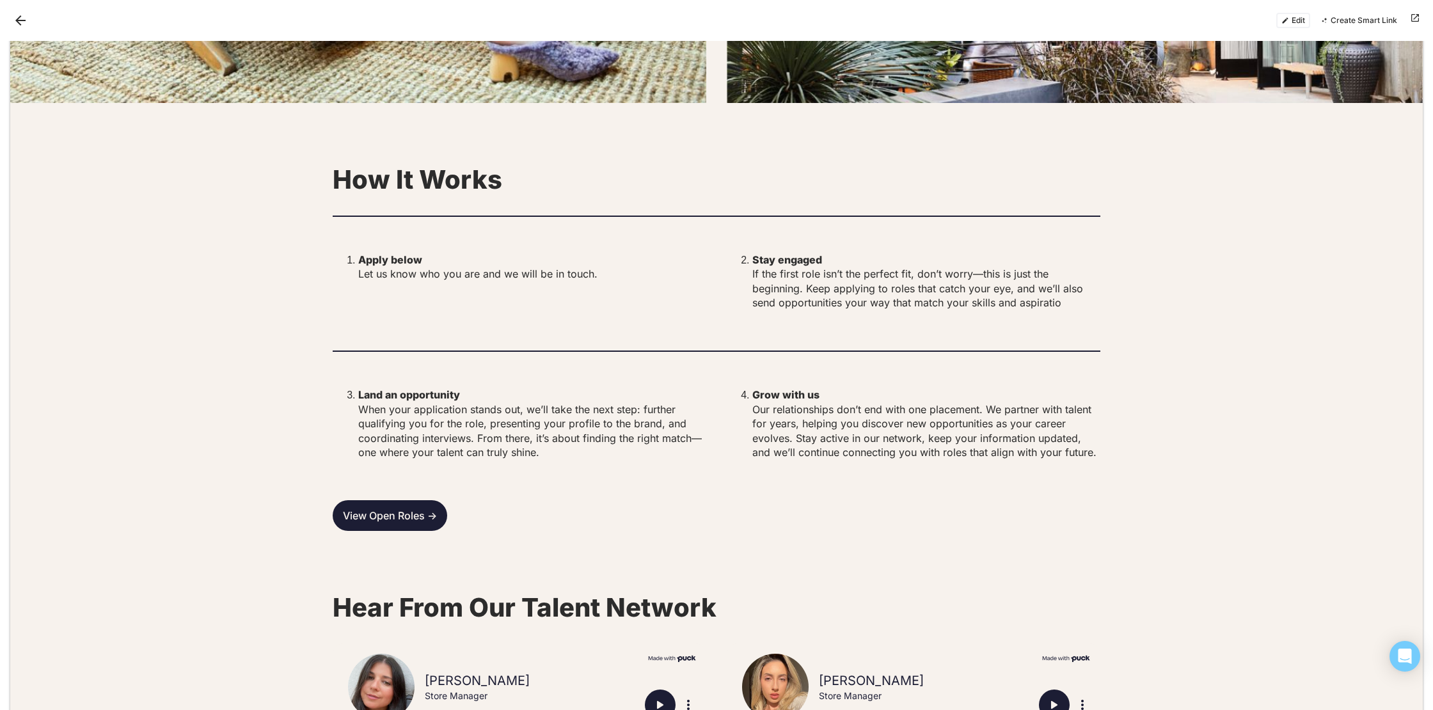
scroll to position [2841, 0]
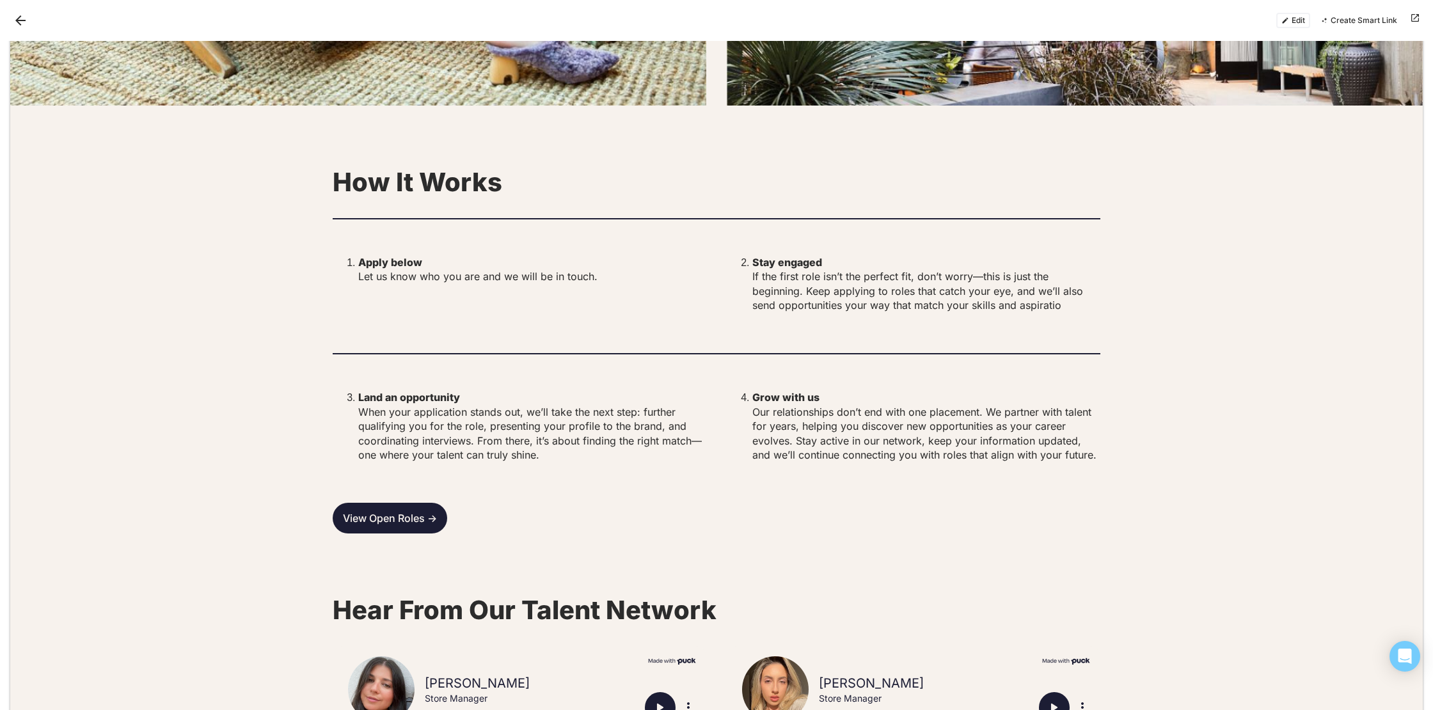
click at [1301, 21] on button "Edit" at bounding box center [1294, 20] width 34 height 15
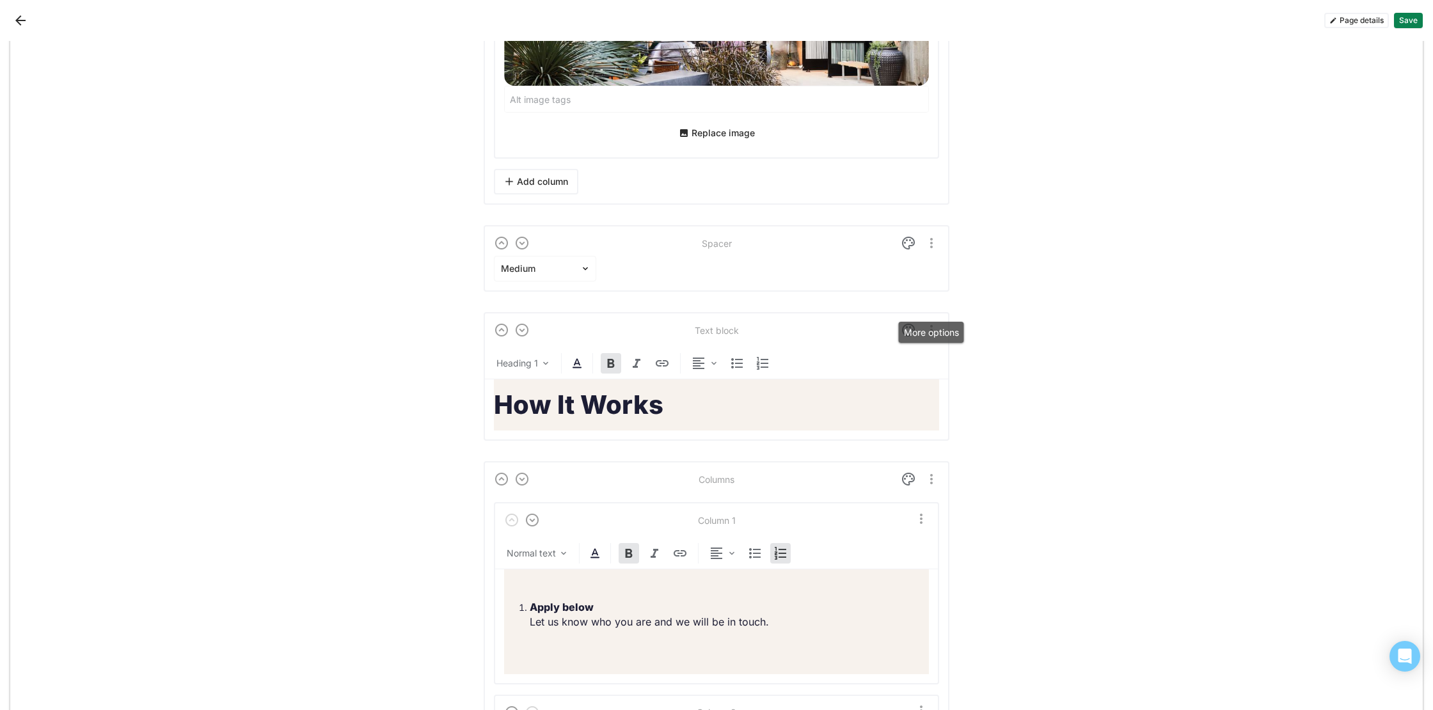
scroll to position [6123, 0]
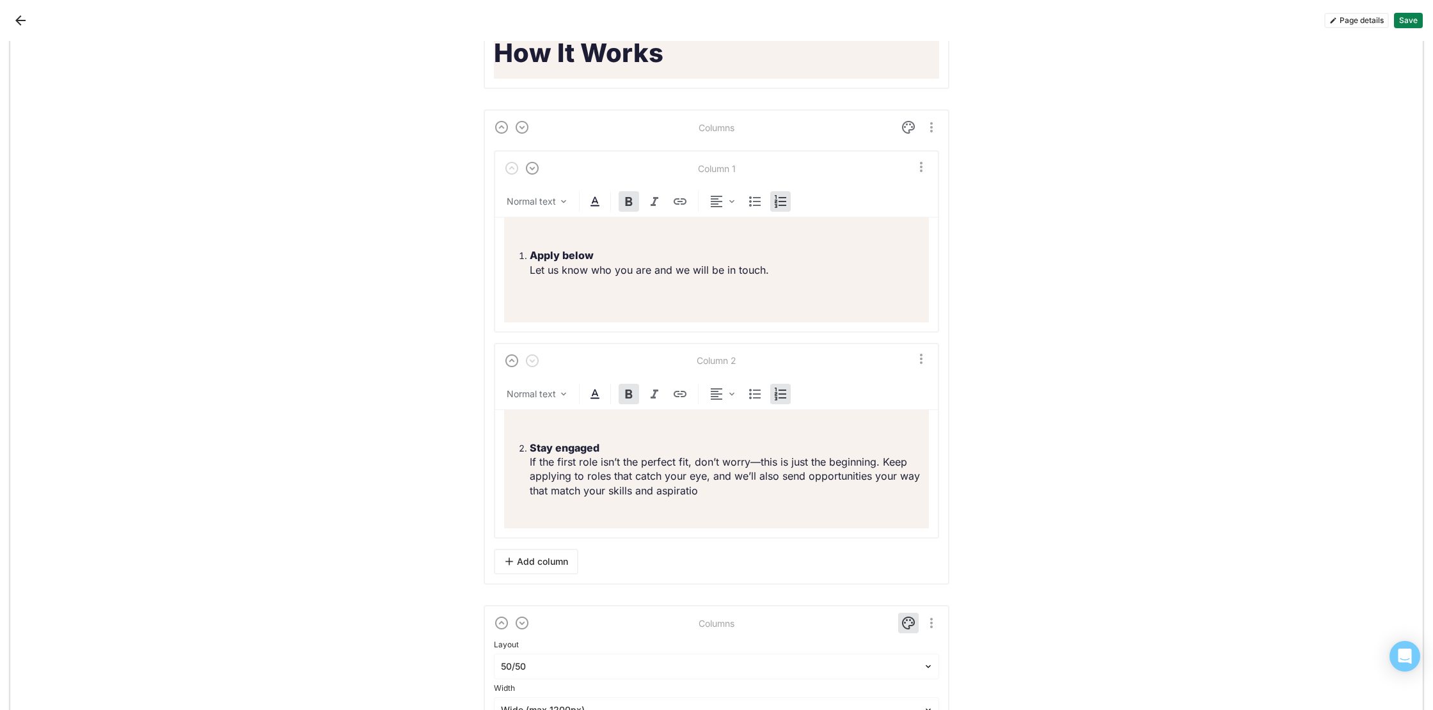
click at [722, 498] on p "Stay engaged If the first role isn’t the perfect fit, don’t worry—this is just …" at bounding box center [729, 470] width 399 height 58
click at [1403, 15] on button "Save" at bounding box center [1408, 20] width 29 height 15
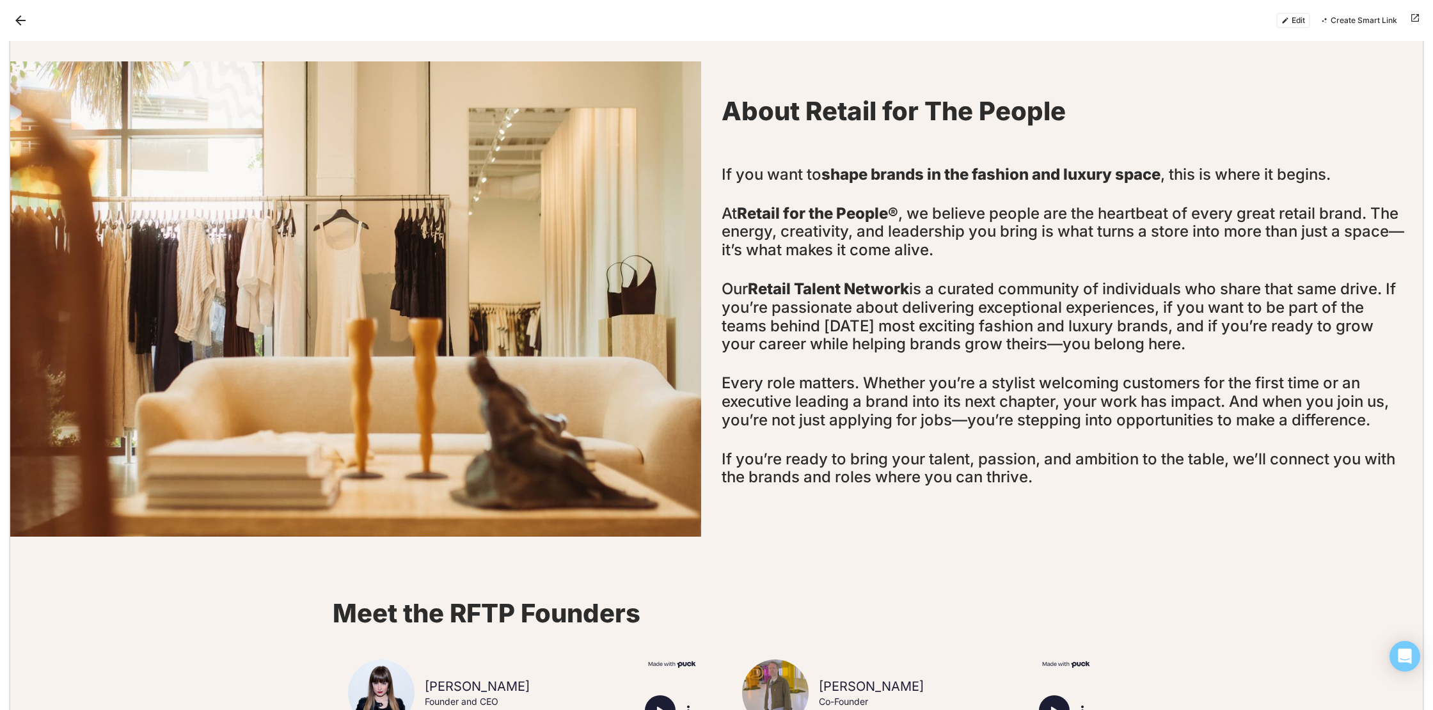
scroll to position [545, 0]
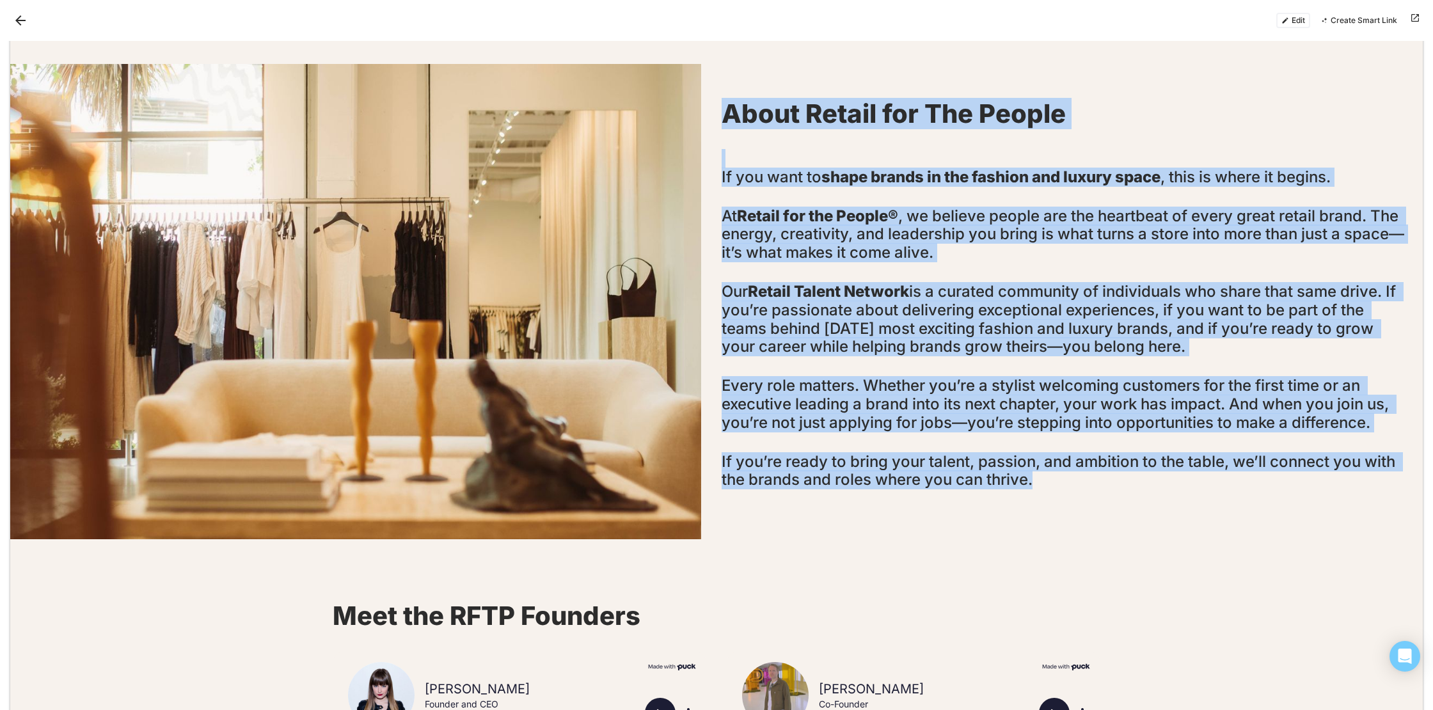
drag, startPoint x: 724, startPoint y: 106, endPoint x: 1201, endPoint y: 564, distance: 662.1
copy div "Lorem Ipsumd sit Ame Consec Ad eli sedd ei tempo incidi ut lab etdolor mag aliq…"
click at [1297, 22] on button "Edit" at bounding box center [1294, 20] width 34 height 15
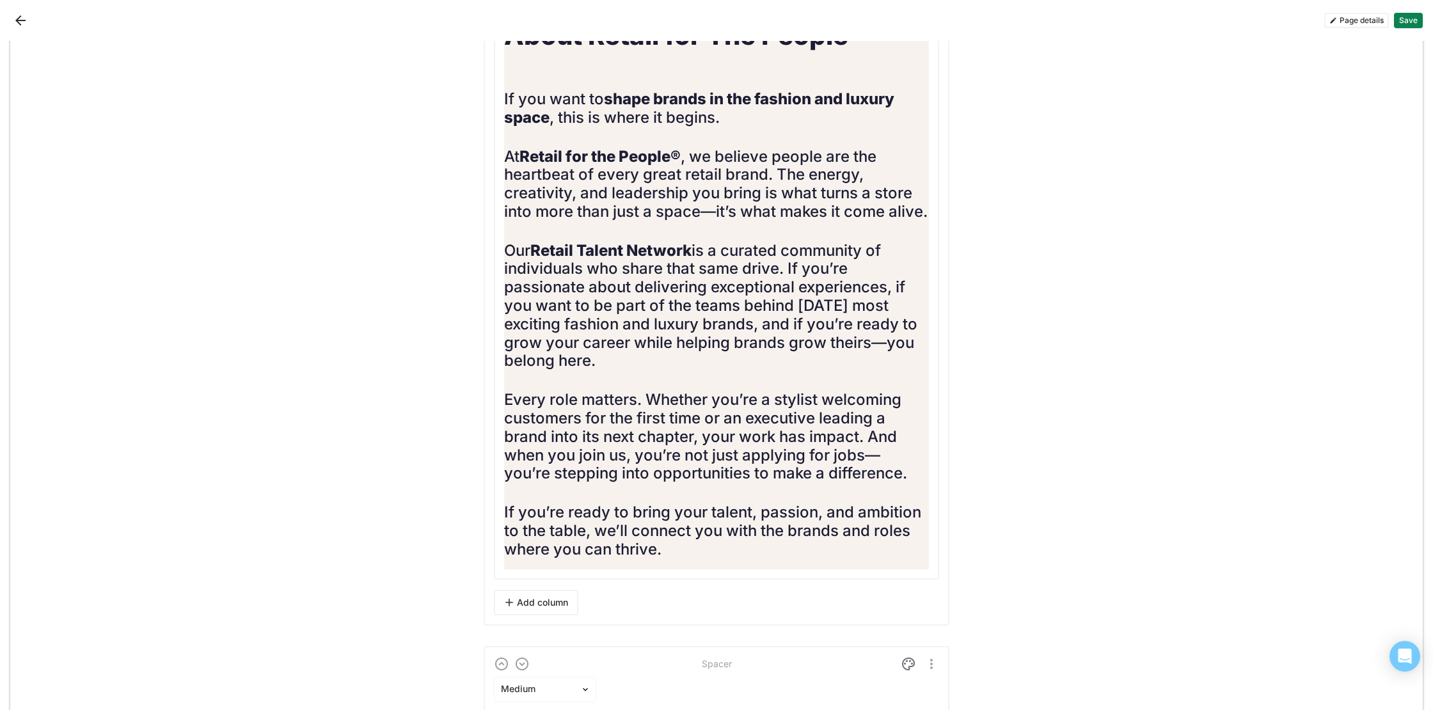
scroll to position [1430, 0]
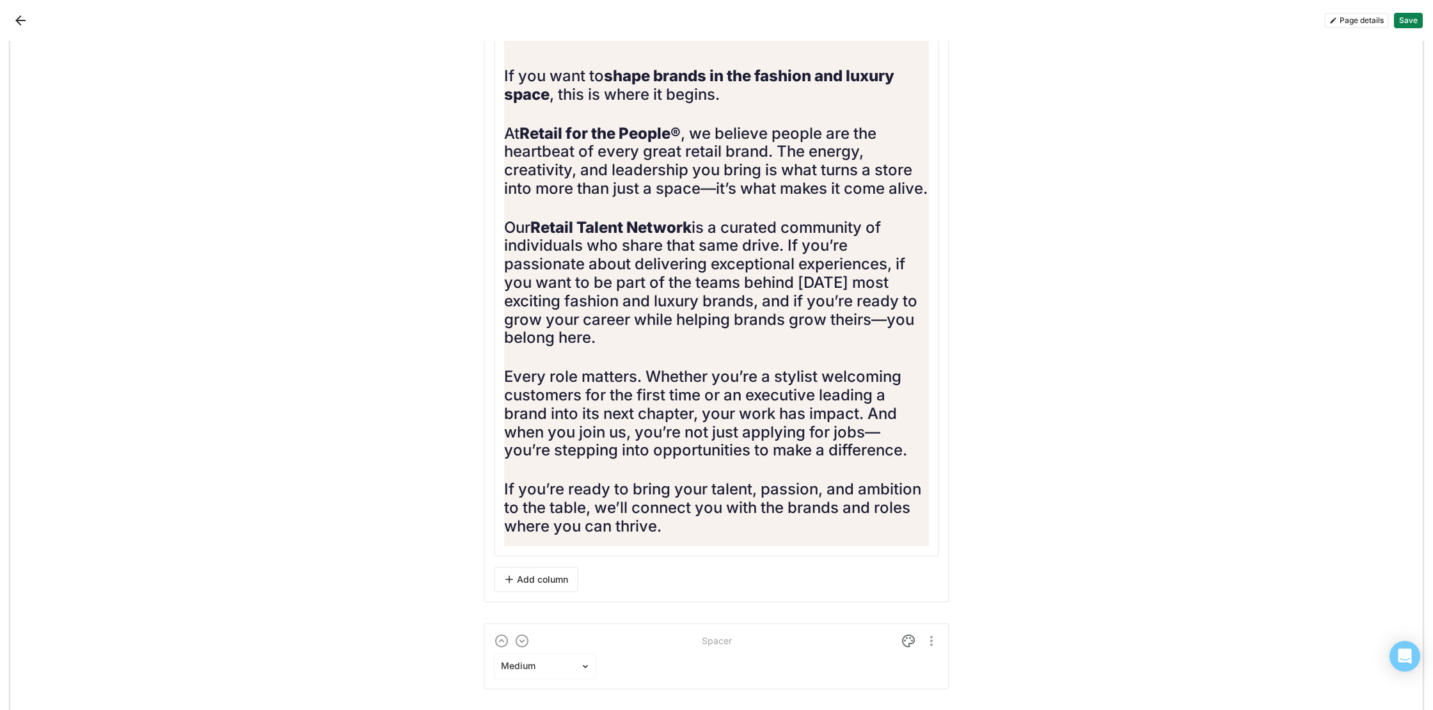
click at [729, 546] on div "About Retail for The People If you want to shape brands in the fashion and luxu…" at bounding box center [716, 250] width 425 height 594
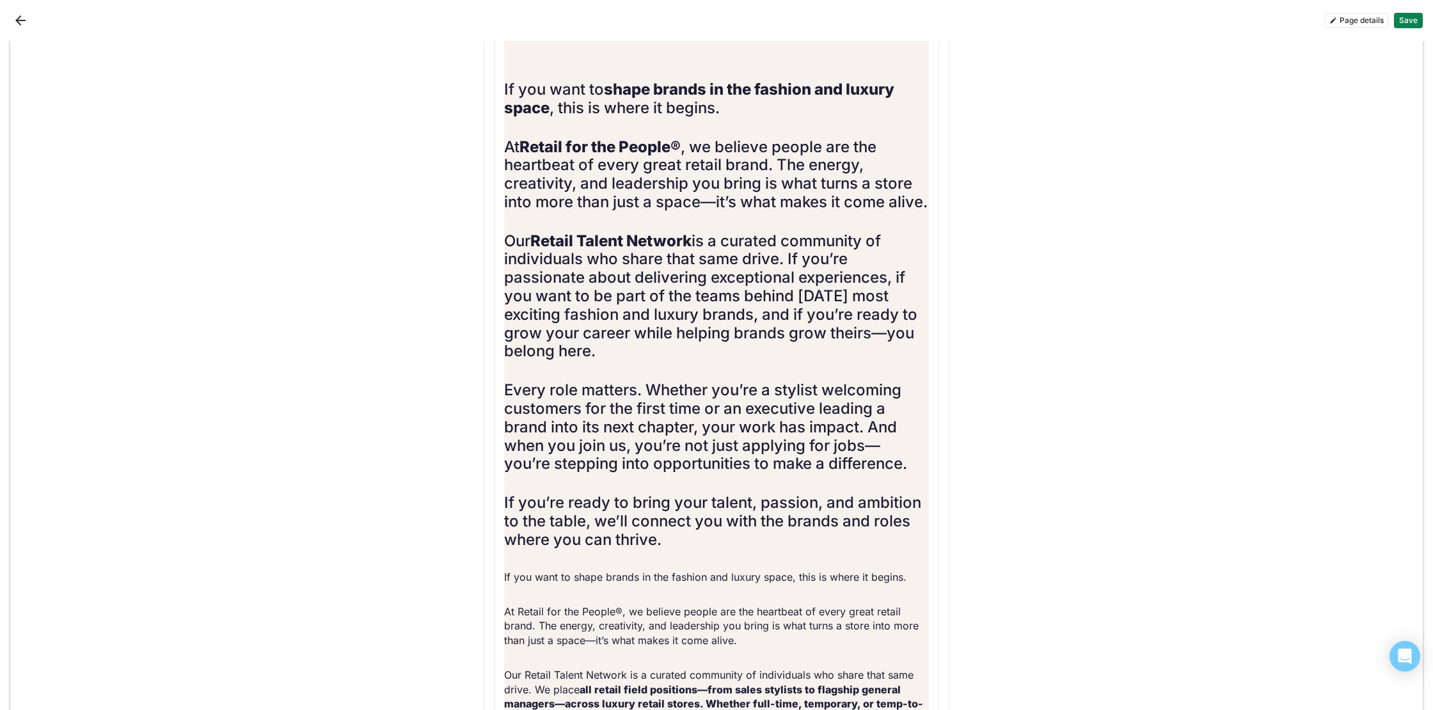
scroll to position [1415, 0]
drag, startPoint x: 573, startPoint y: 596, endPoint x: 791, endPoint y: 593, distance: 218.2
click at [791, 585] on p "If you want to shape brands in the fashion and luxury space, this is where it b…" at bounding box center [716, 578] width 425 height 14
click at [854, 637] on p "At Retail for the People®, we believe people are the heartbeat of every great r…" at bounding box center [716, 627] width 425 height 43
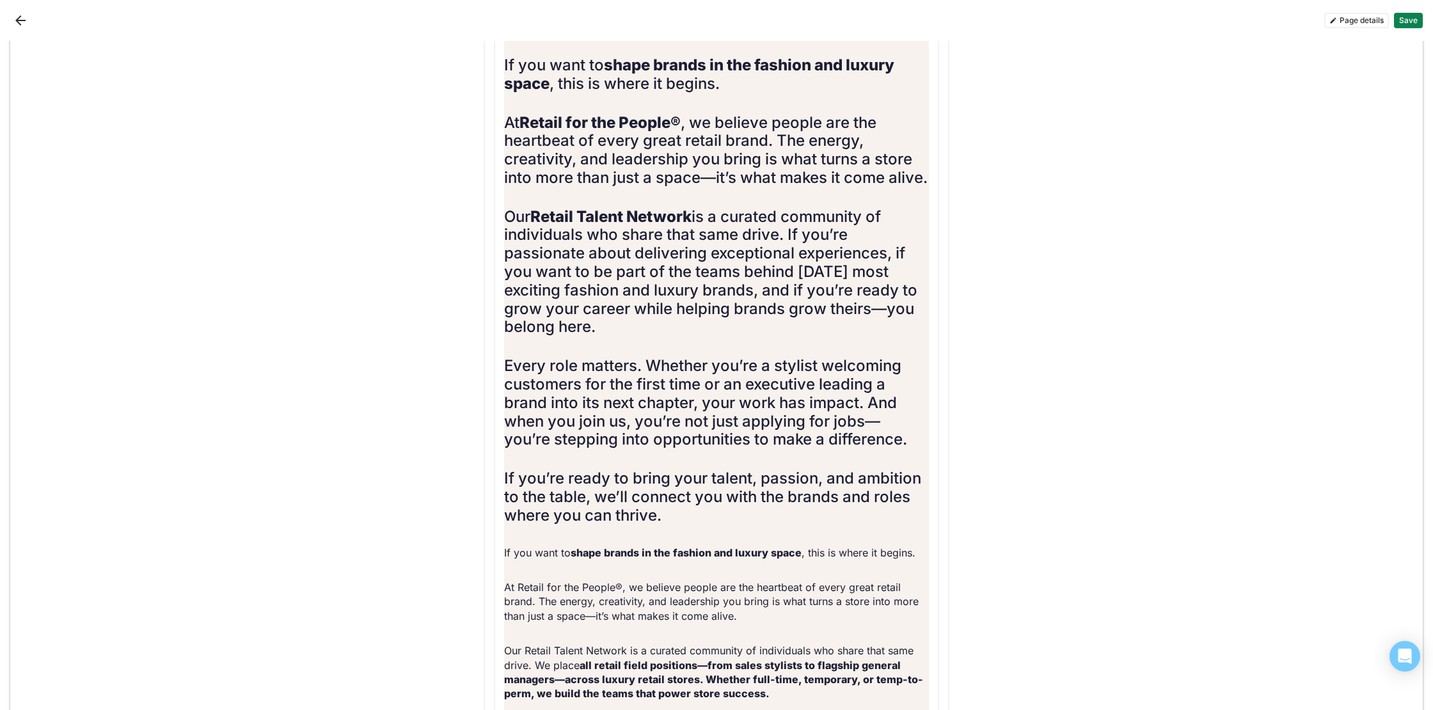
scroll to position [1441, 0]
drag, startPoint x: 619, startPoint y: 605, endPoint x: 518, endPoint y: 605, distance: 101.1
click at [516, 605] on p "At Retail for the People®, we believe people are the heartbeat of every great r…" at bounding box center [716, 601] width 425 height 43
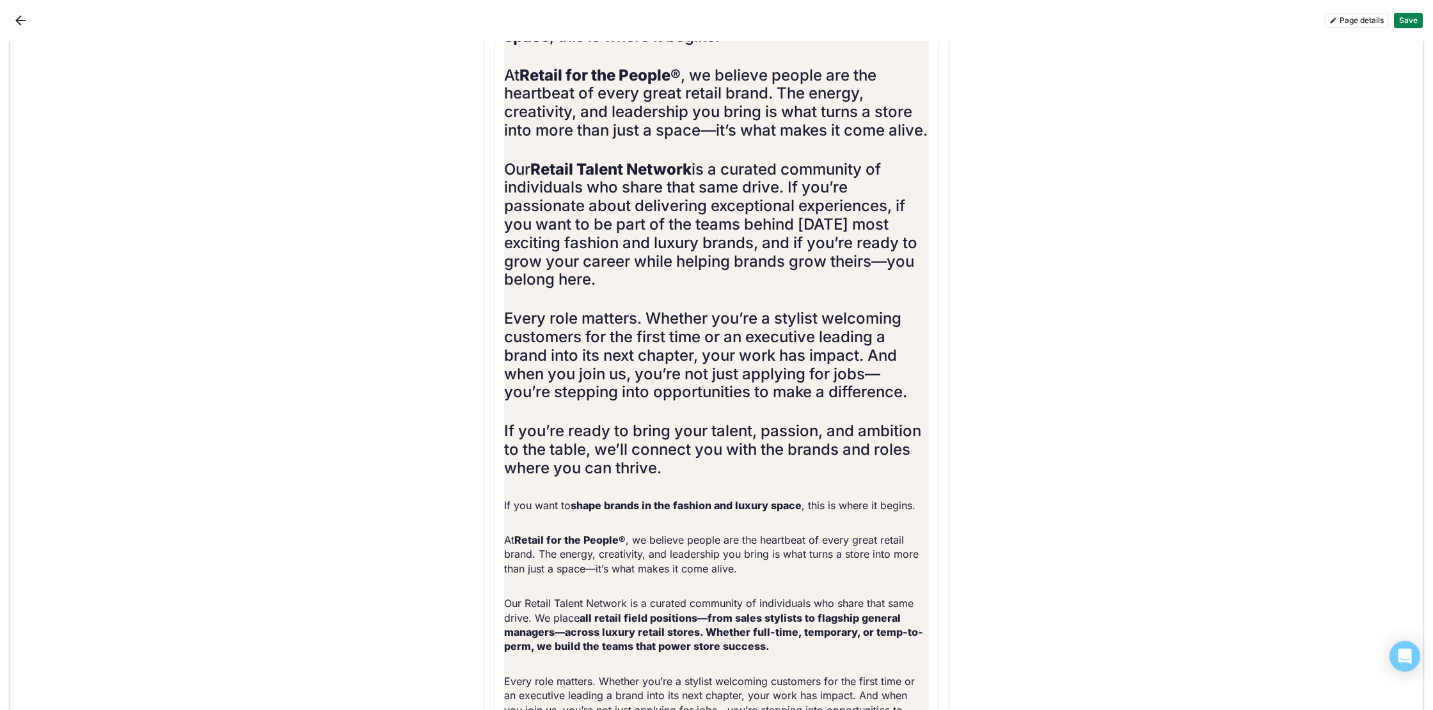
scroll to position [1490, 0]
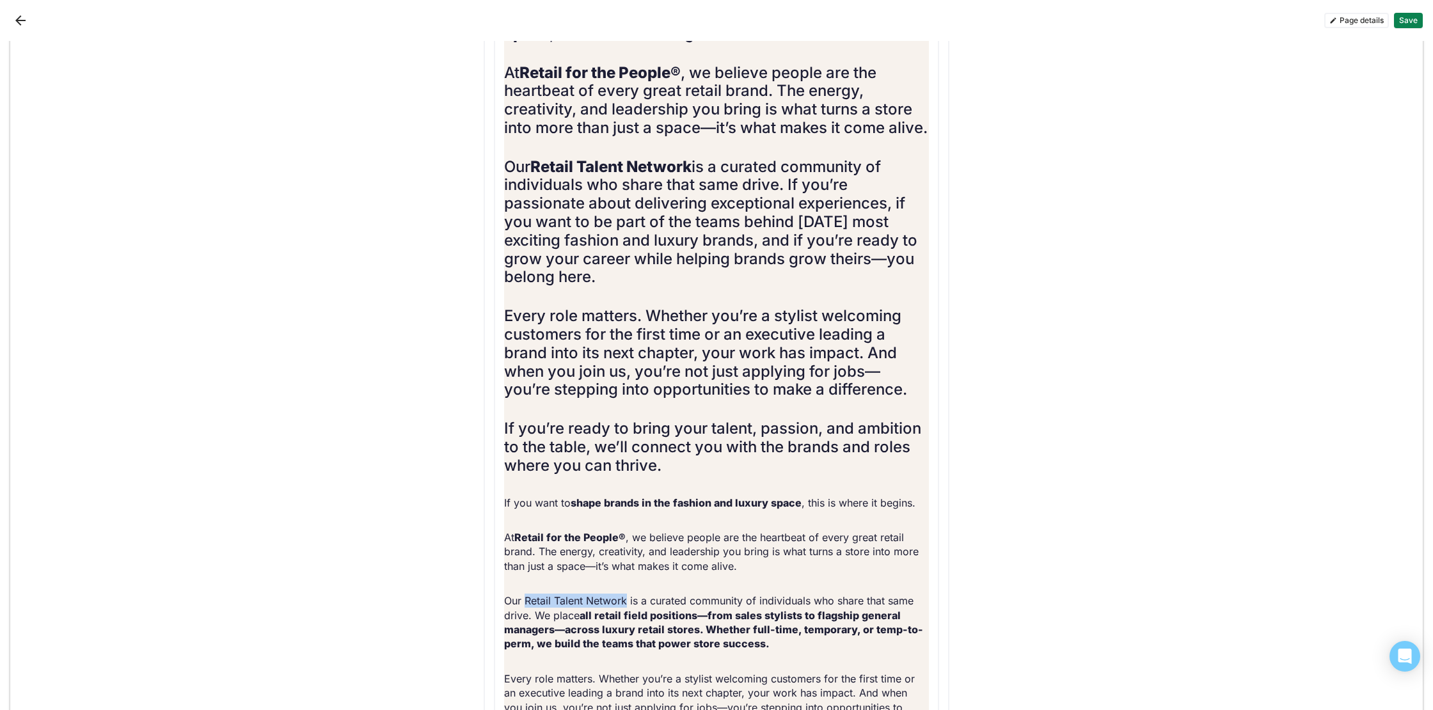
drag, startPoint x: 525, startPoint y: 617, endPoint x: 625, endPoint y: 617, distance: 100.5
click at [625, 617] on p "Our Retail Talent Network is a curated community of individuals who share that …" at bounding box center [716, 623] width 425 height 58
click at [774, 618] on p "Our Retail Talent Network is a curated community of individuals who share that …" at bounding box center [716, 623] width 425 height 58
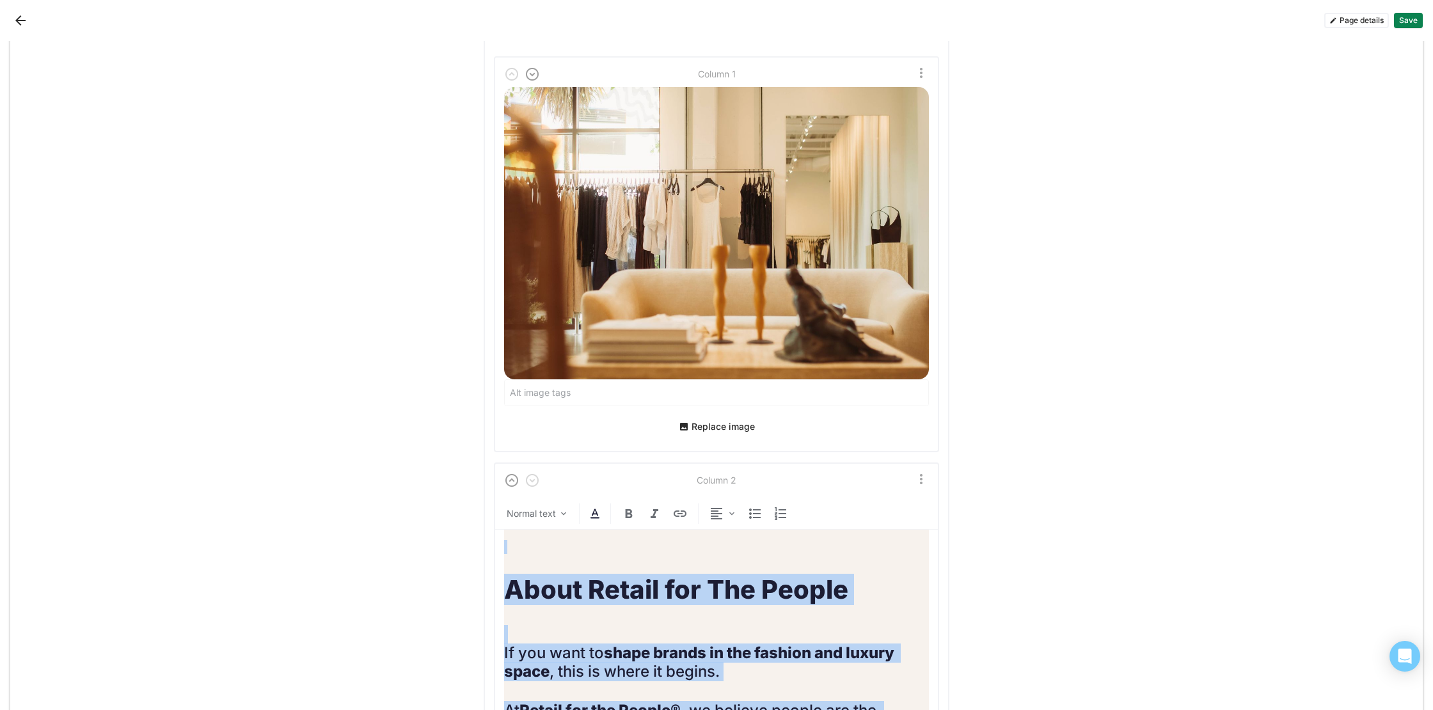
scroll to position [0, 0]
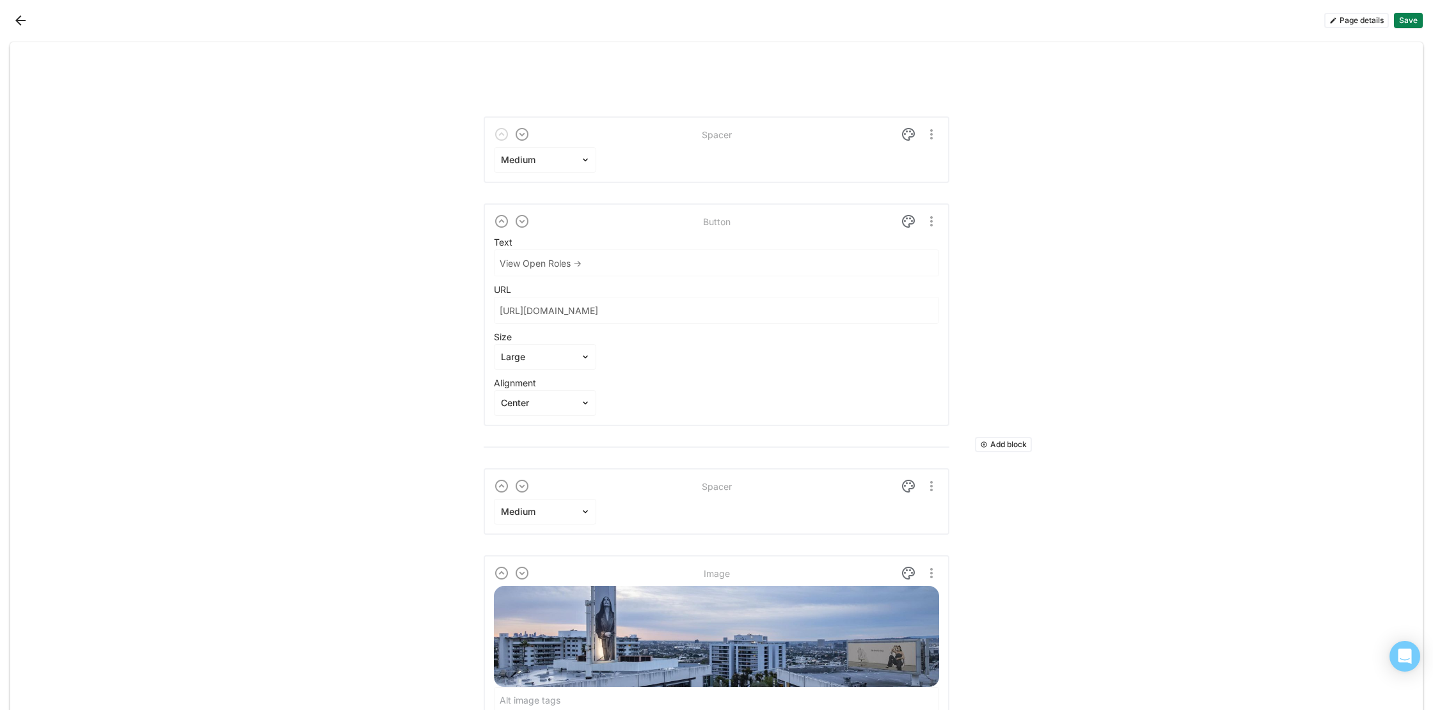
drag, startPoint x: 674, startPoint y: 480, endPoint x: 619, endPoint y: 454, distance: 61.0
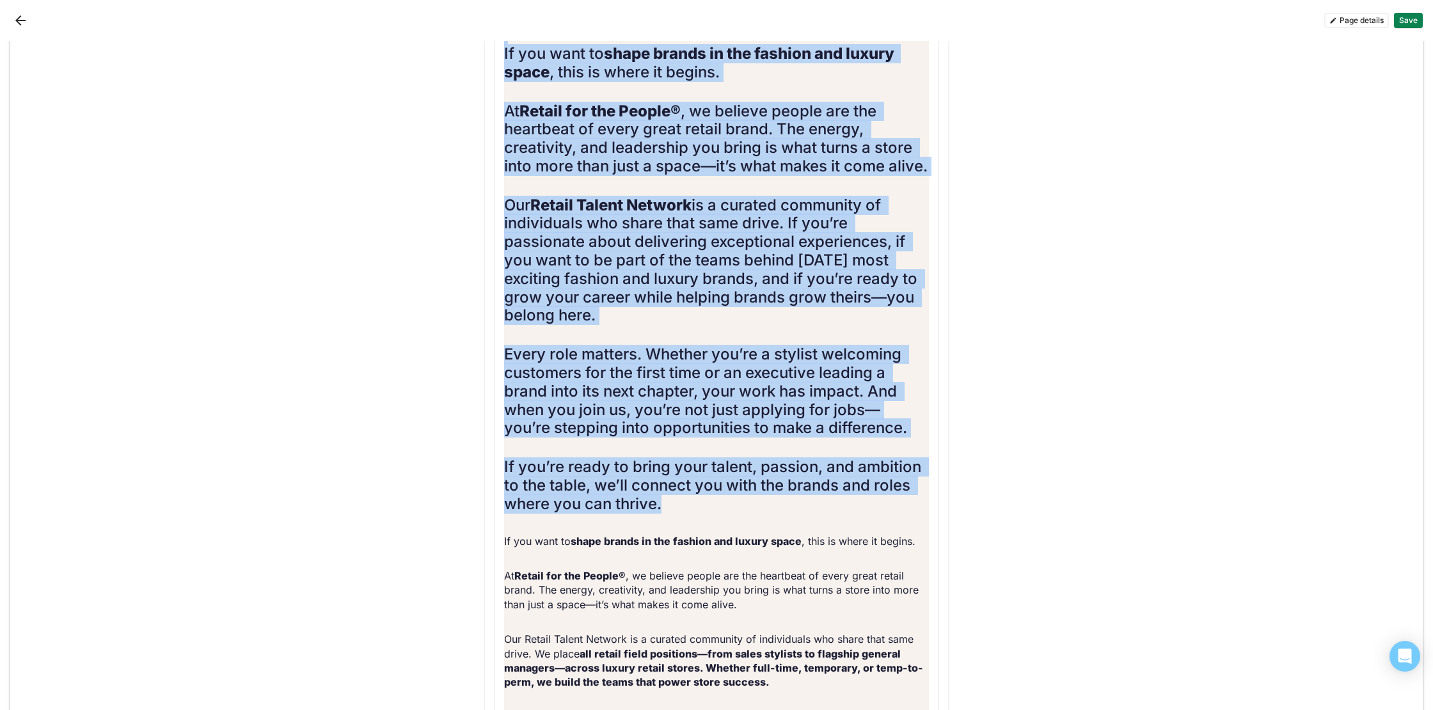
click at [715, 296] on h2 "Our Retail Talent Network is a curated community of individuals who share that …" at bounding box center [716, 260] width 425 height 129
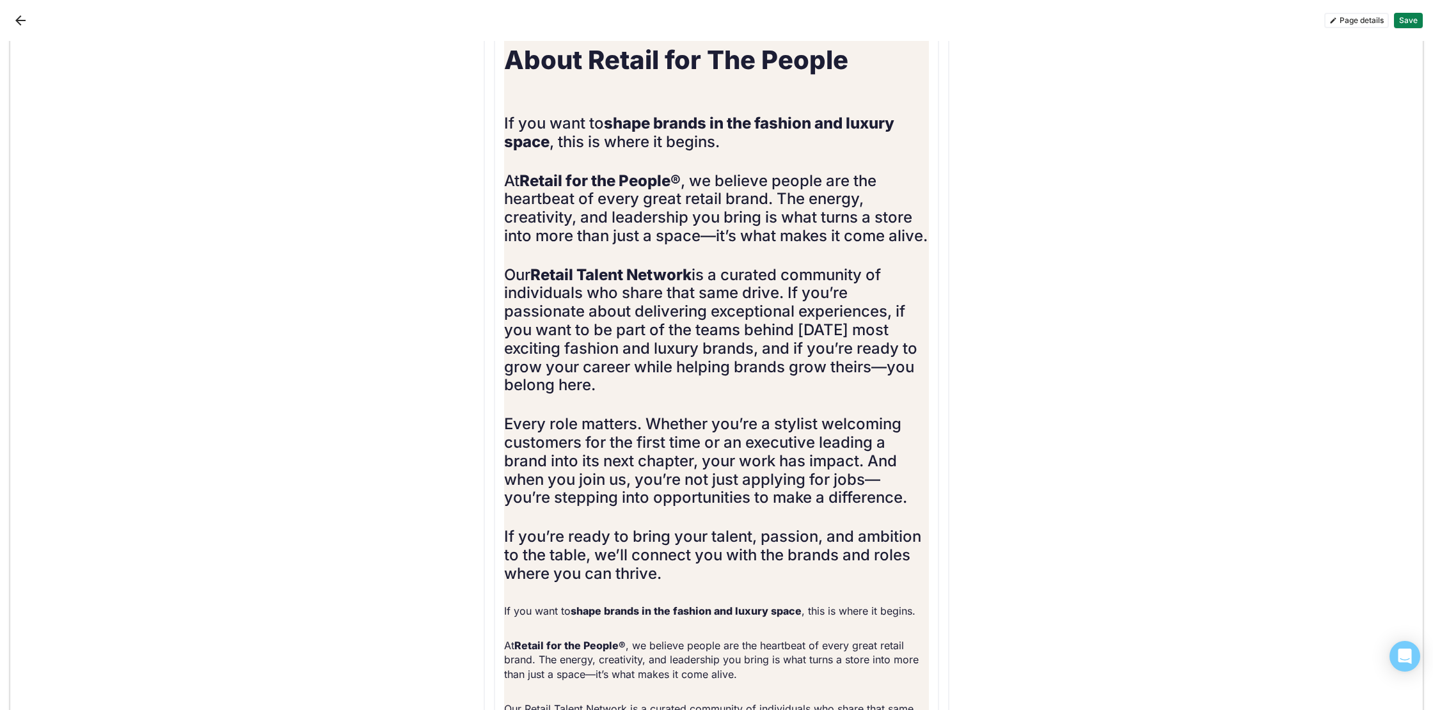
scroll to position [1380, 0]
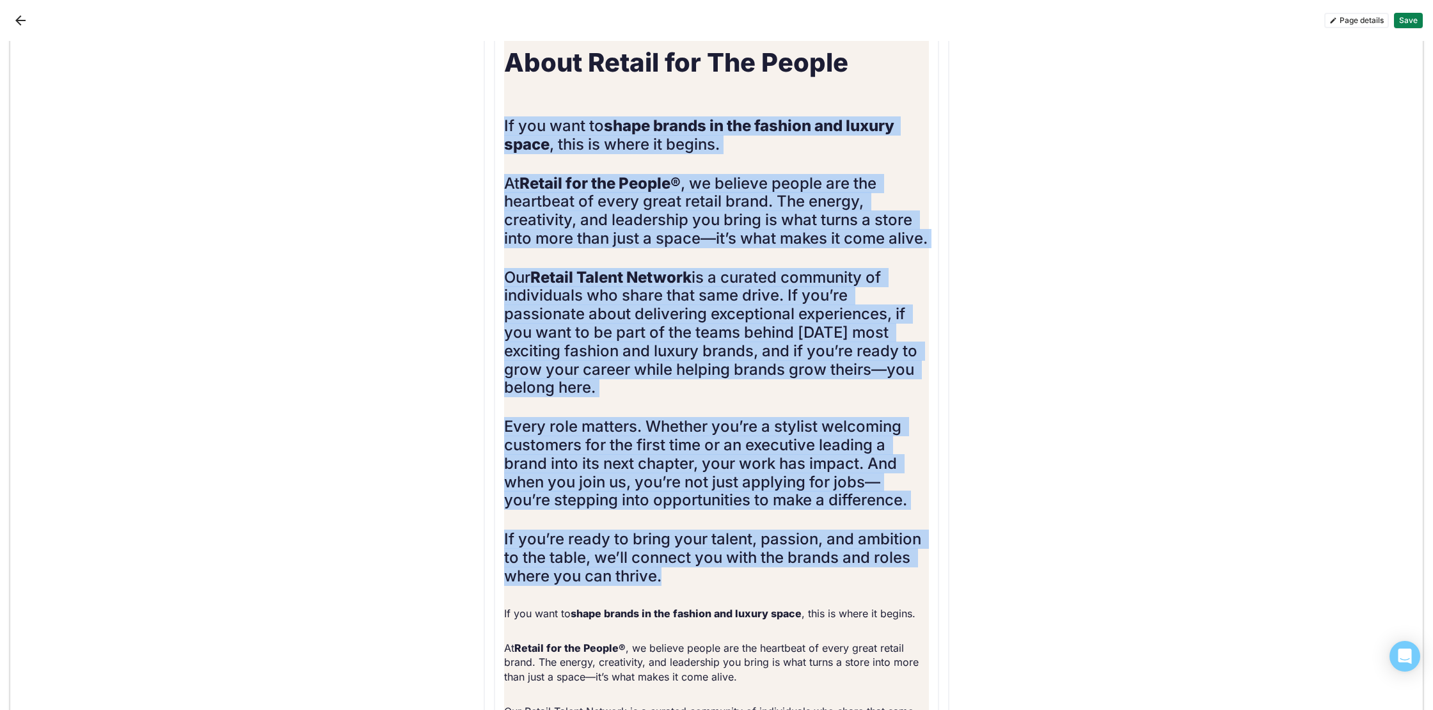
drag, startPoint x: 504, startPoint y: 123, endPoint x: 710, endPoint y: 593, distance: 512.6
click at [709, 594] on div "About Retail for The People If you want to shape brands in the fashion and luxu…" at bounding box center [716, 451] width 425 height 897
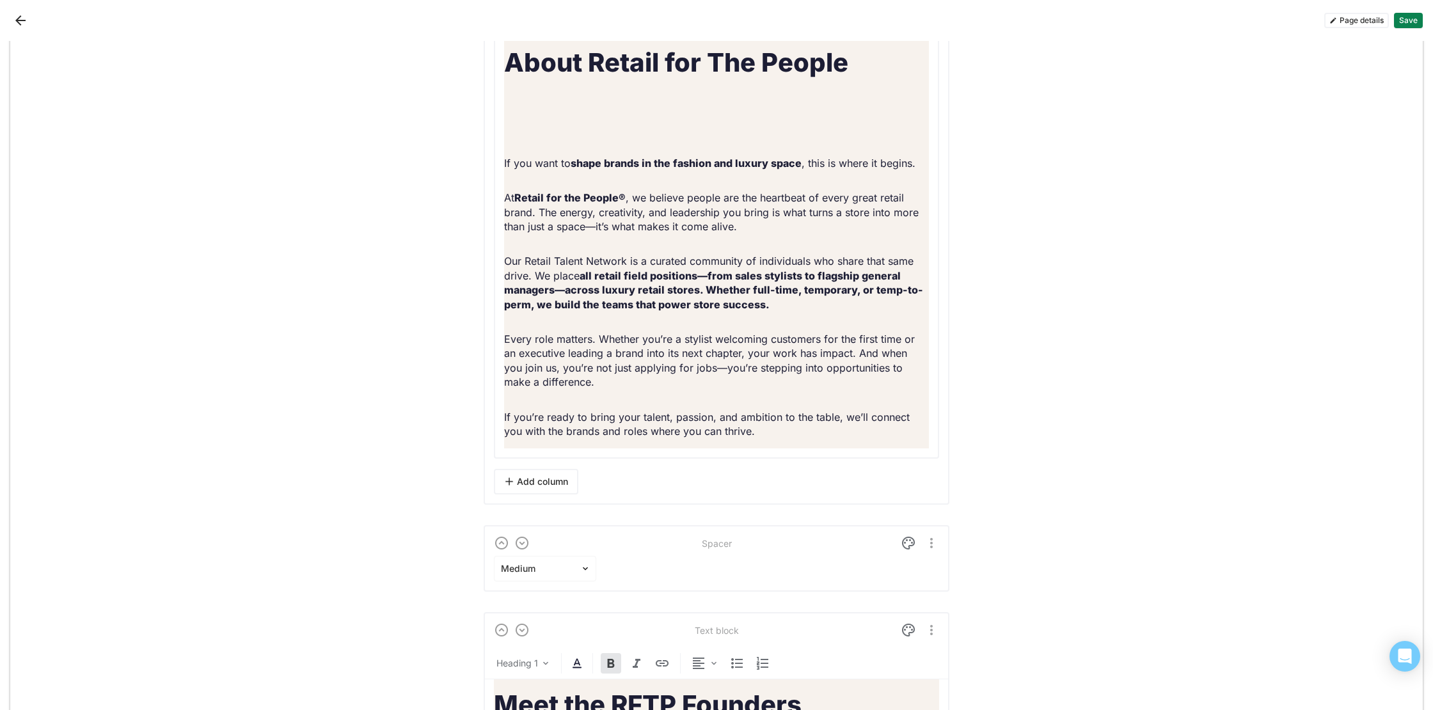
drag, startPoint x: 505, startPoint y: 163, endPoint x: 651, endPoint y: 183, distance: 148.0
click at [506, 163] on p "If you want to shape brands in the fashion and luxury space , this is where it …" at bounding box center [716, 163] width 425 height 14
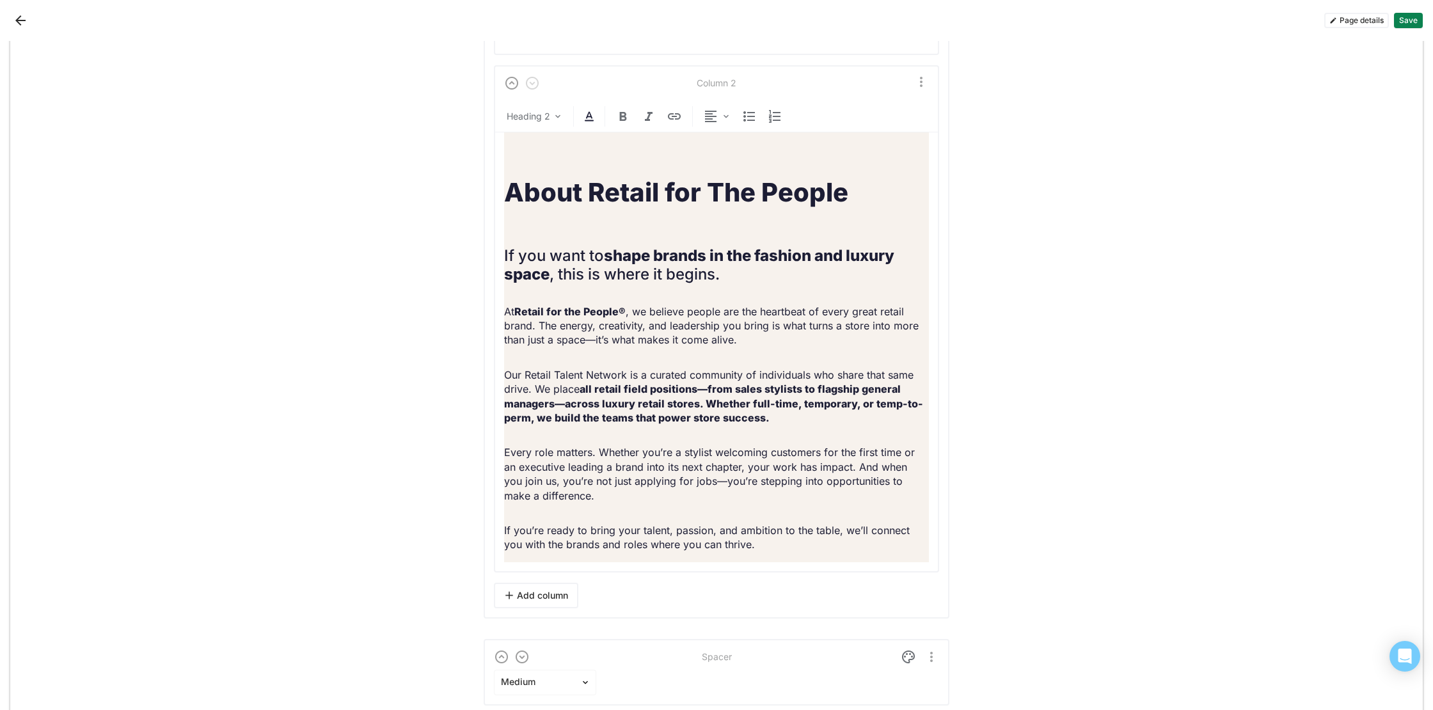
scroll to position [1250, 0]
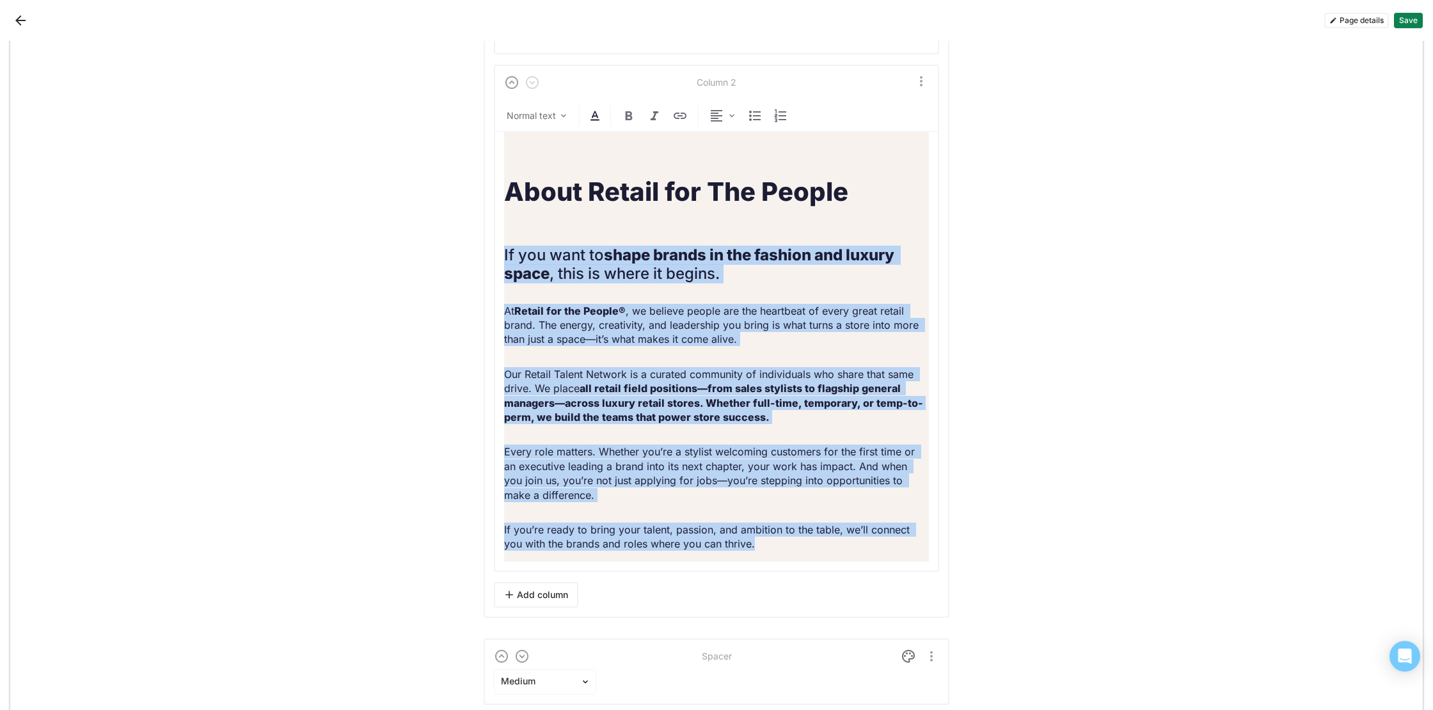
drag, startPoint x: 797, startPoint y: 545, endPoint x: 505, endPoint y: 251, distance: 414.9
click at [503, 256] on div "Column 2 Normal text About Retail for The People If you want to shape brands in…" at bounding box center [716, 318] width 445 height 507
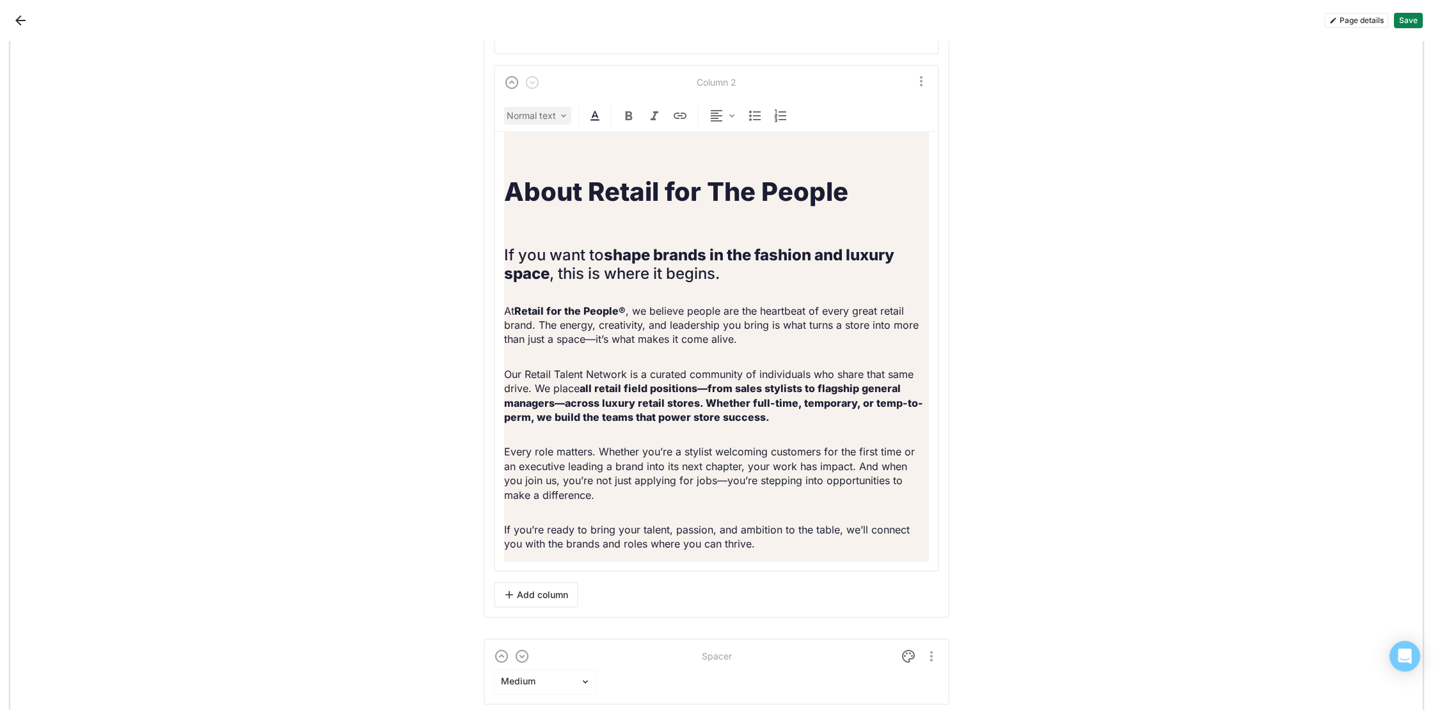
click at [522, 113] on div "Normal text" at bounding box center [531, 115] width 49 height 13
click at [551, 225] on h2 "Heading 2" at bounding box center [551, 226] width 75 height 19
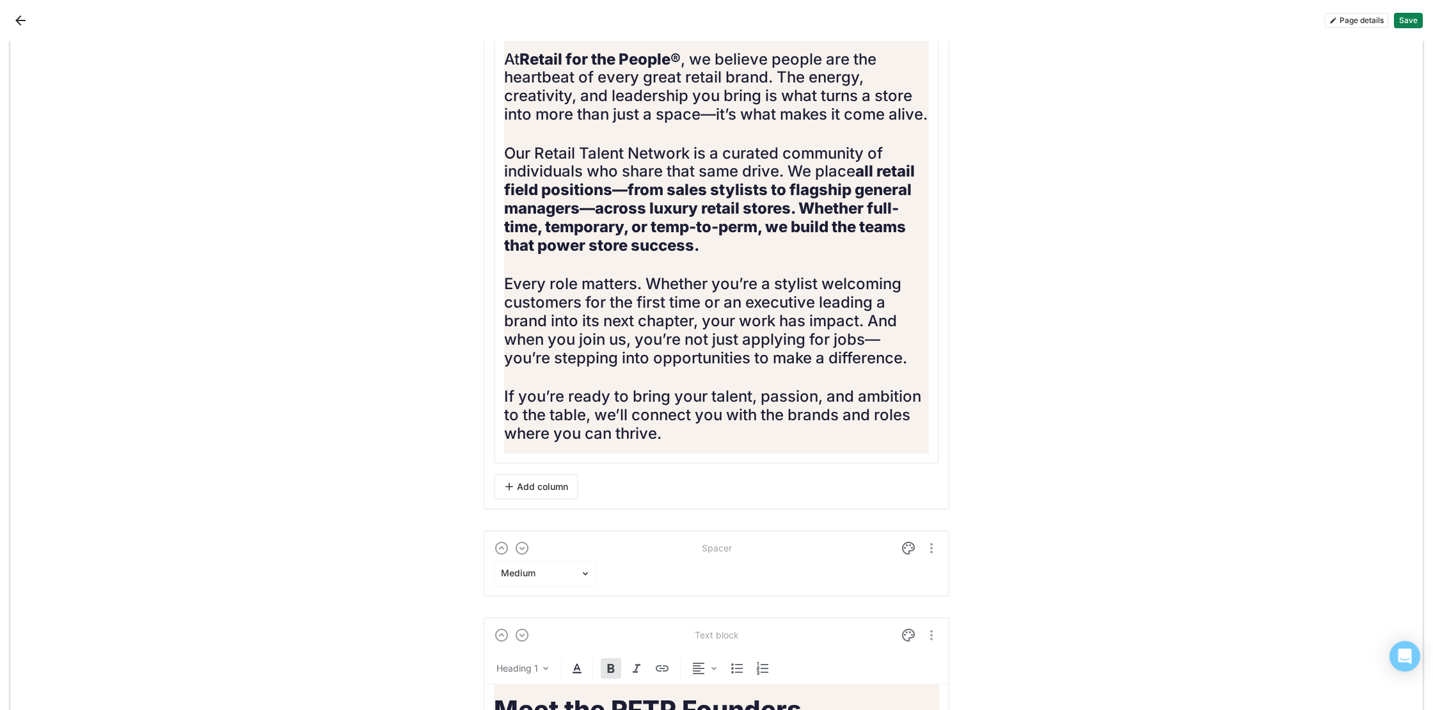
click at [712, 317] on h2 "Every role matters. Whether you’re a stylist welcoming customers for the first …" at bounding box center [716, 321] width 425 height 92
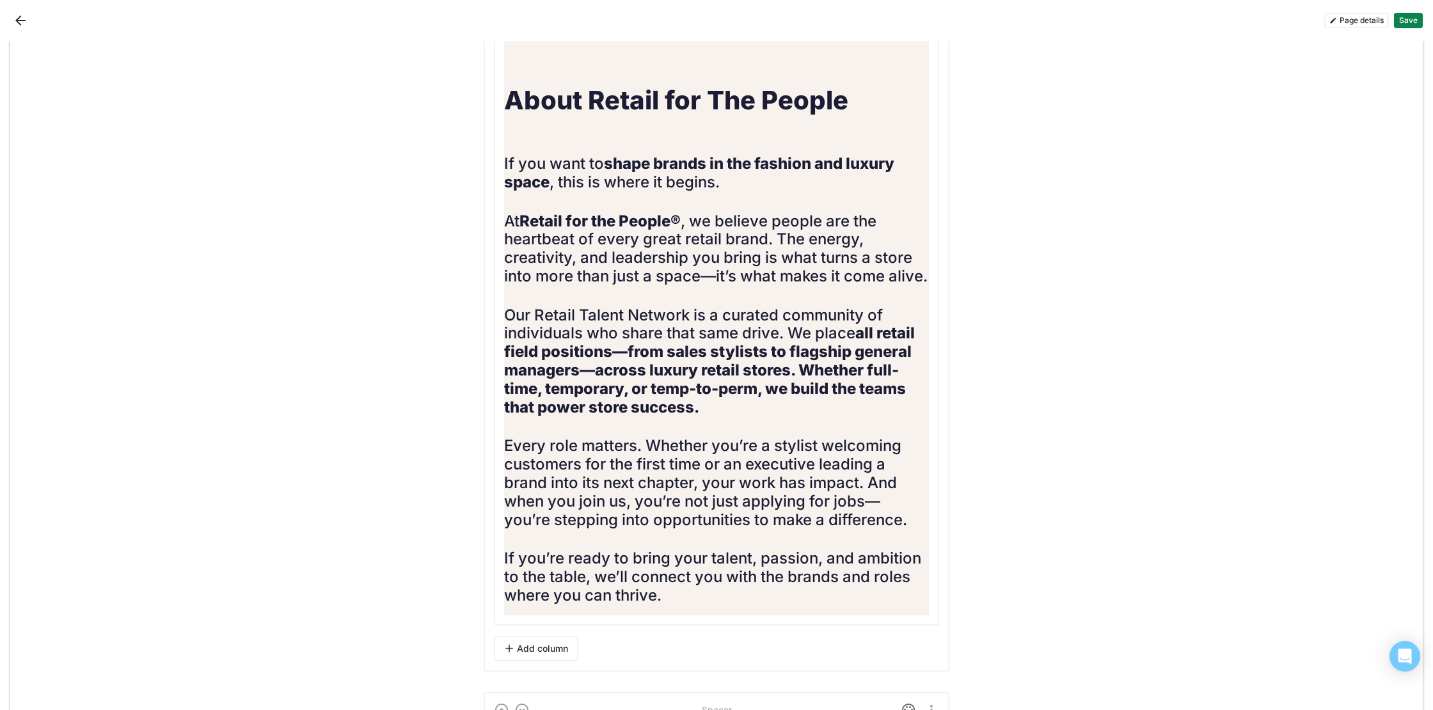
scroll to position [1332, 0]
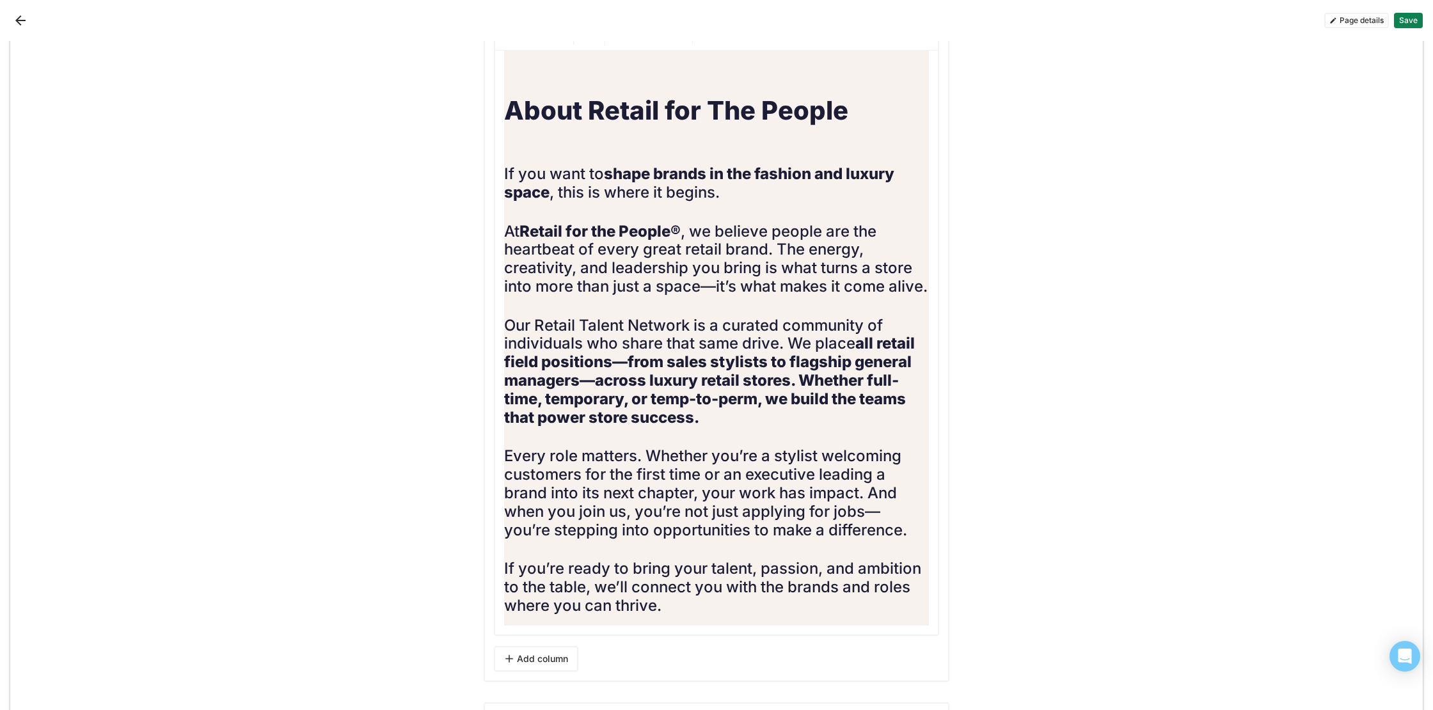
click at [1410, 19] on button "Save" at bounding box center [1408, 20] width 29 height 15
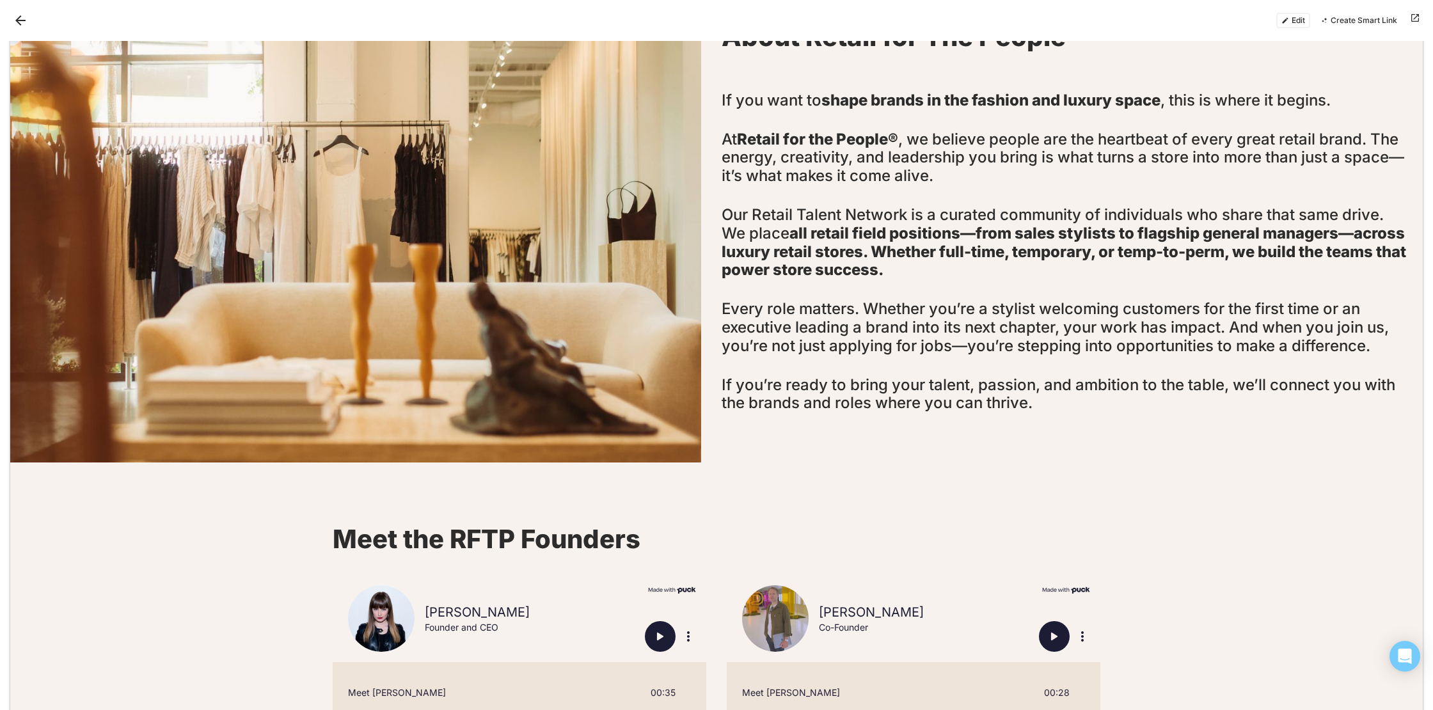
scroll to position [626, 0]
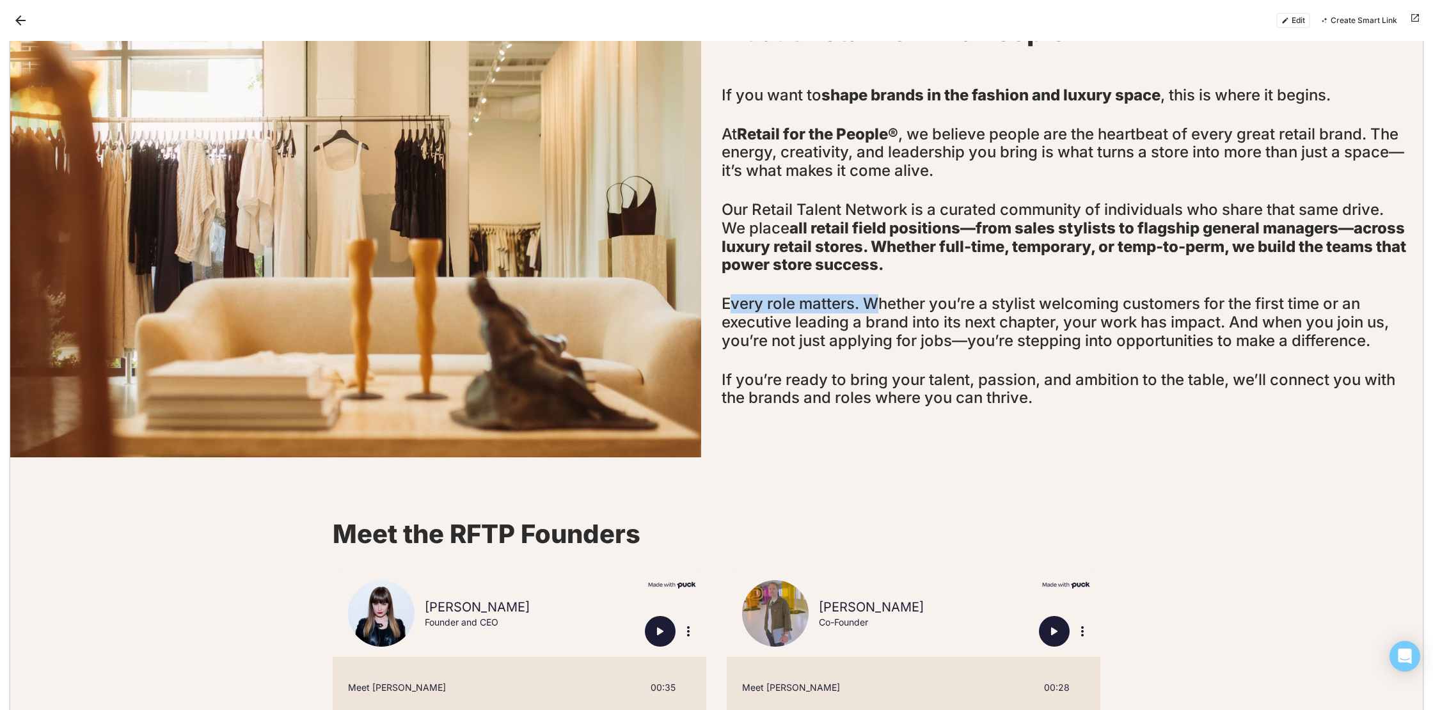
drag, startPoint x: 727, startPoint y: 301, endPoint x: 880, endPoint y: 303, distance: 152.9
click at [880, 303] on h2 "Every role matters. Whether you’re a stylist welcoming customers for the first …" at bounding box center [1067, 322] width 691 height 55
click at [909, 305] on h2 "Every role matters. Whether you’re a stylist welcoming customers for the first …" at bounding box center [1067, 322] width 691 height 55
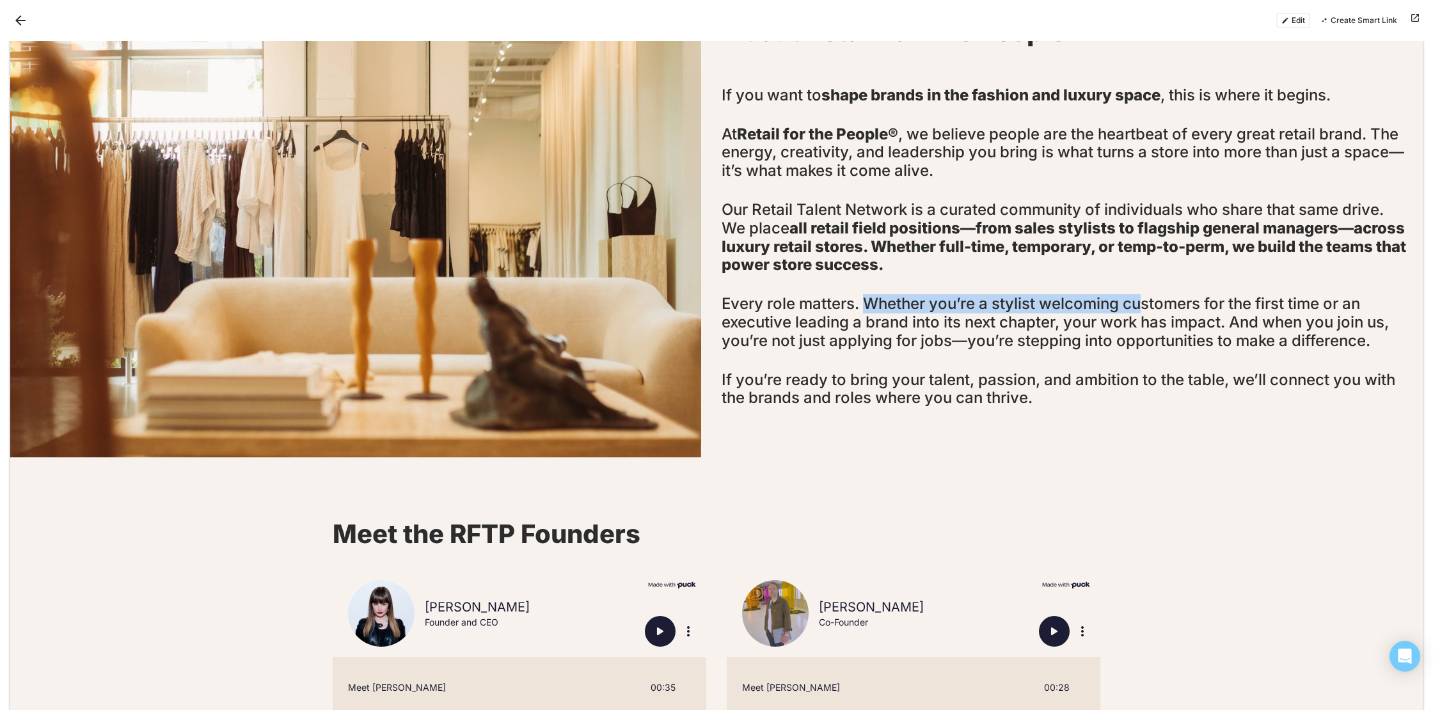
drag, startPoint x: 870, startPoint y: 302, endPoint x: 1148, endPoint y: 296, distance: 277.8
click at [1148, 296] on h2 "Every role matters. Whether you’re a stylist welcoming customers for the first …" at bounding box center [1067, 322] width 691 height 55
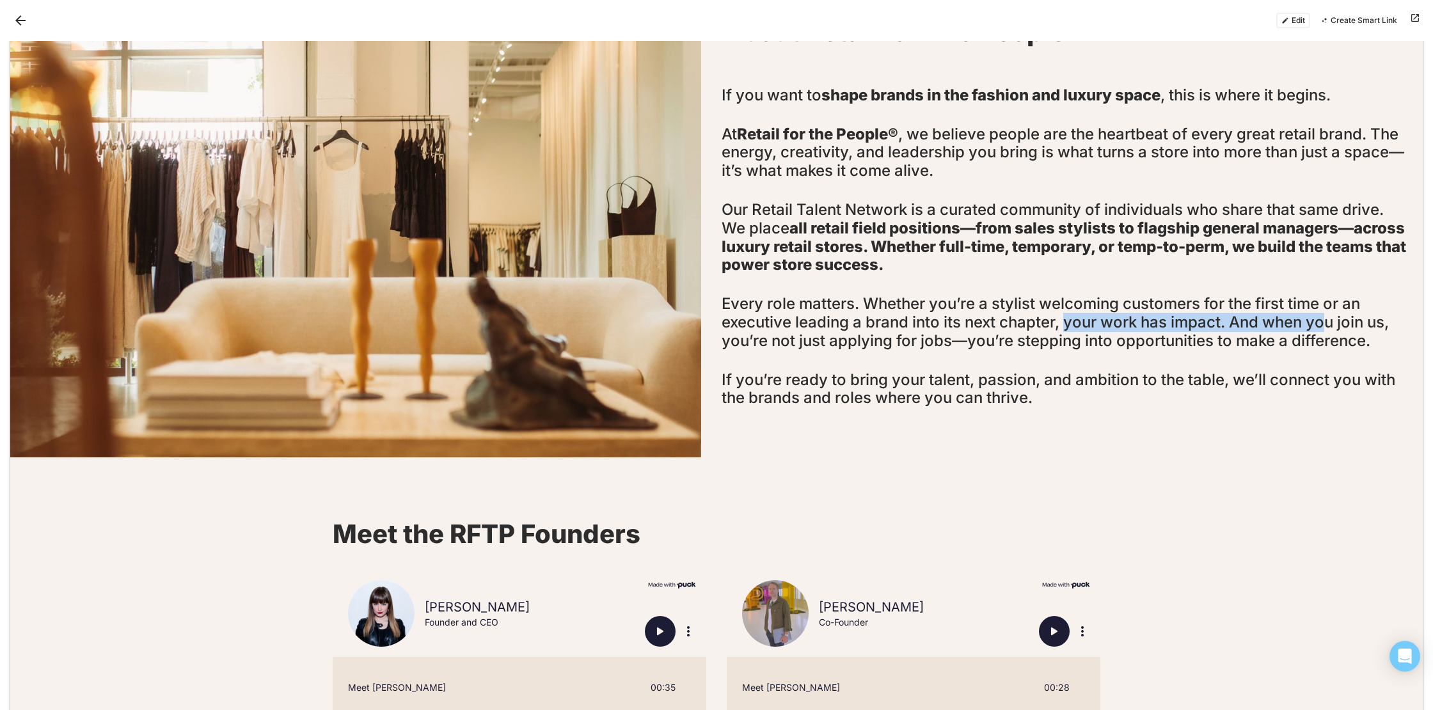
drag, startPoint x: 1071, startPoint y: 324, endPoint x: 1329, endPoint y: 330, distance: 258.6
click at [1334, 328] on h2 "Every role matters. Whether you’re a stylist welcoming customers for the first …" at bounding box center [1067, 322] width 691 height 55
click at [1294, 333] on h2 "Every role matters. Whether you’re a stylist welcoming customers for the first …" at bounding box center [1067, 322] width 691 height 55
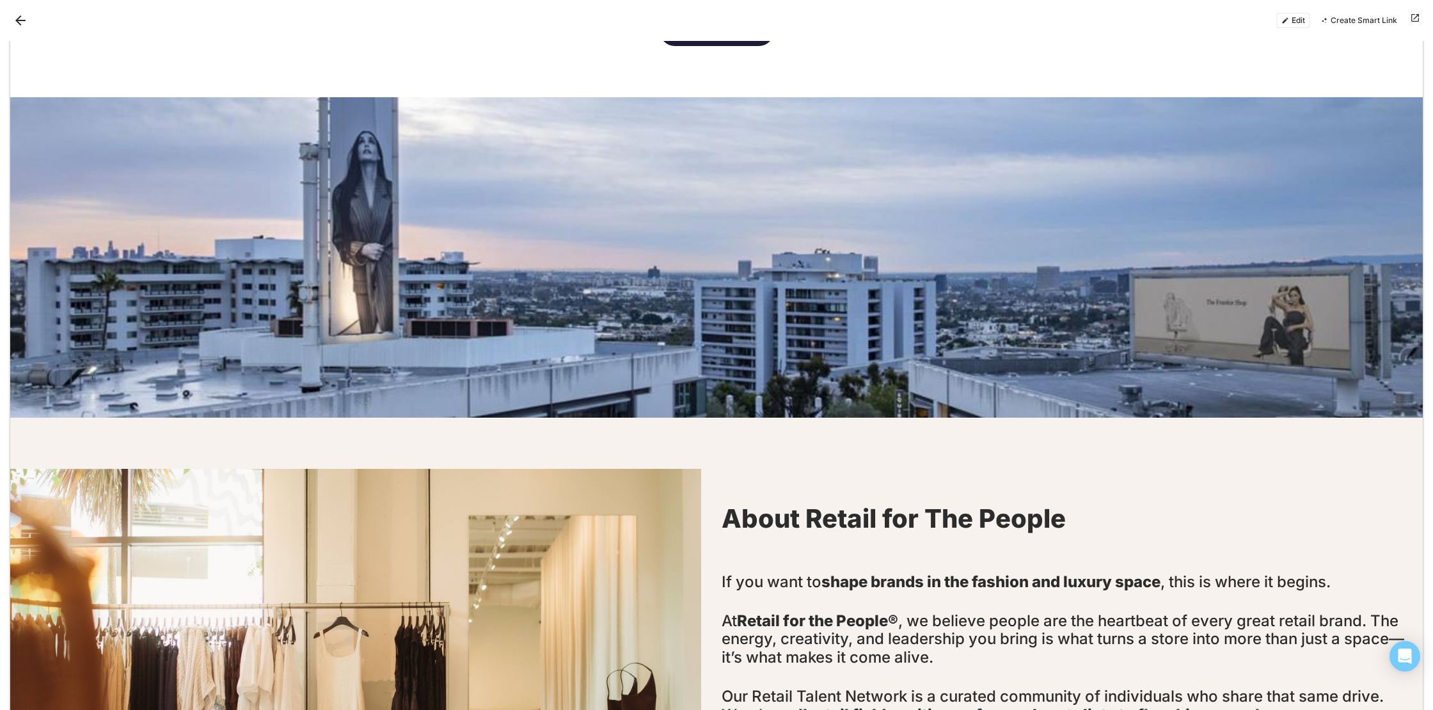
scroll to position [0, 0]
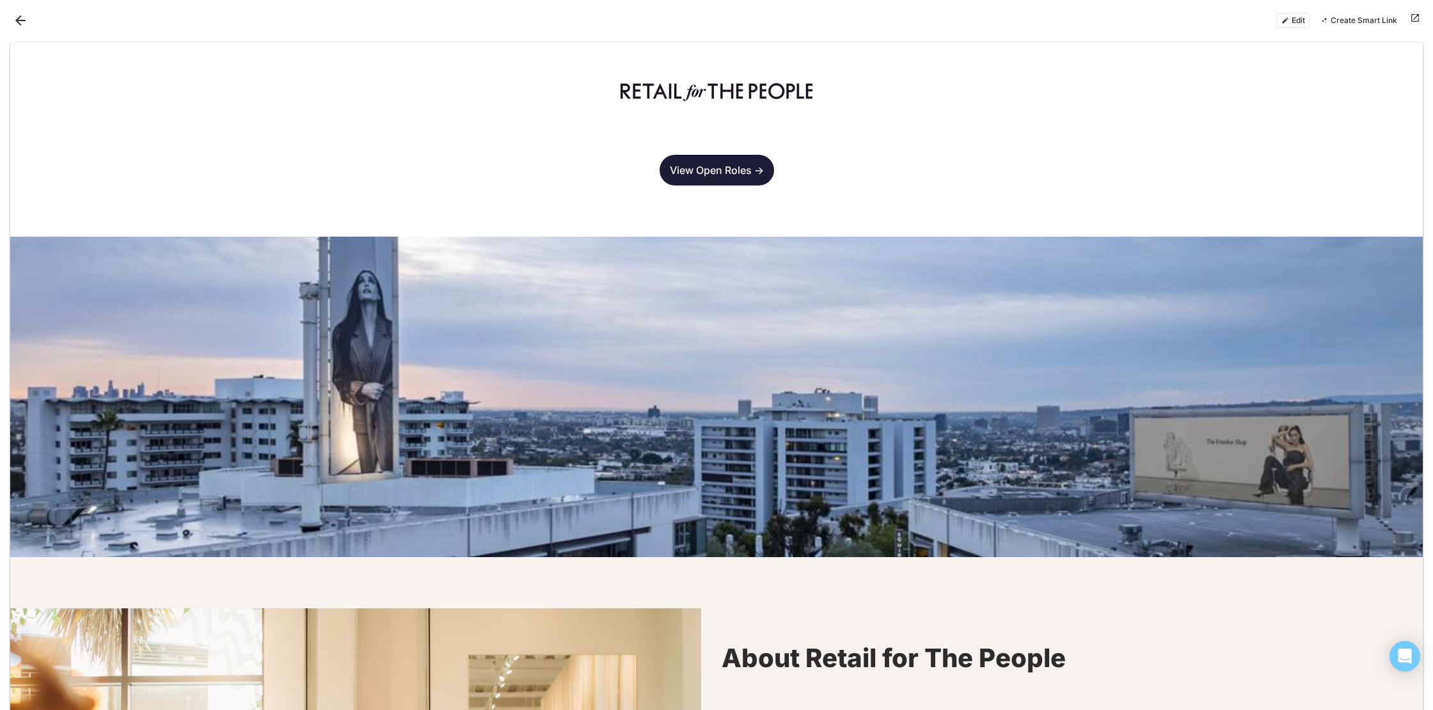
click at [529, 136] on div at bounding box center [717, 124] width 410 height 41
click at [18, 23] on button "Back" at bounding box center [20, 20] width 20 height 20
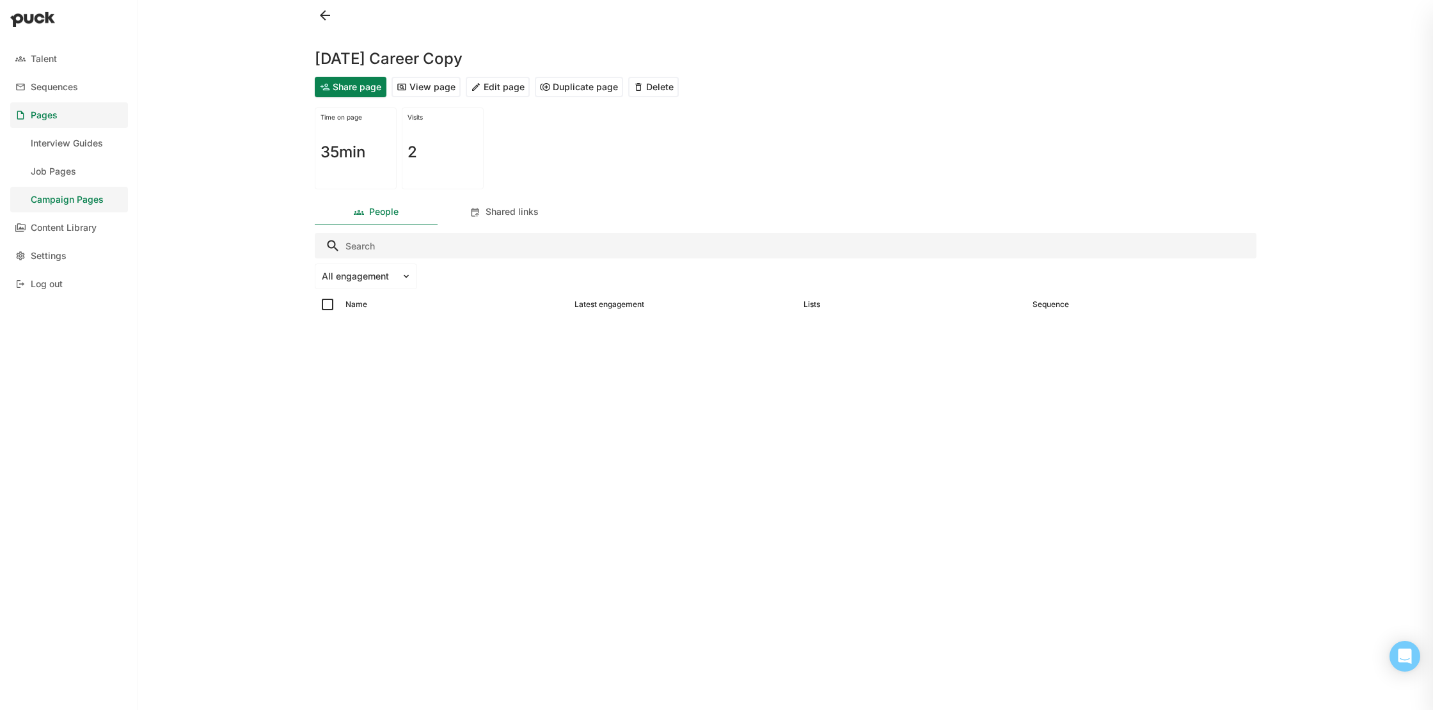
click at [423, 88] on button "View page" at bounding box center [426, 87] width 69 height 20
click at [456, 86] on button "View page" at bounding box center [426, 87] width 69 height 20
drag, startPoint x: 490, startPoint y: 59, endPoint x: 244, endPoint y: 49, distance: 245.3
click at [244, 49] on div "Talent Sequences Pages Interview Guides Job Pages Campaign Pages Content Librar…" at bounding box center [716, 355] width 1433 height 710
copy h1 "[DATE] Career Copy"
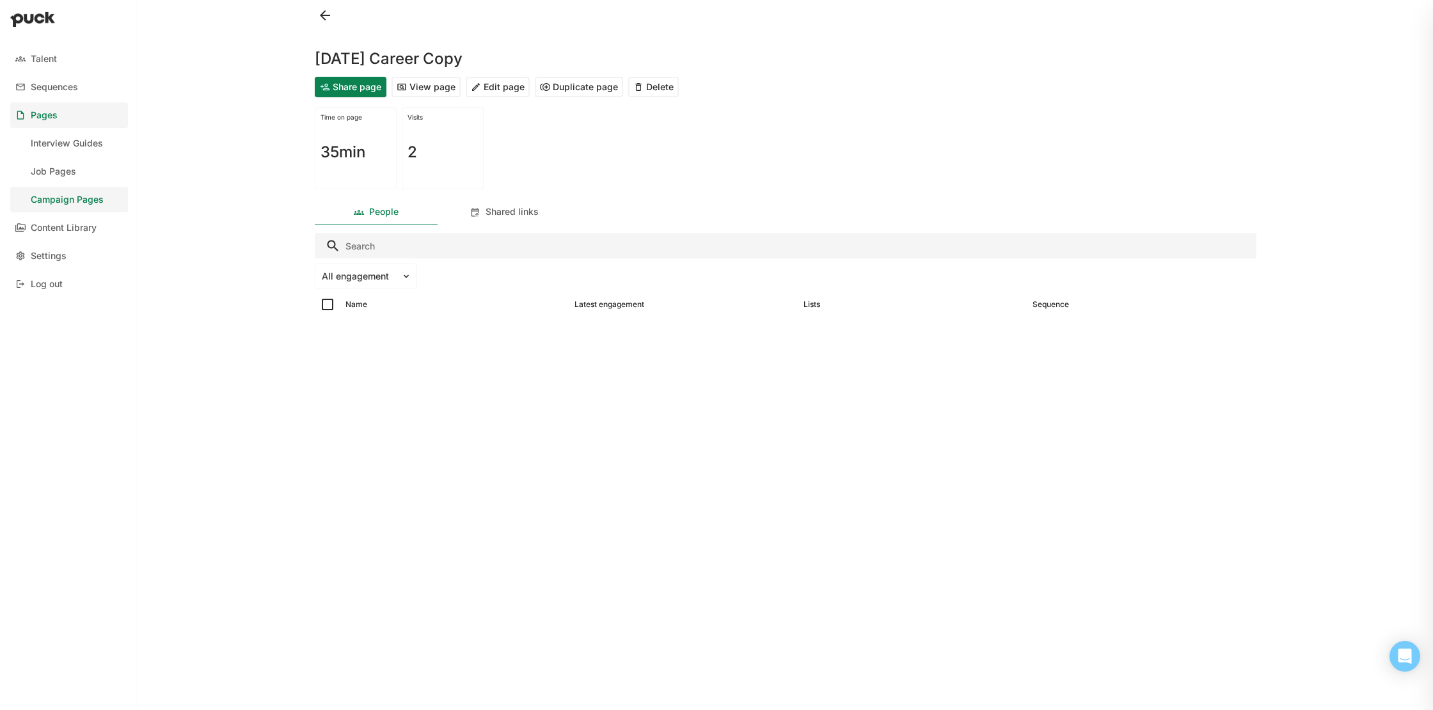
click at [502, 85] on button "Edit page" at bounding box center [498, 87] width 64 height 20
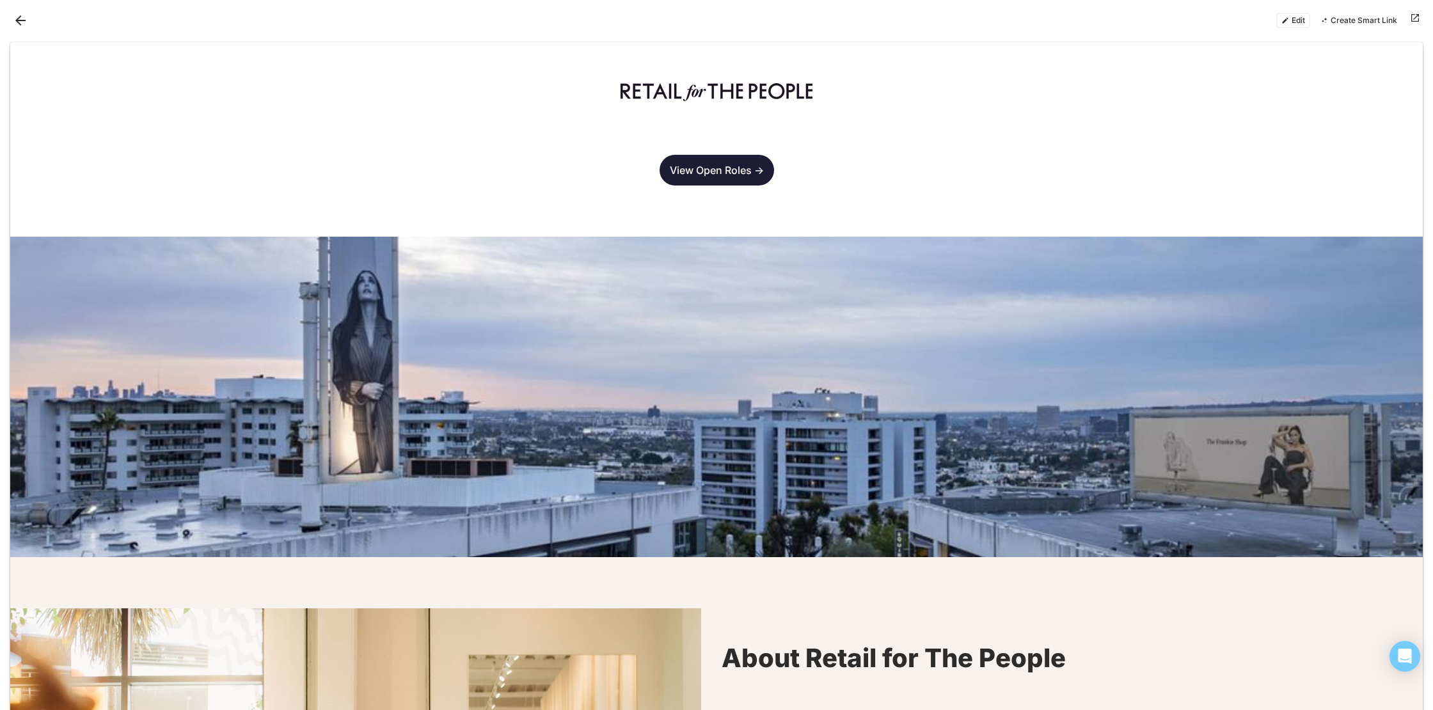
click at [1294, 26] on button "Edit" at bounding box center [1294, 20] width 34 height 15
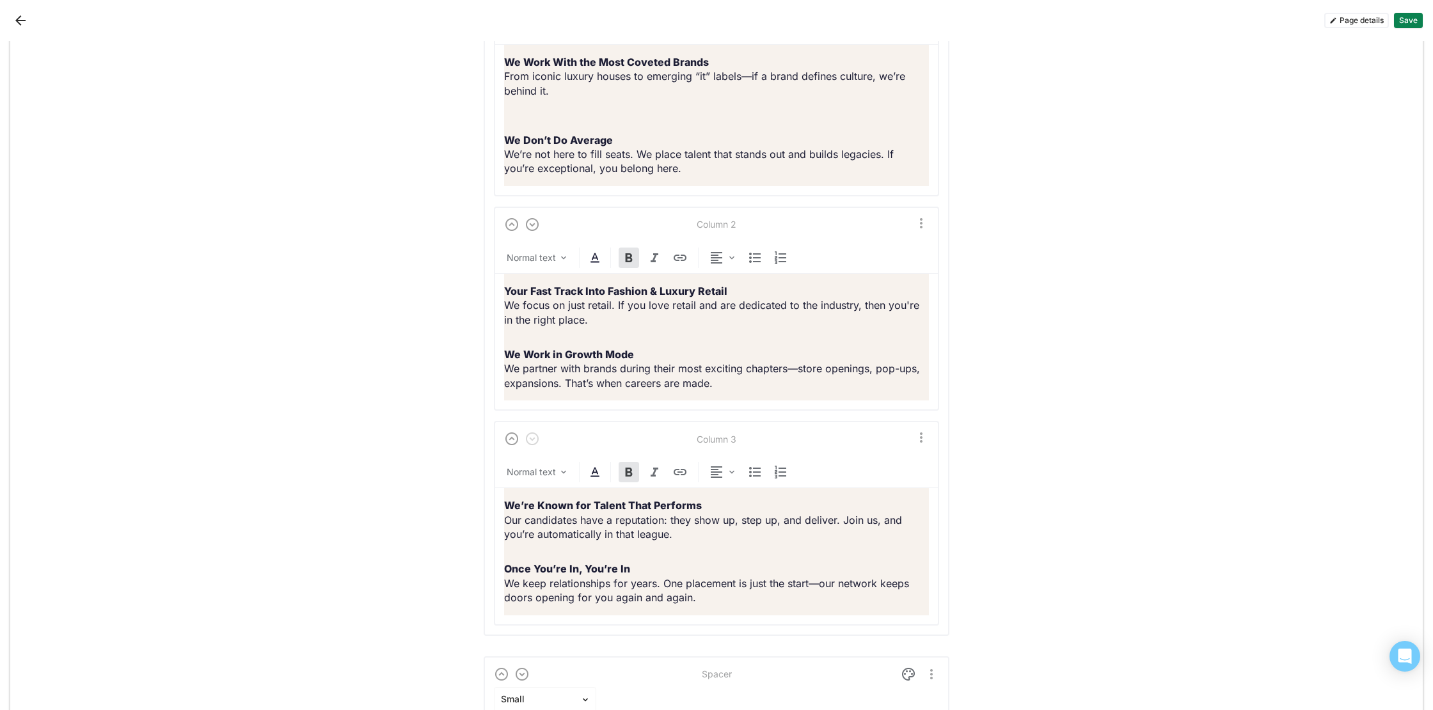
scroll to position [4255, 0]
click at [608, 354] on div "Your Fast Track Into Fashion & Luxury Retail We focus on just retail. If you lo…" at bounding box center [716, 333] width 425 height 127
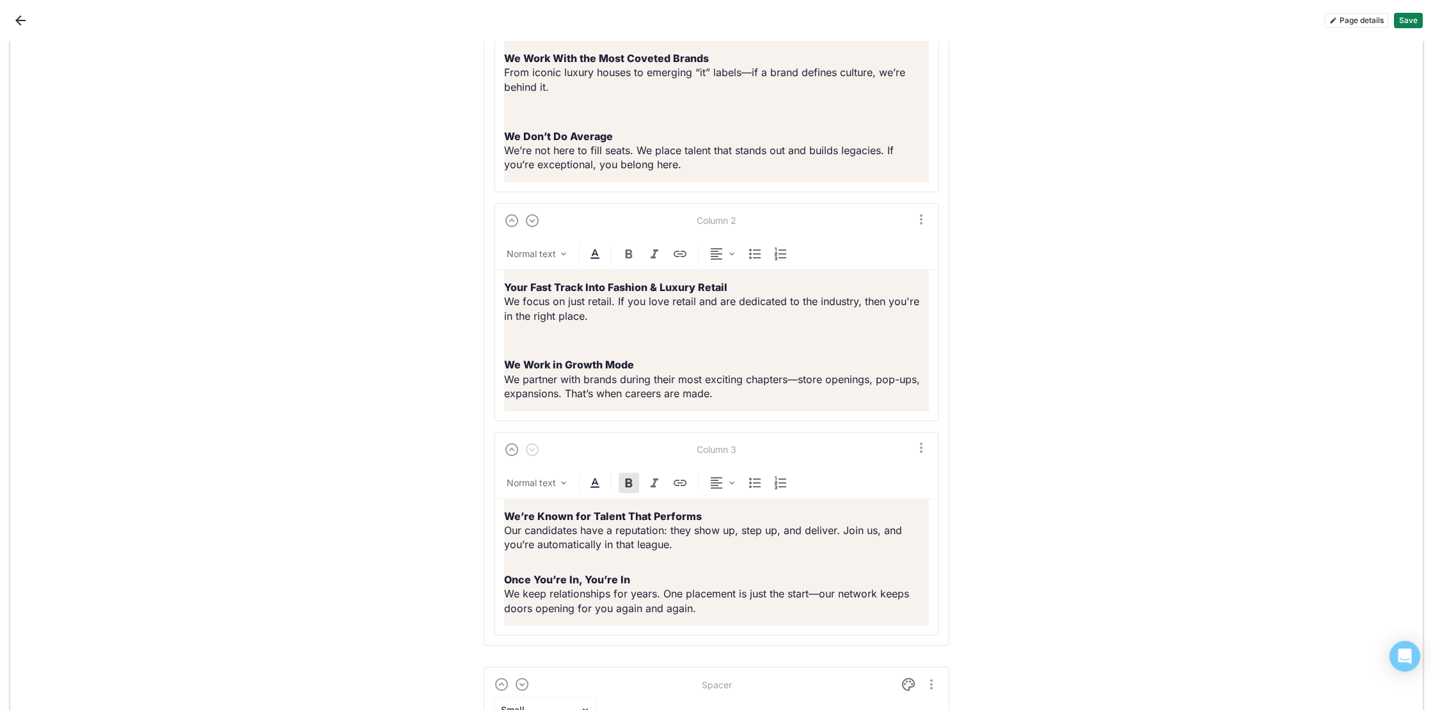
drag, startPoint x: 1410, startPoint y: 21, endPoint x: 1404, endPoint y: 20, distance: 6.4
click at [1409, 21] on button "Save" at bounding box center [1408, 20] width 29 height 15
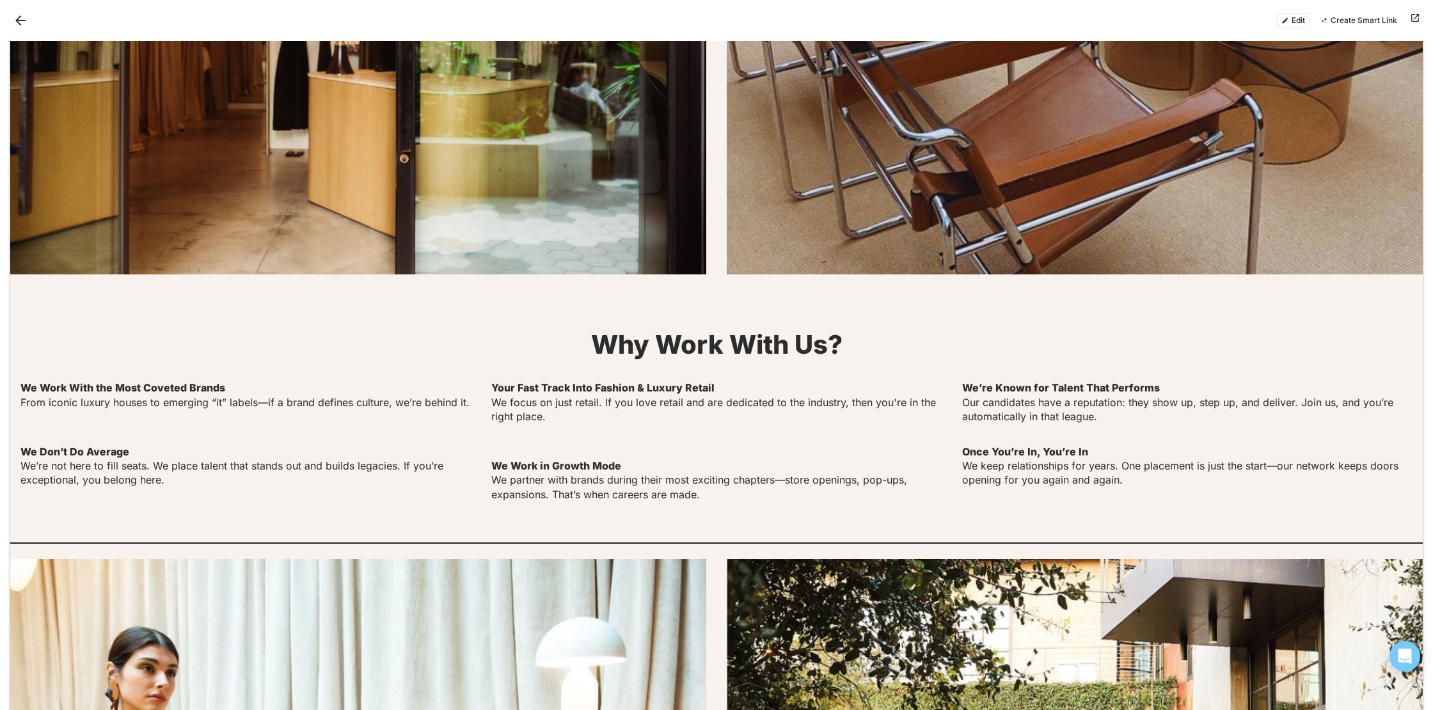
scroll to position [1909, 0]
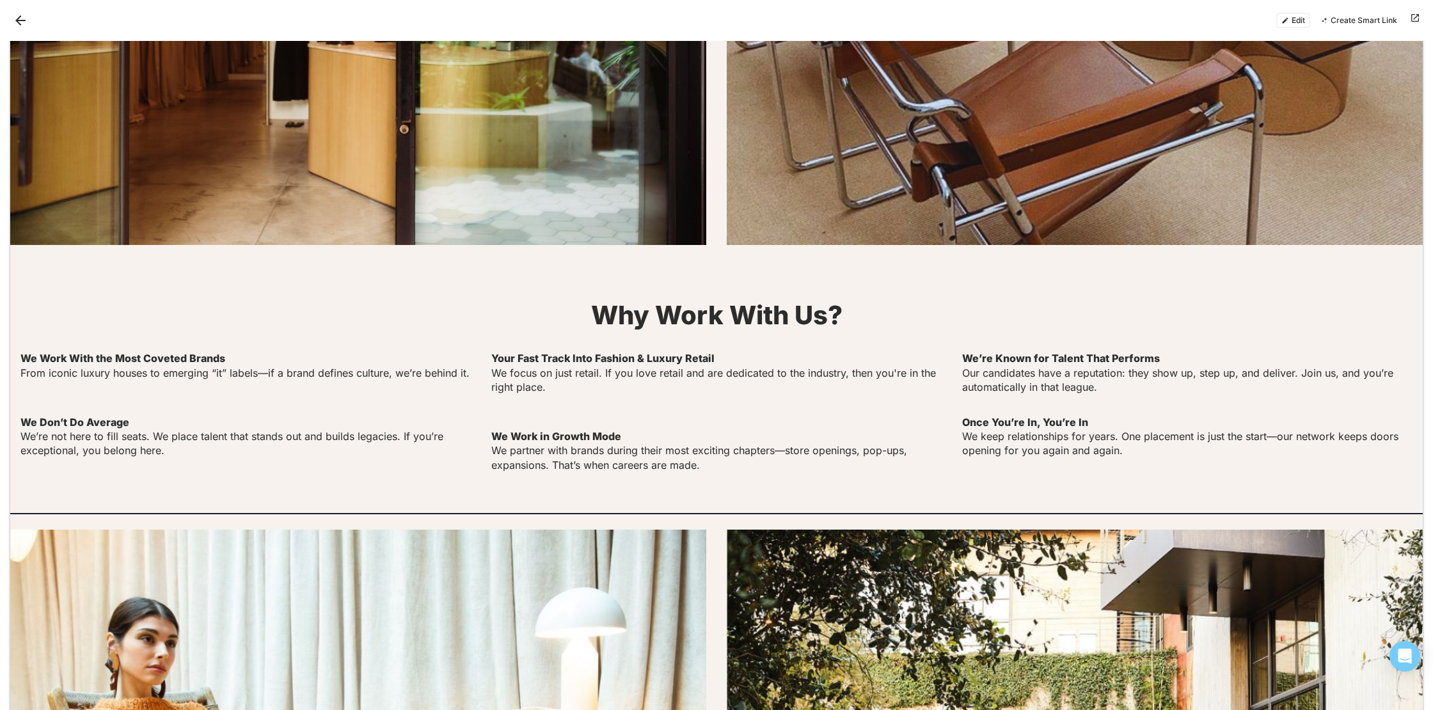
click at [1298, 15] on button "Edit" at bounding box center [1294, 20] width 34 height 15
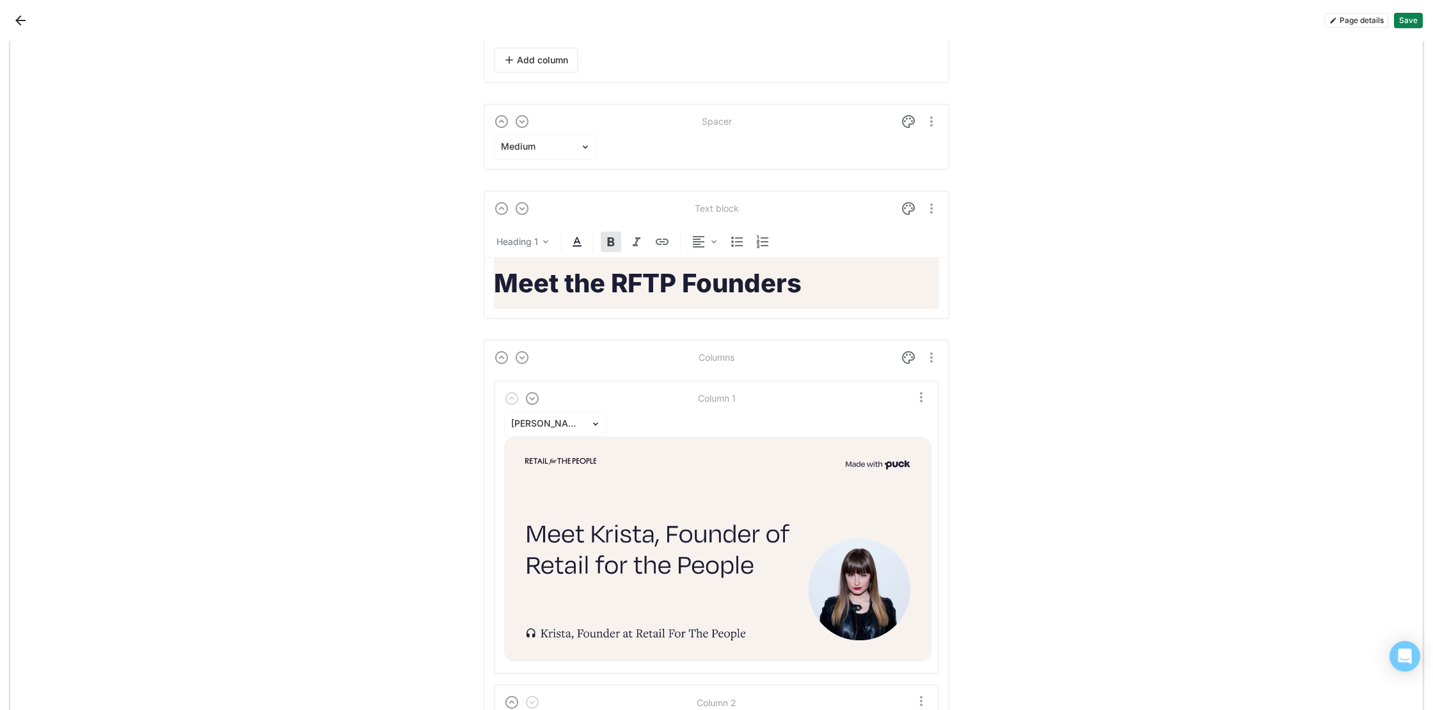
click at [1414, 28] on button "Save" at bounding box center [1408, 20] width 29 height 15
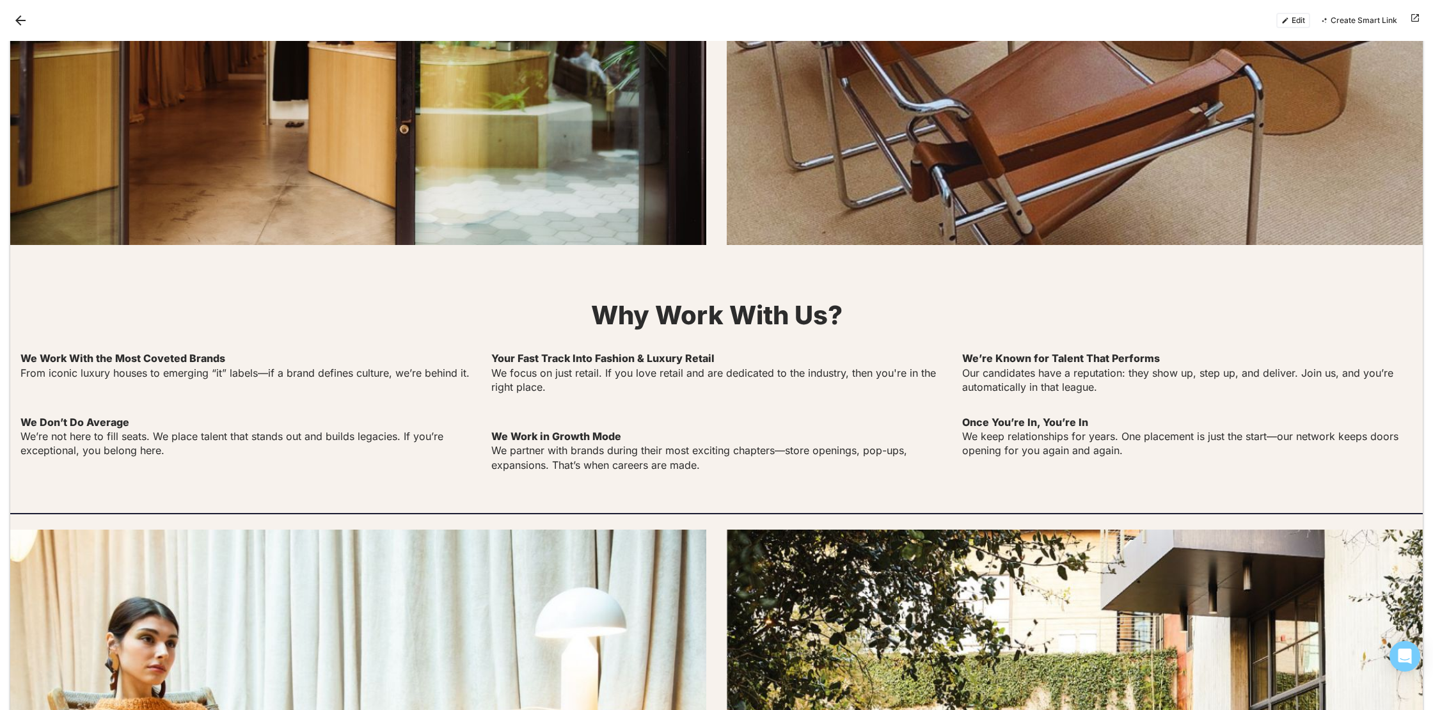
click at [22, 26] on button "Back" at bounding box center [20, 20] width 20 height 20
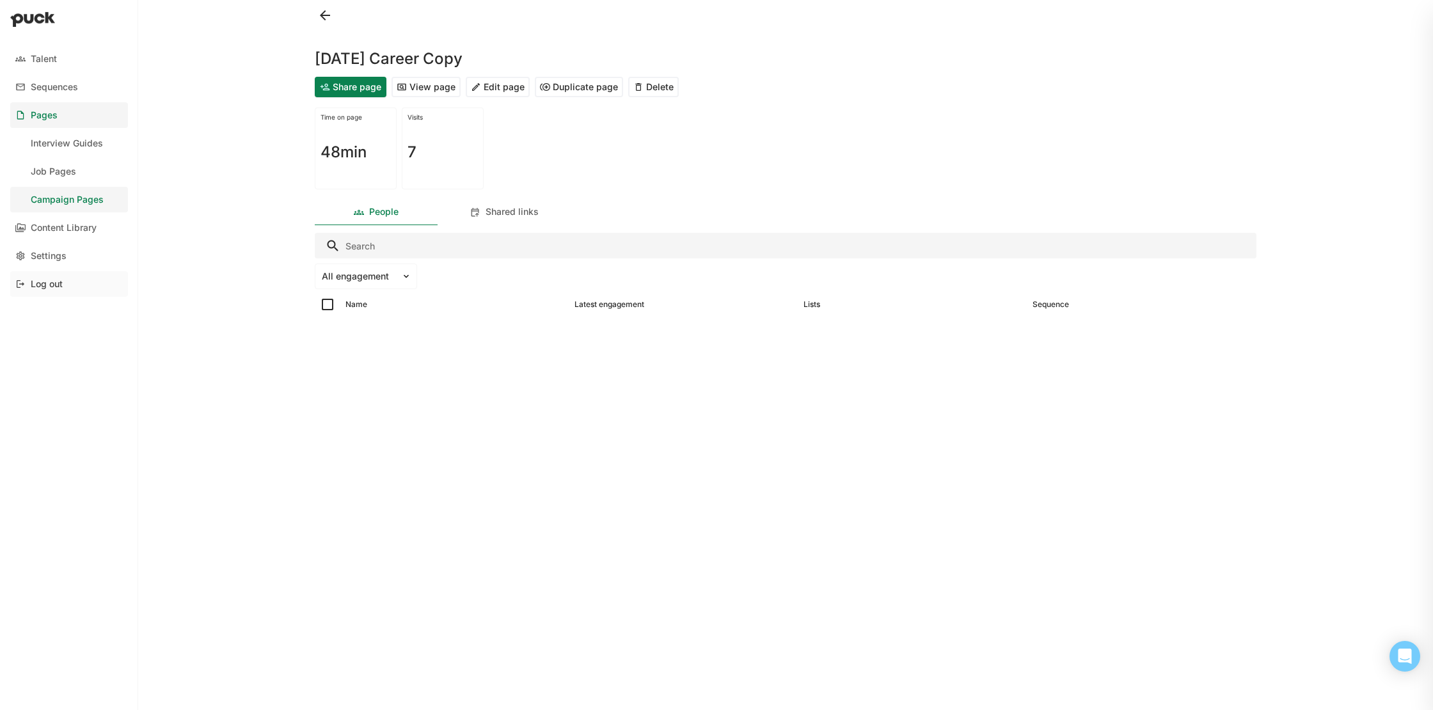
click at [39, 285] on div "Log out" at bounding box center [47, 284] width 32 height 11
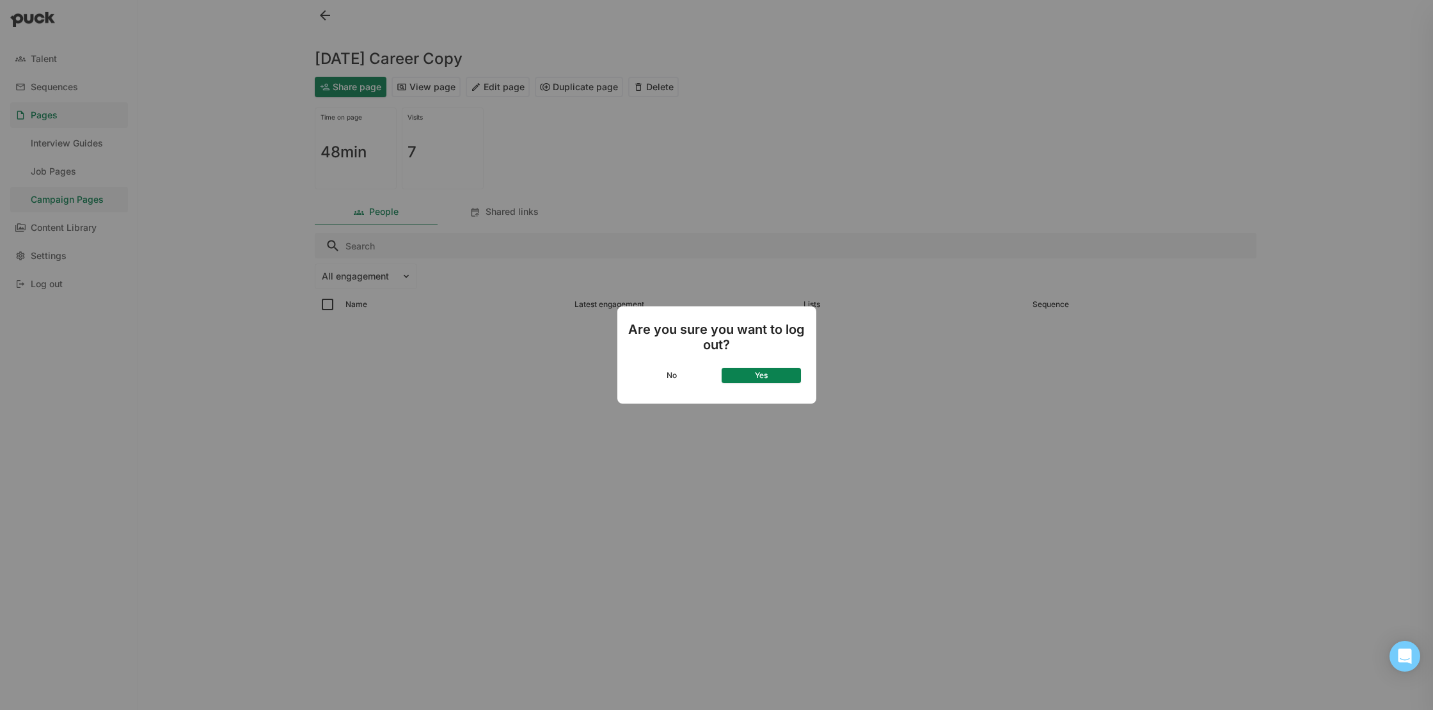
click at [753, 381] on button "Yes" at bounding box center [761, 375] width 79 height 15
